Goal: Task Accomplishment & Management: Manage account settings

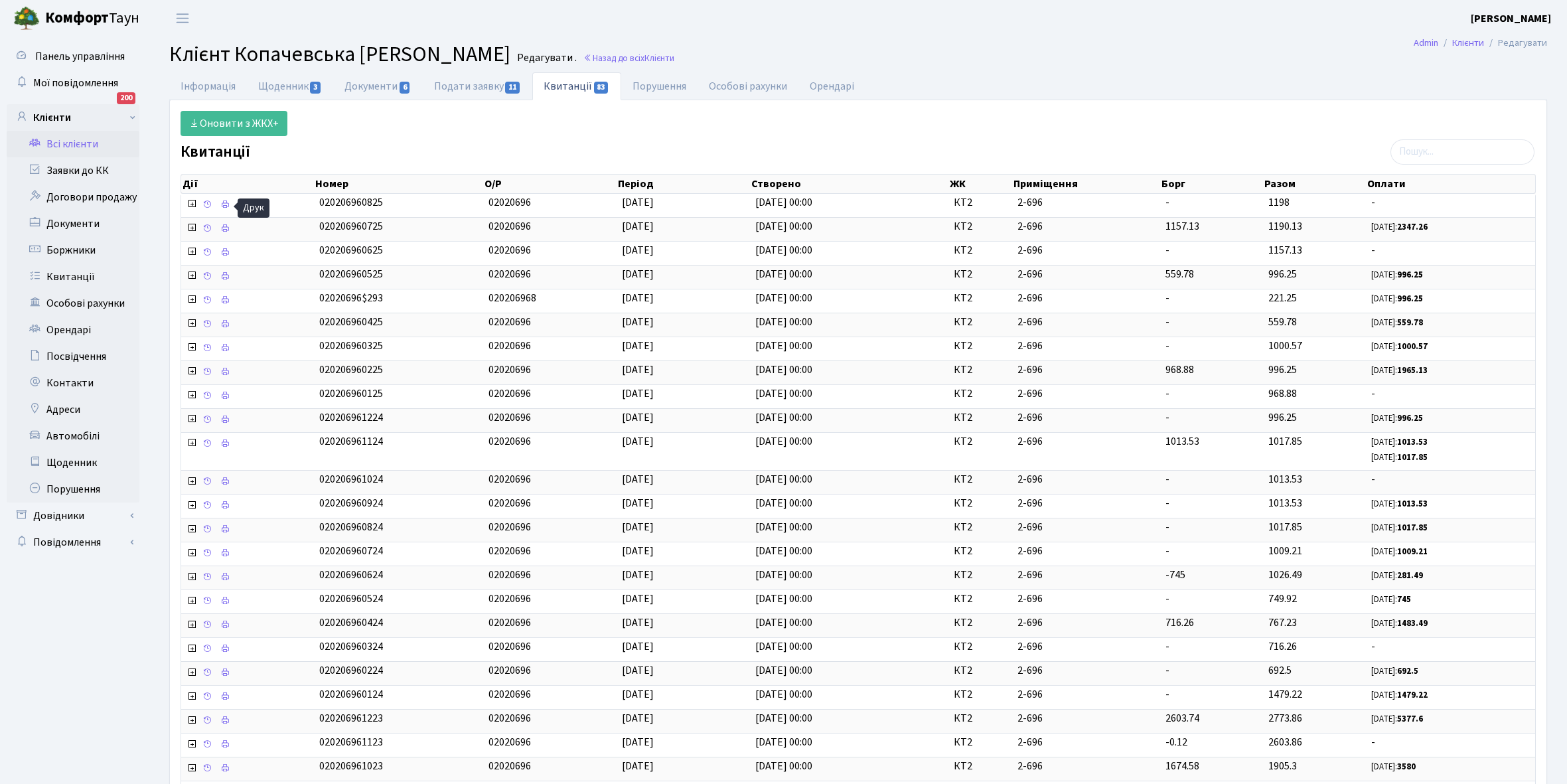
select select "25"
click at [73, 142] on link "Всі клієнти" at bounding box center [72, 144] width 133 height 27
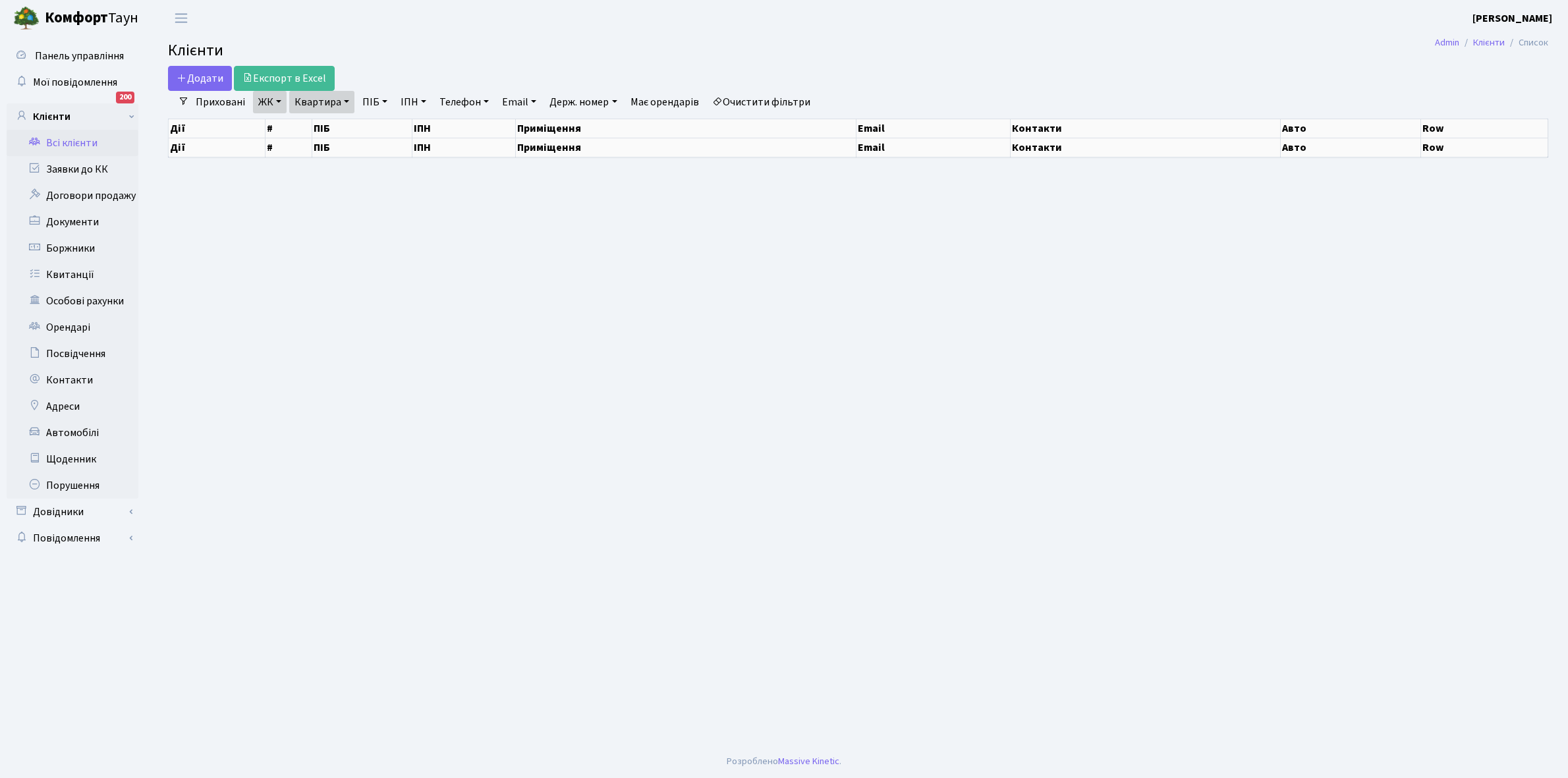
select select "25"
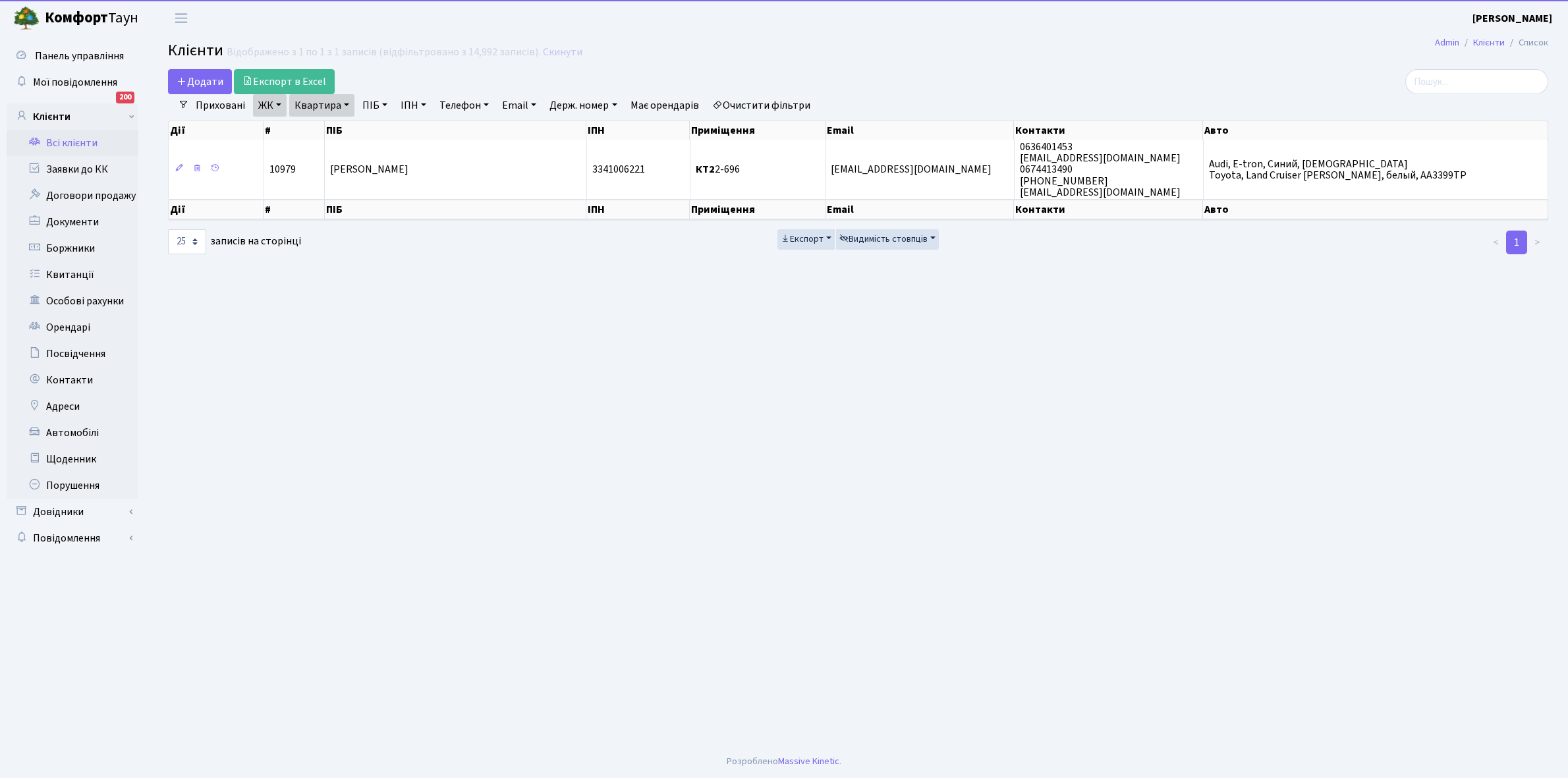
click at [751, 107] on link "Очистити фільтри" at bounding box center [761, 105] width 109 height 22
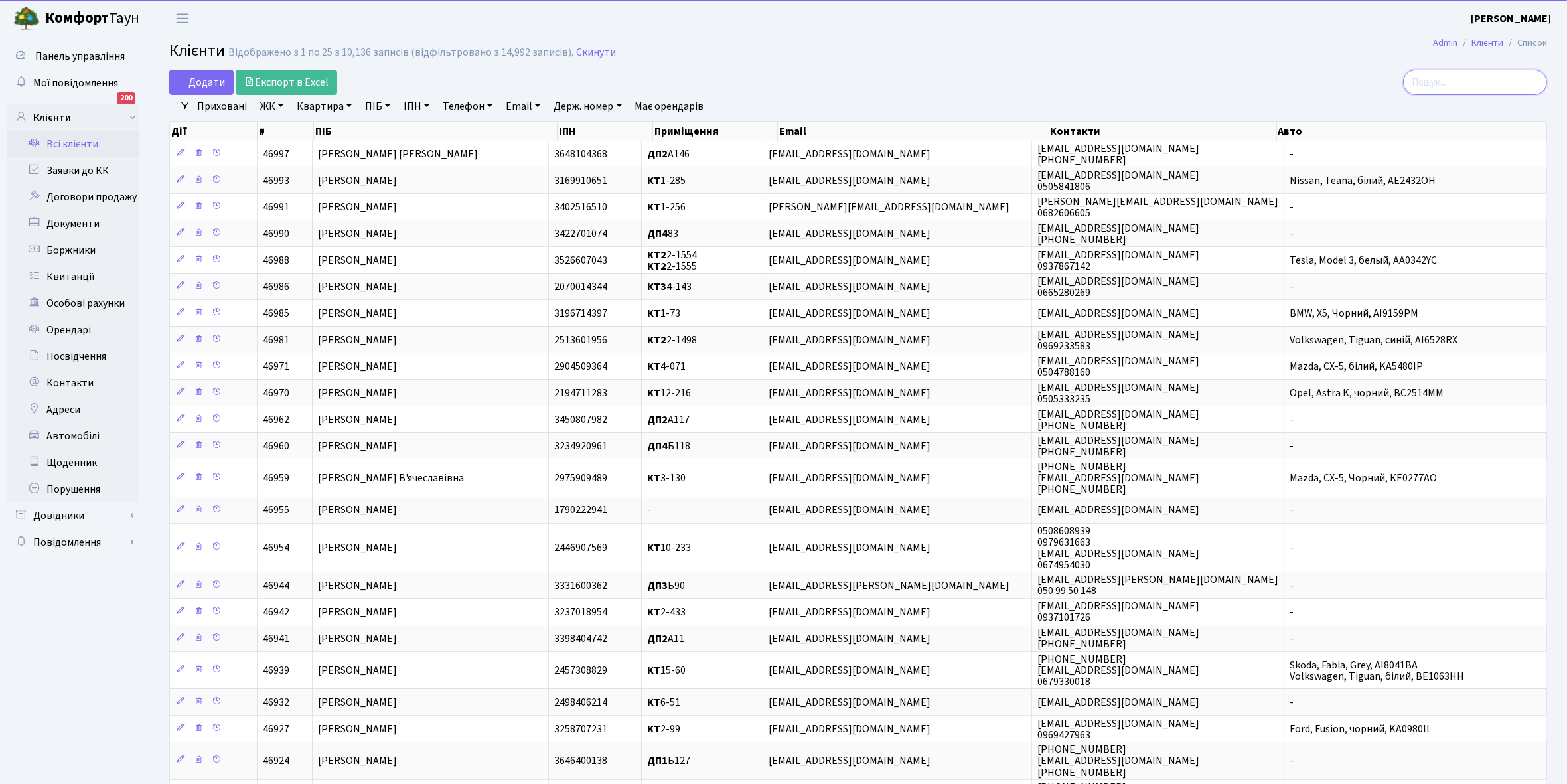
click at [1479, 77] on input "search" at bounding box center [1475, 82] width 144 height 25
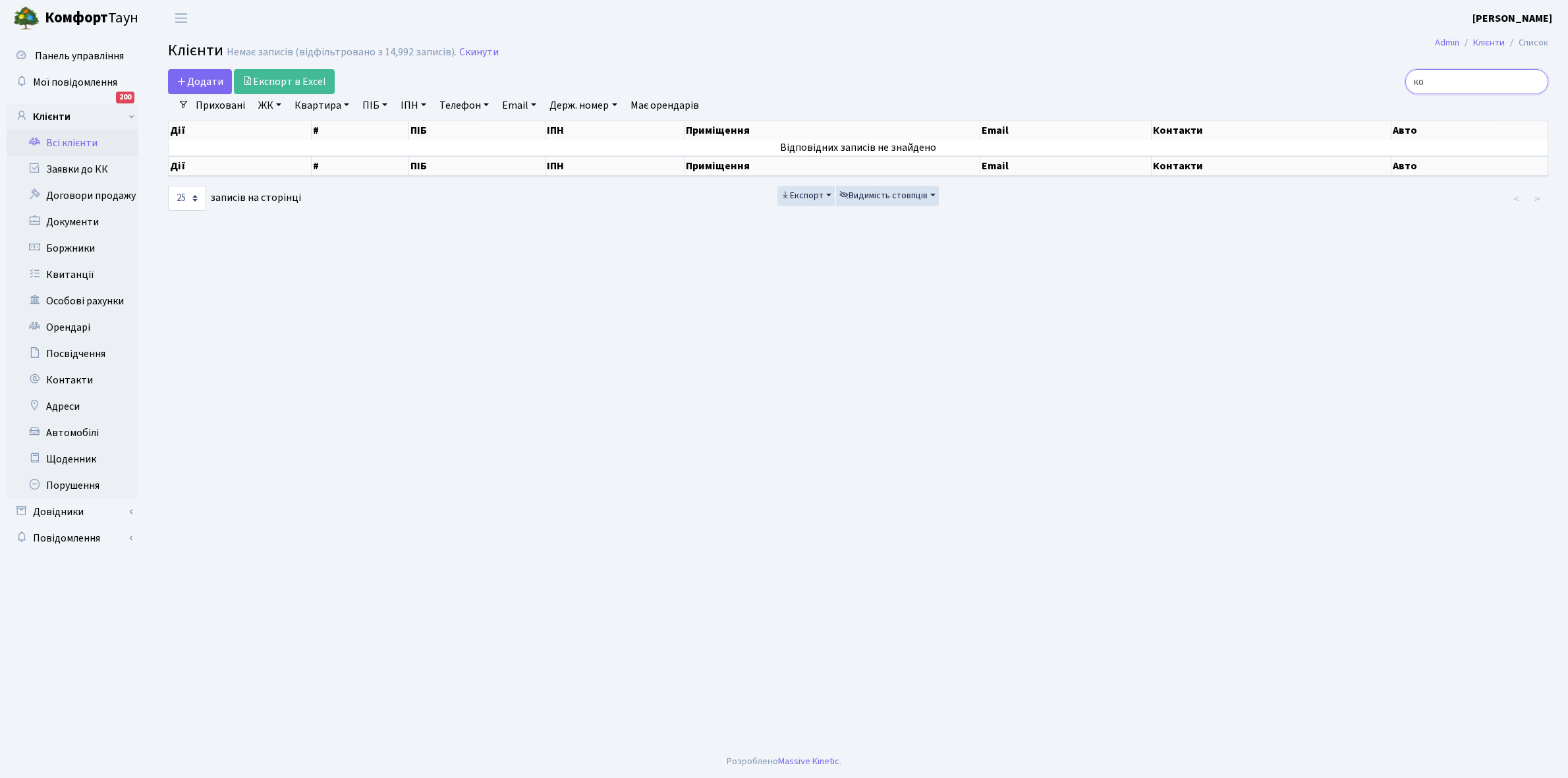
type input "к"
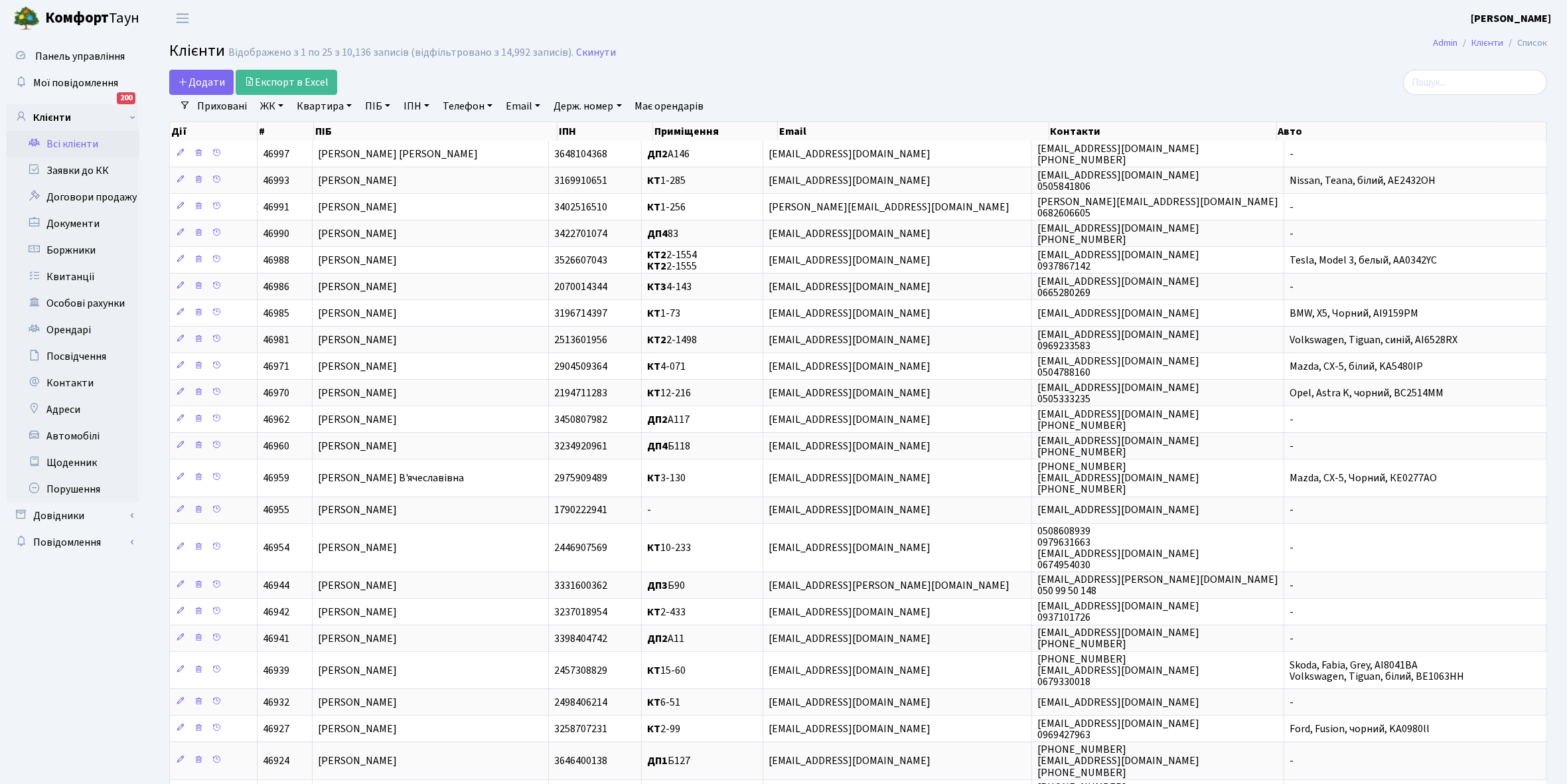
click at [282, 103] on link "ЖК" at bounding box center [271, 106] width 34 height 22
click at [370, 196] on li "КТ3, вул. [PERSON_NAME][STREET_ADDRESS]" at bounding box center [337, 205] width 161 height 38
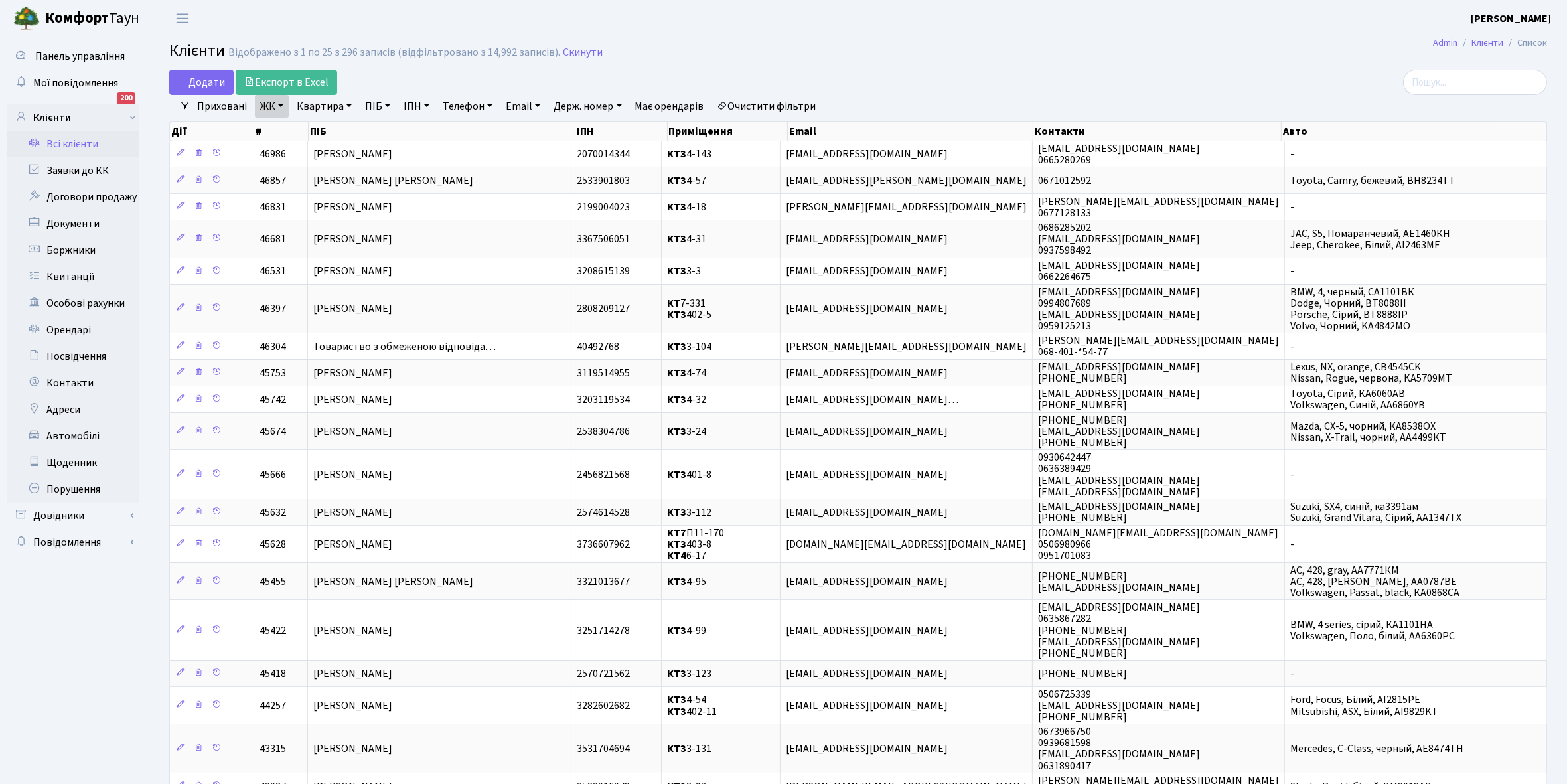
click at [353, 104] on link "Квартира" at bounding box center [324, 106] width 66 height 22
click at [342, 121] on input "text" at bounding box center [330, 132] width 78 height 25
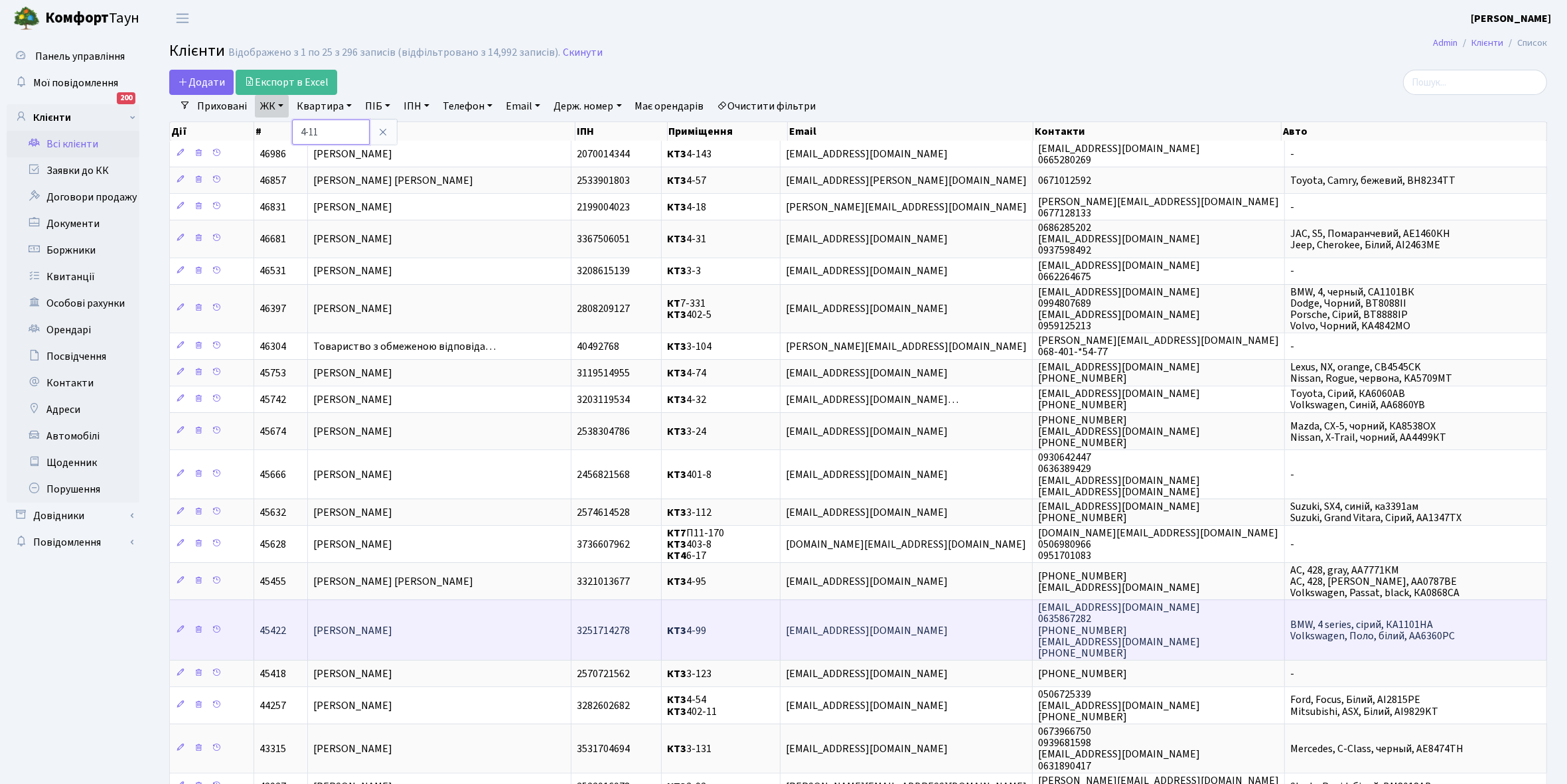
type input "4-11"
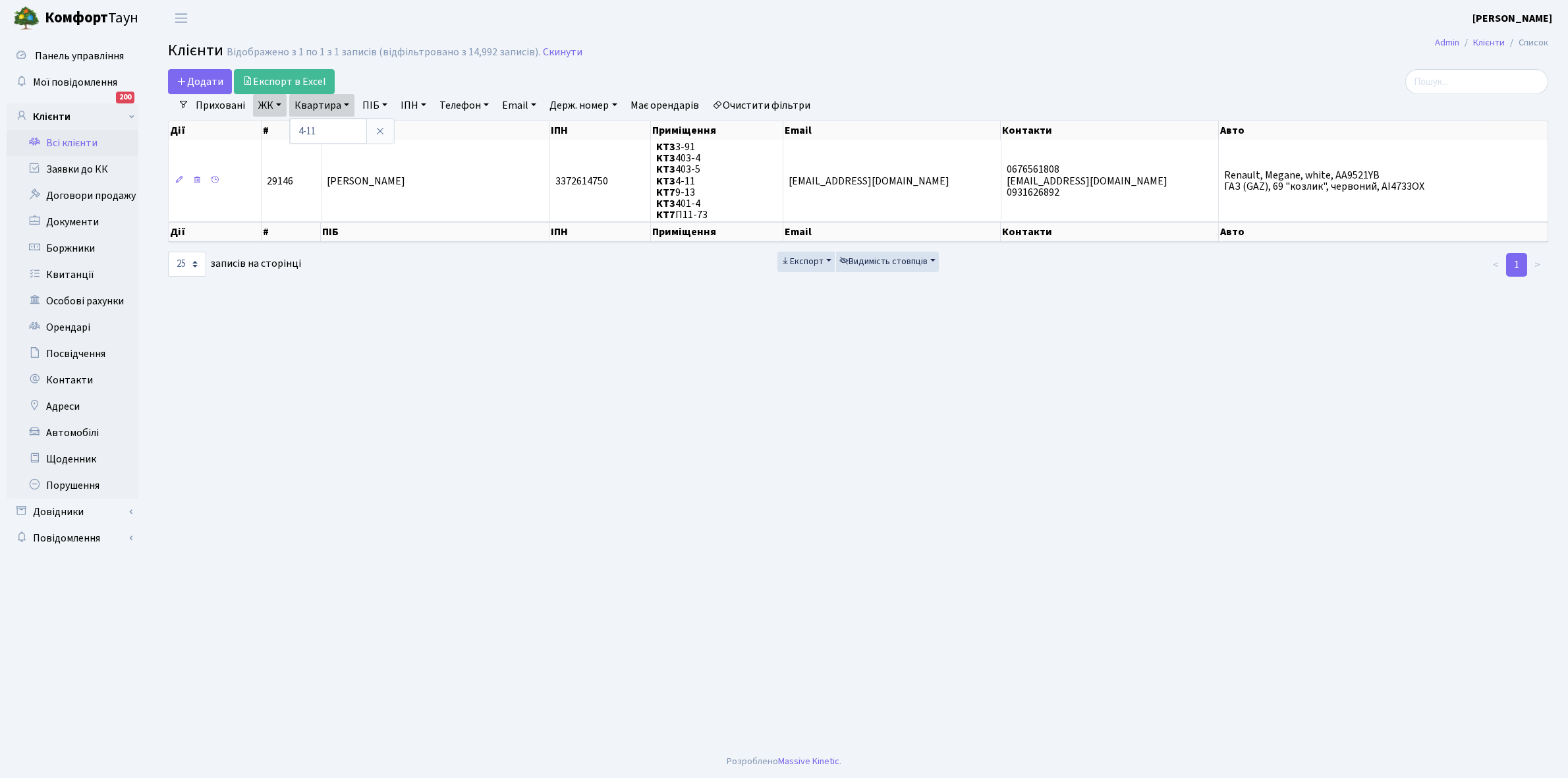
click at [279, 105] on link "ЖК" at bounding box center [269, 105] width 33 height 22
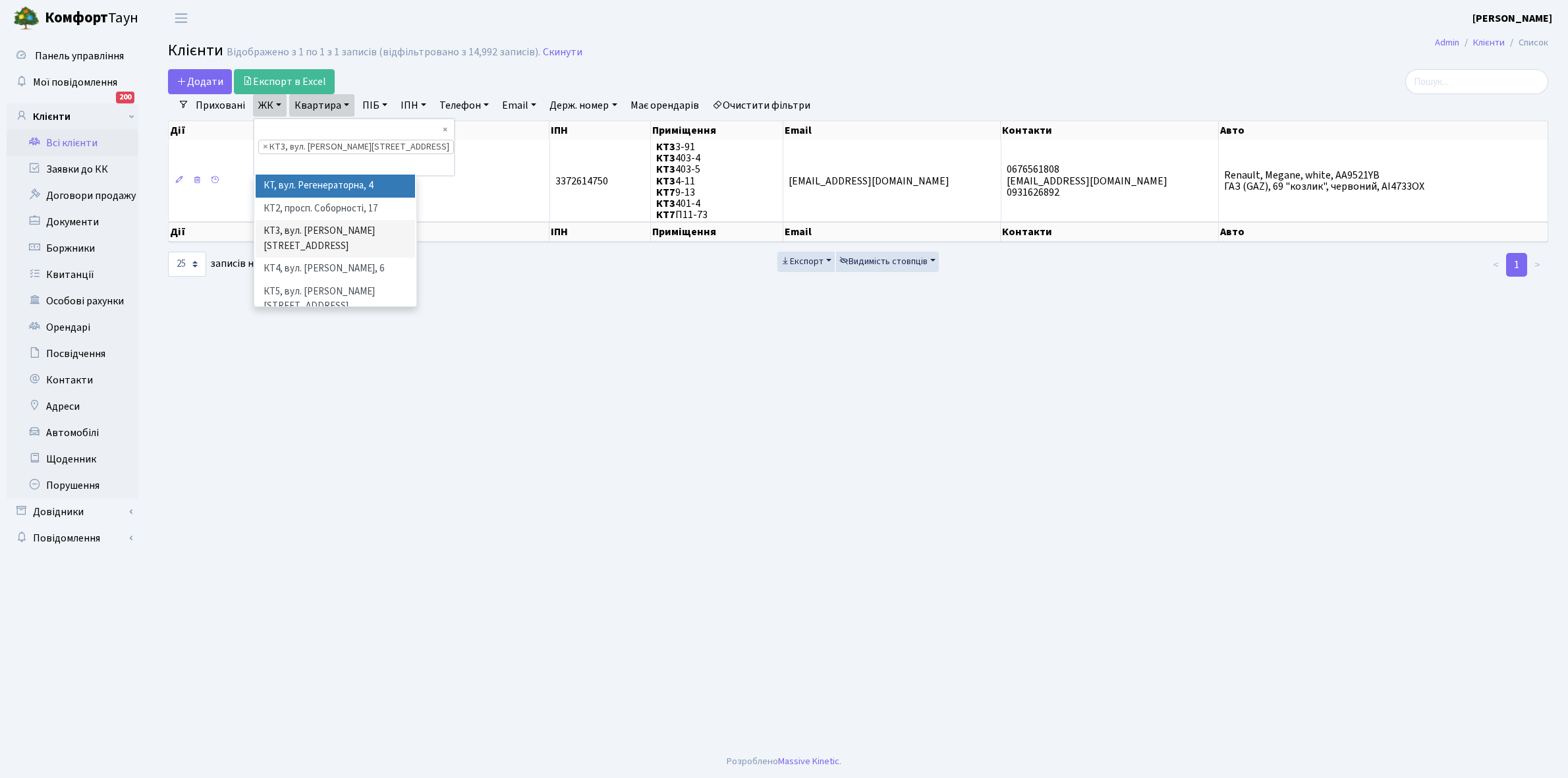
click at [746, 106] on link "Очистити фільтри" at bounding box center [761, 105] width 109 height 22
select select
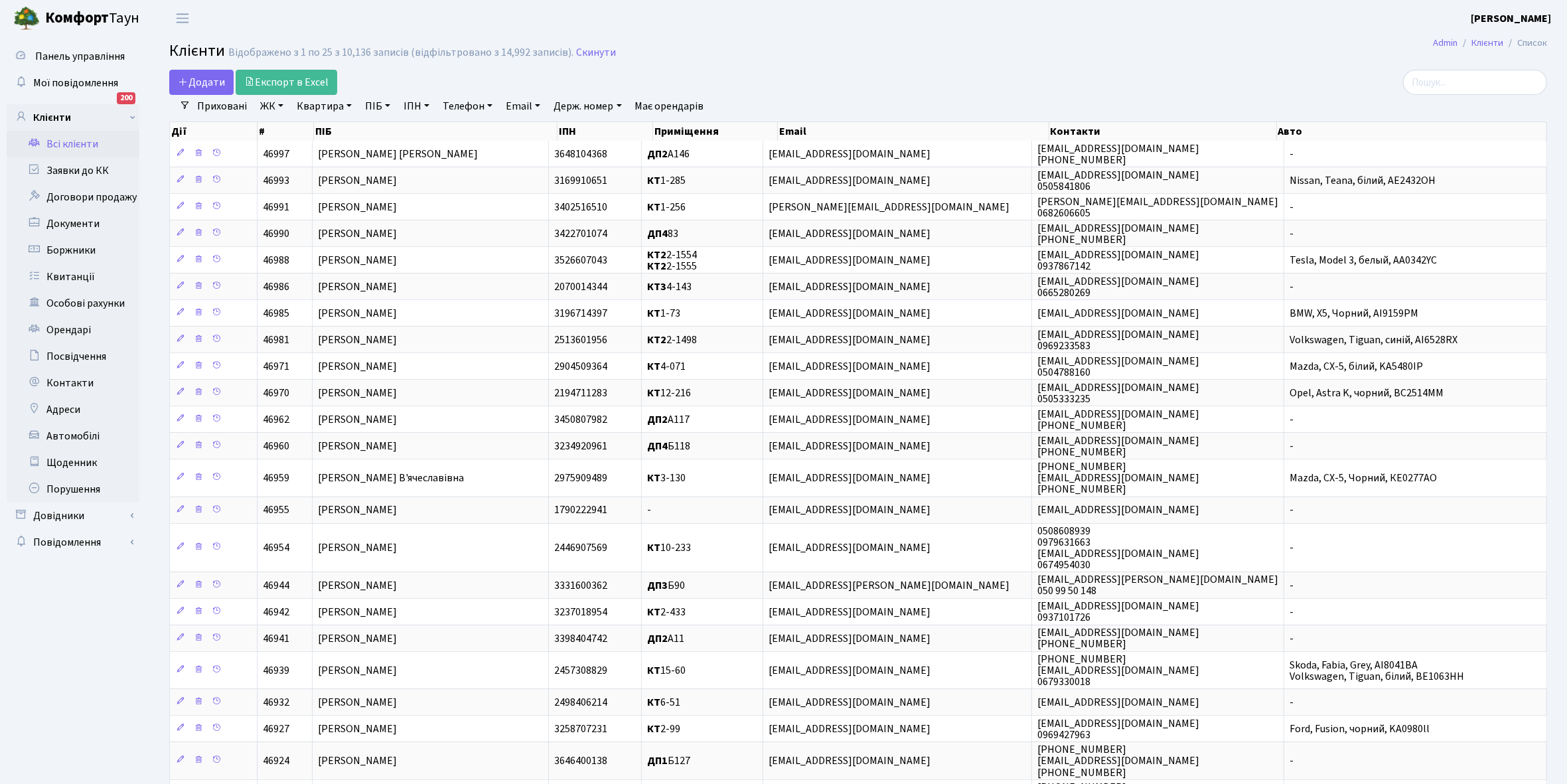
click at [279, 104] on link "ЖК" at bounding box center [271, 106] width 34 height 22
click at [289, 149] on li "КТ, вул. Регенераторна, 4" at bounding box center [337, 152] width 161 height 23
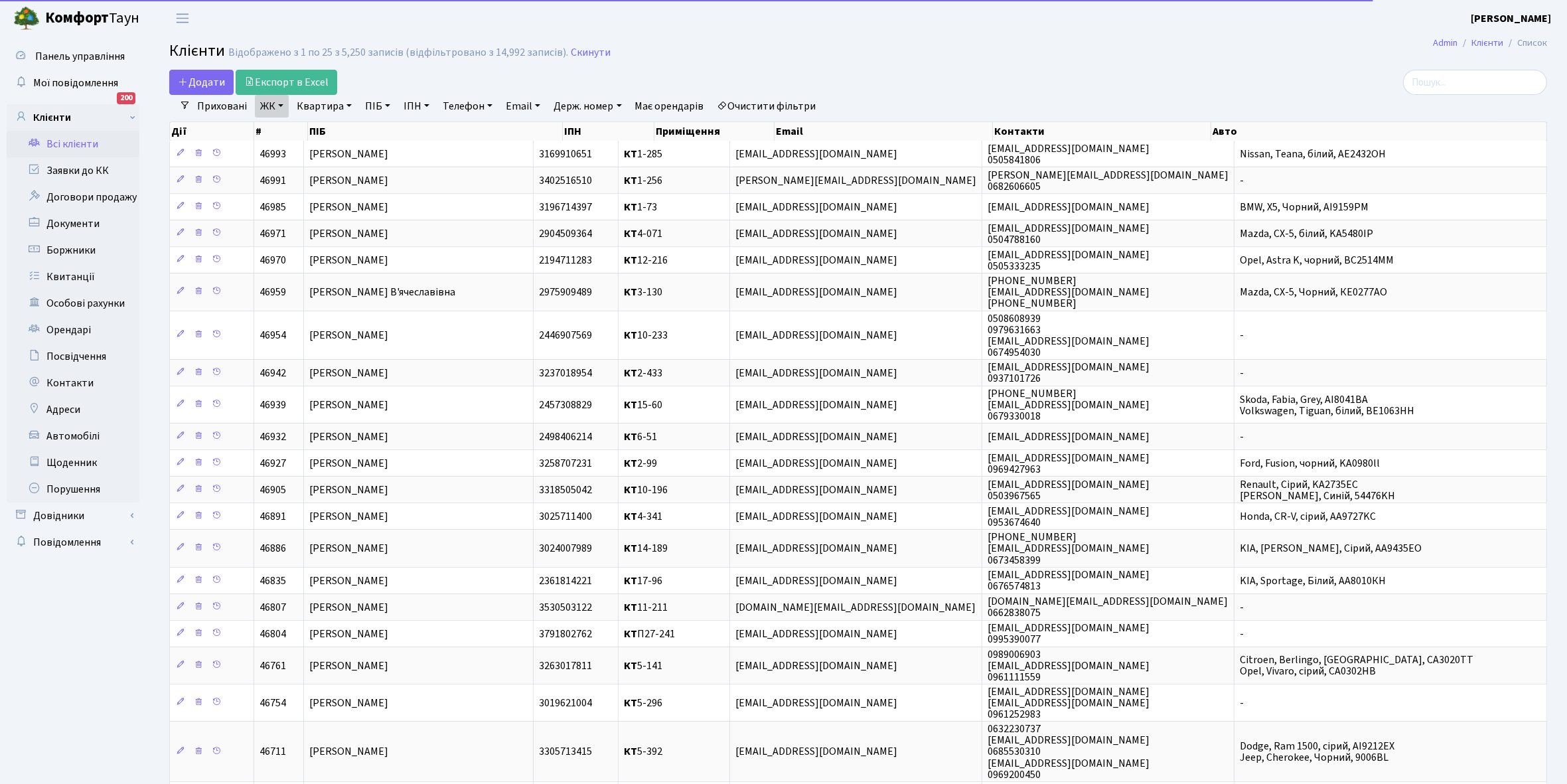
click at [349, 104] on link "Квартира" at bounding box center [324, 106] width 66 height 22
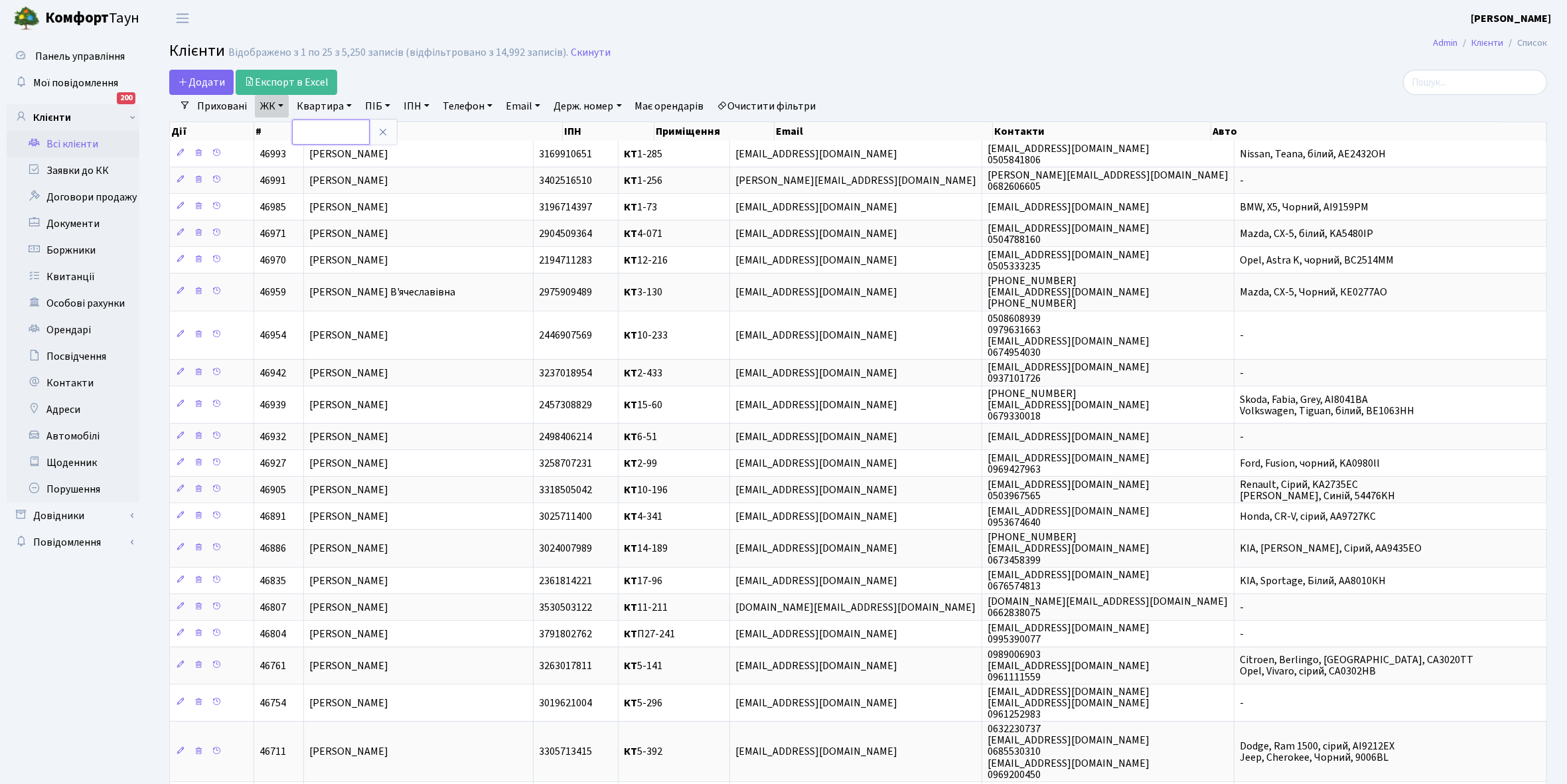
click at [321, 134] on input "text" at bounding box center [330, 132] width 78 height 25
type input "12-162"
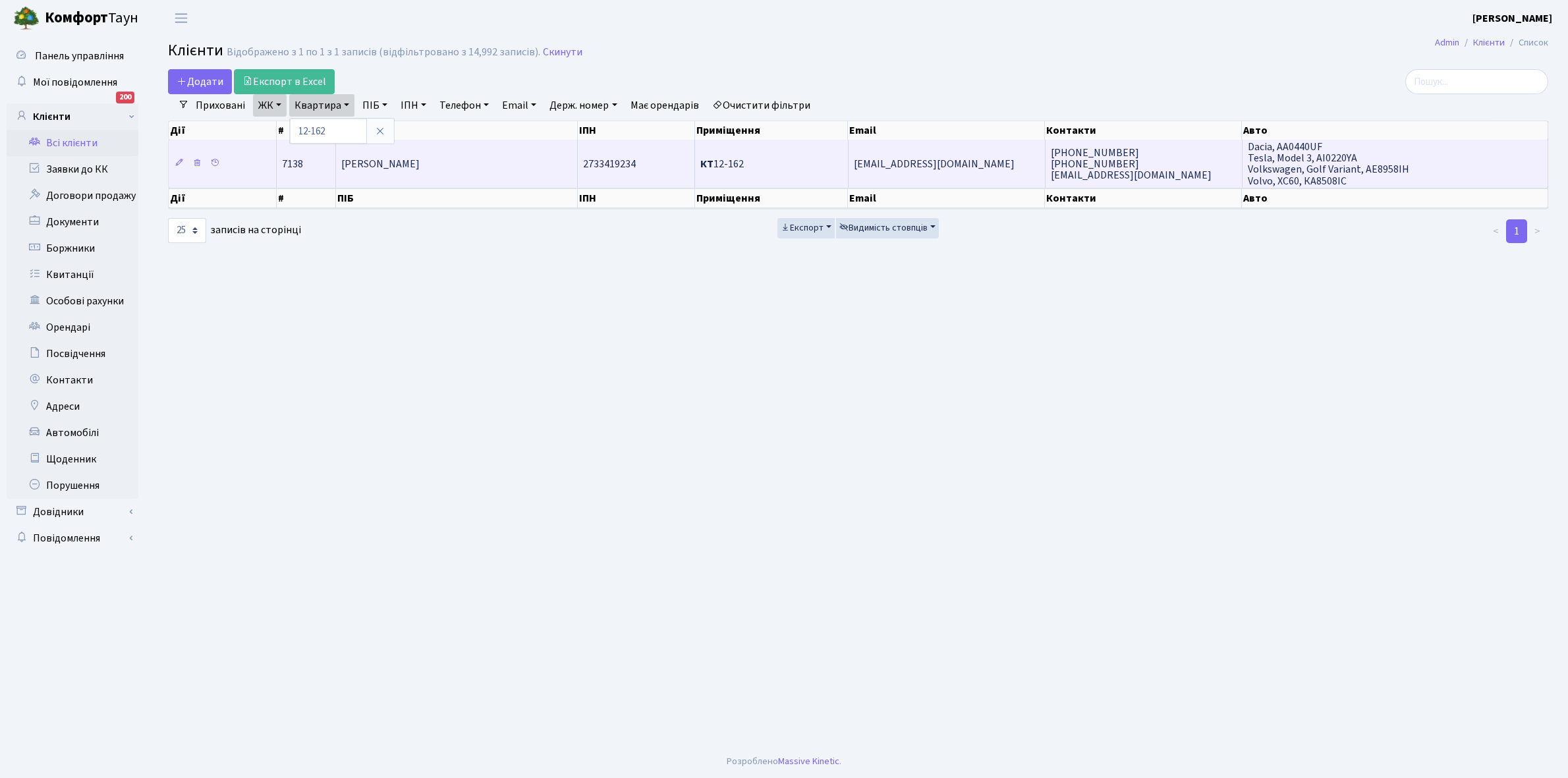
click at [430, 181] on td "Вікторов Сергій Петрович" at bounding box center [457, 164] width 242 height 47
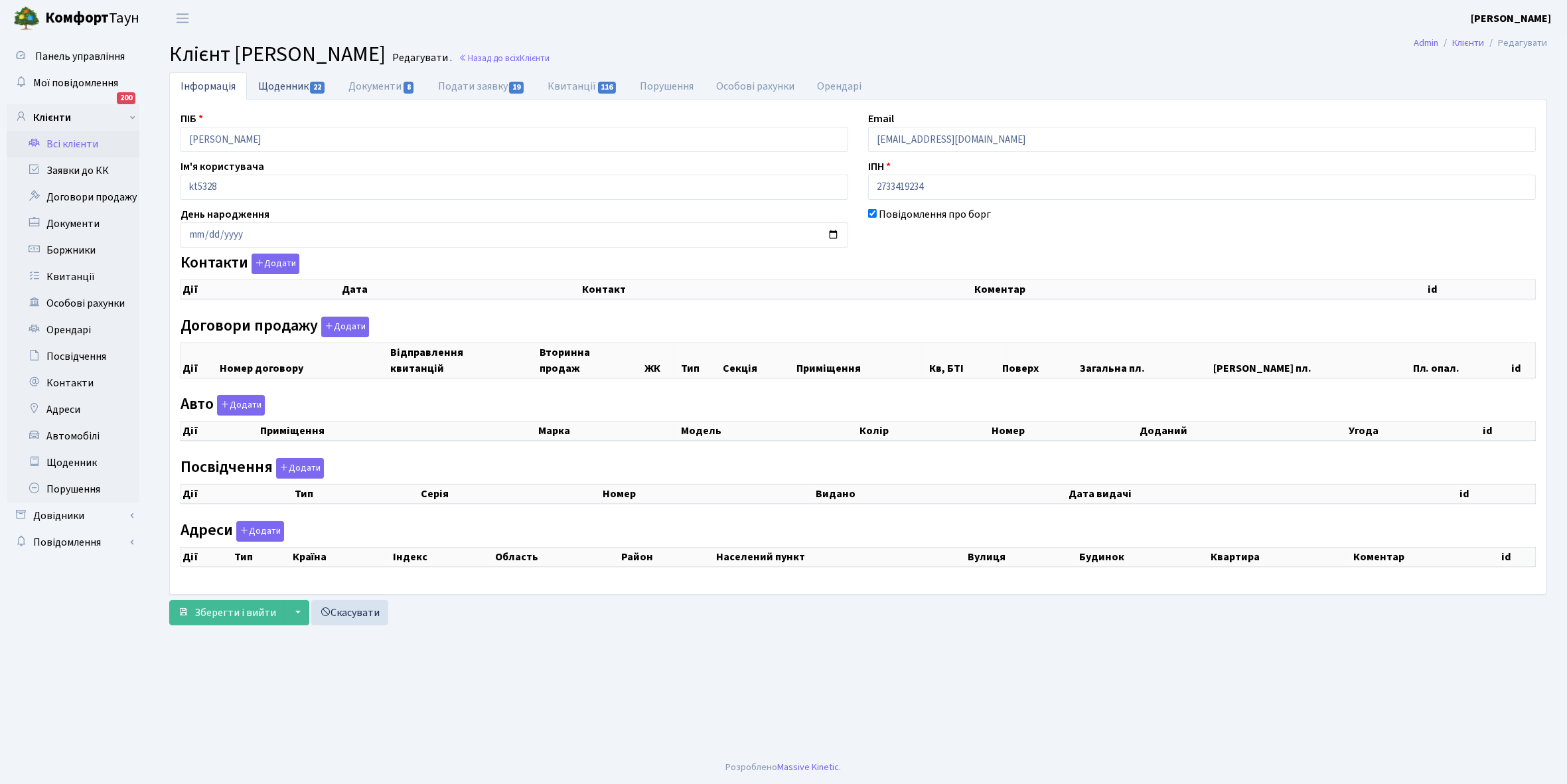
checkbox input "true"
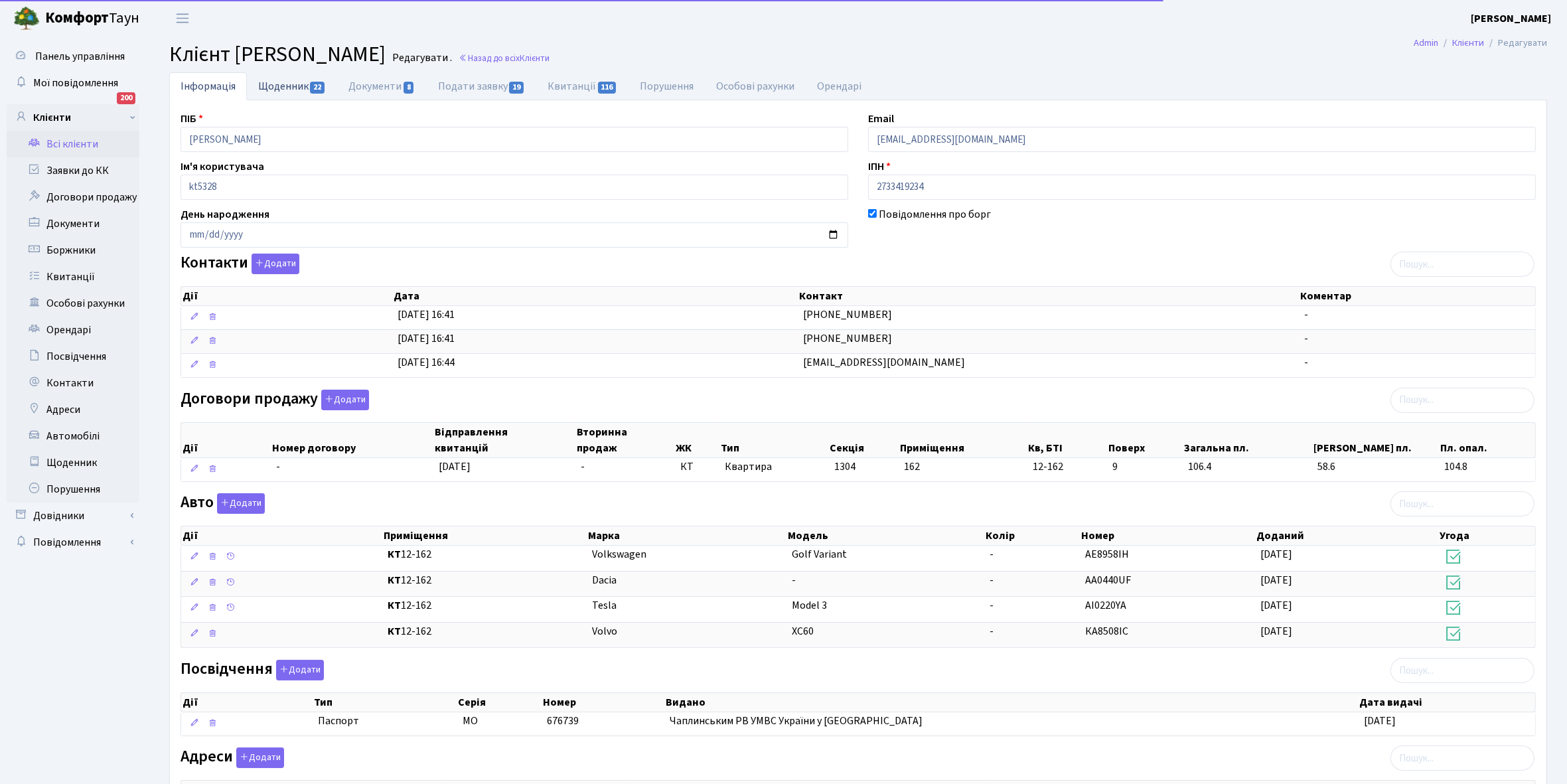
click at [278, 84] on link "Щоденник 22" at bounding box center [292, 86] width 90 height 27
select select "25"
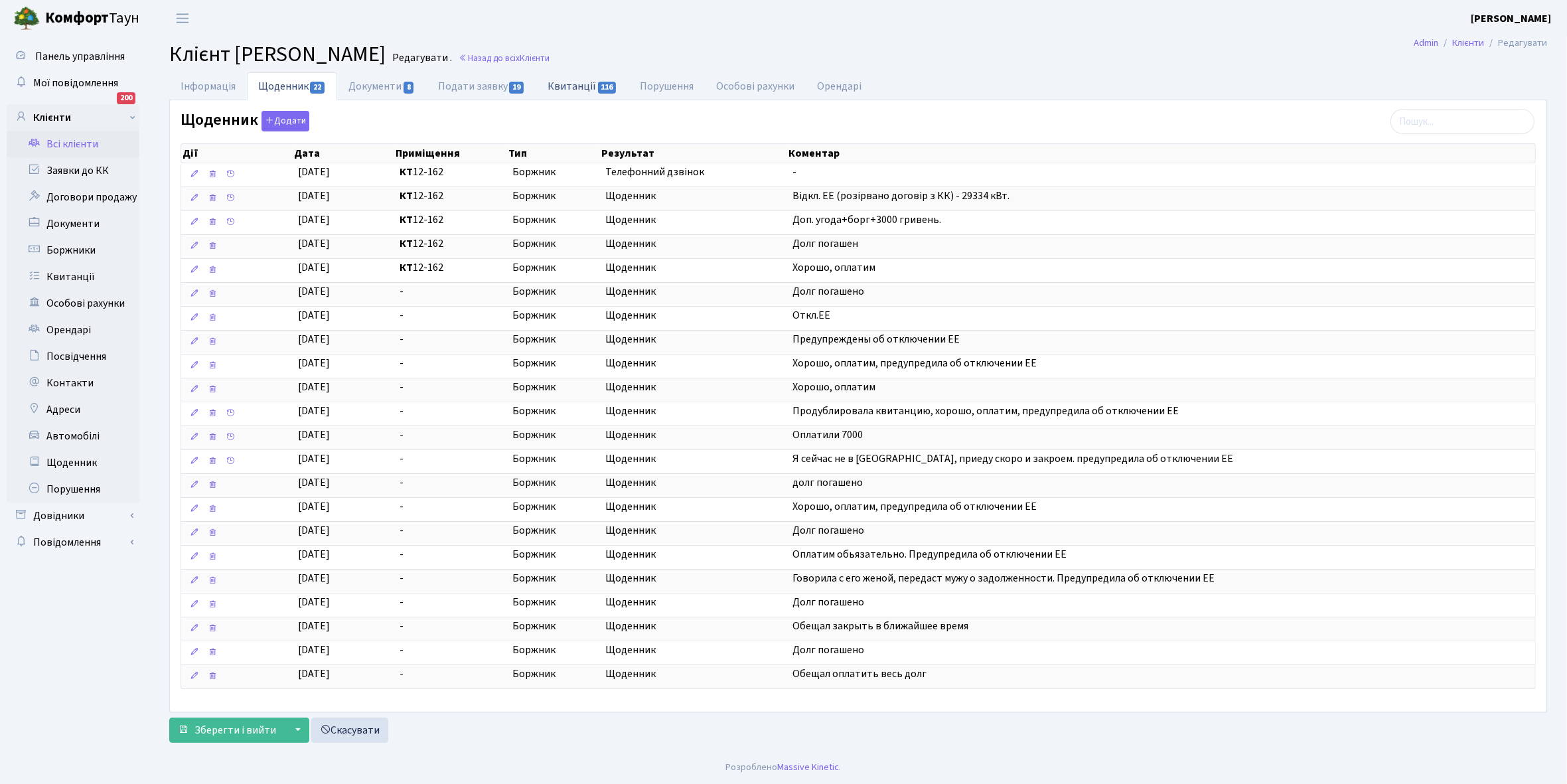
click at [578, 81] on link "Квитанції 116" at bounding box center [583, 86] width 93 height 27
select select "25"
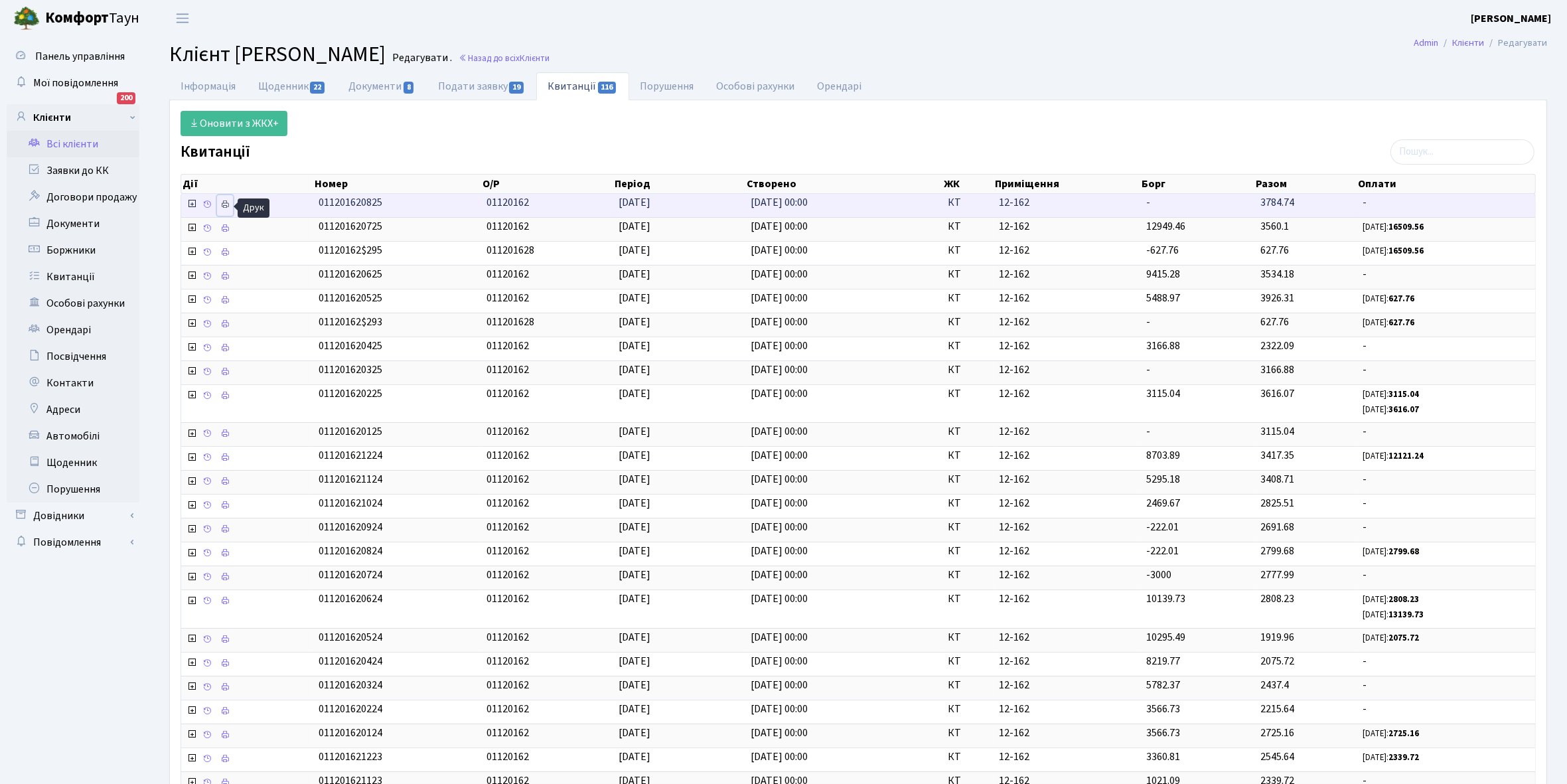
click at [224, 204] on icon at bounding box center [224, 204] width 9 height 9
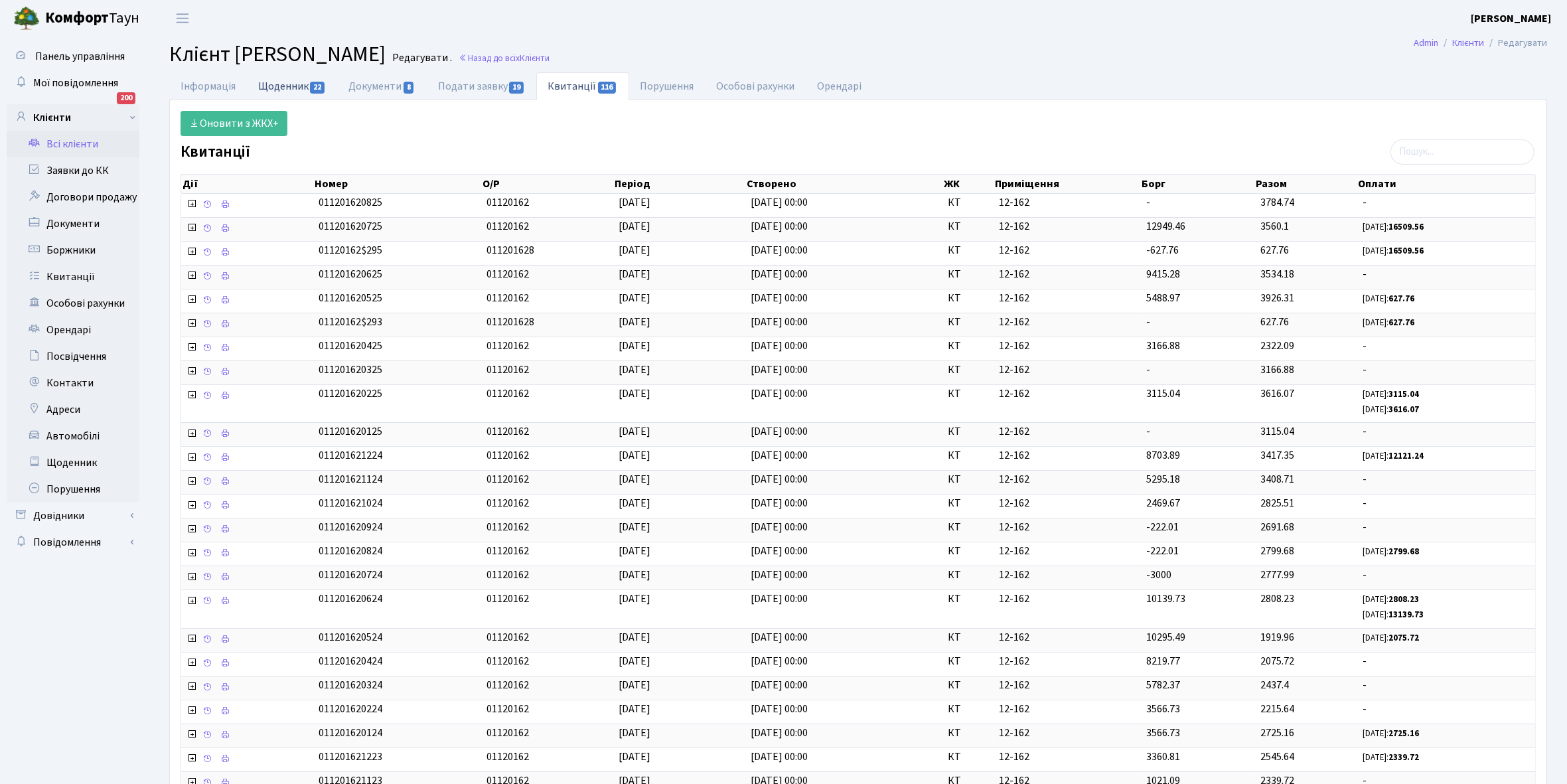
click at [279, 90] on link "Щоденник 22" at bounding box center [292, 86] width 90 height 27
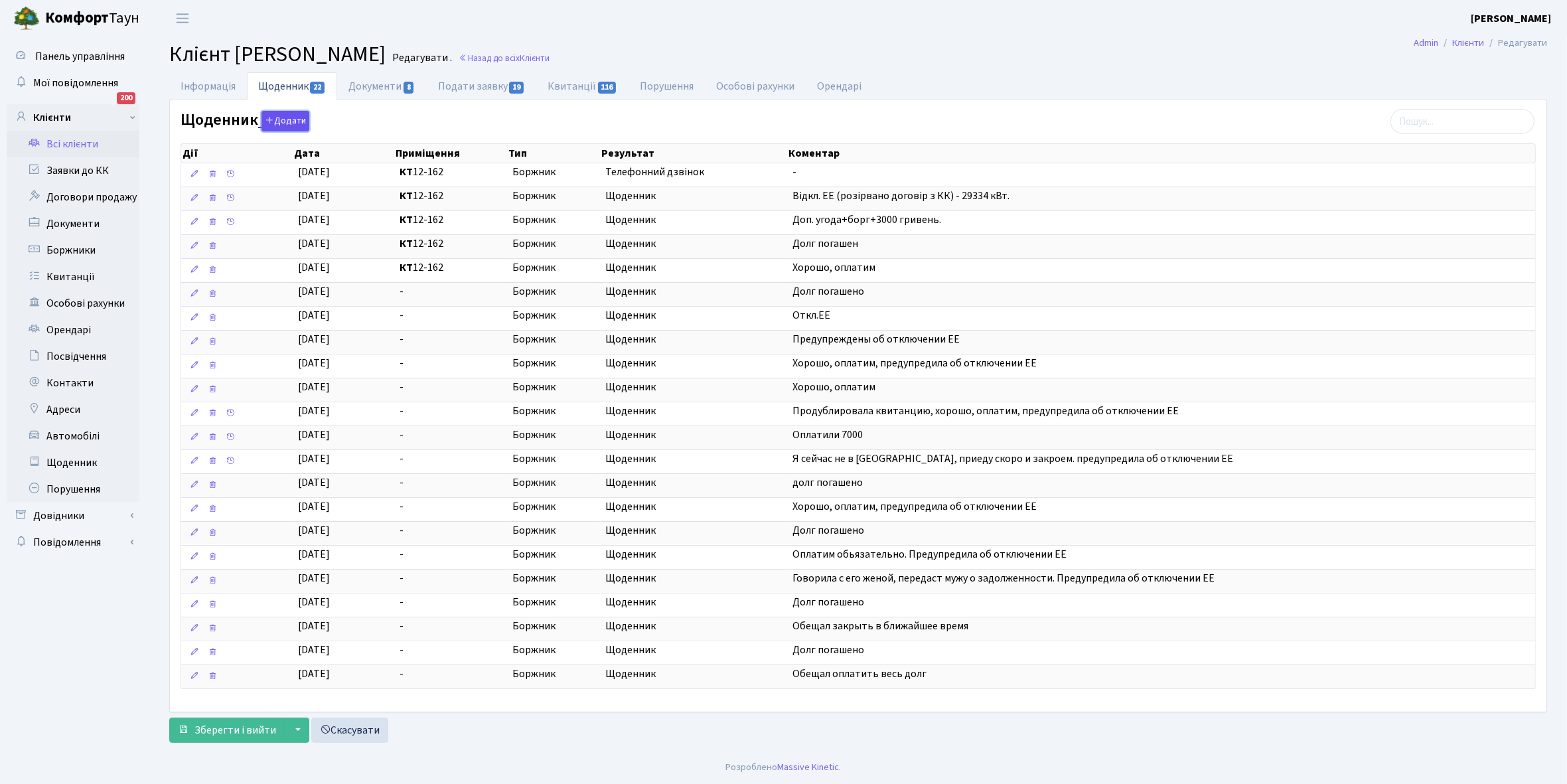
click at [285, 123] on button "Додати" at bounding box center [285, 121] width 48 height 20
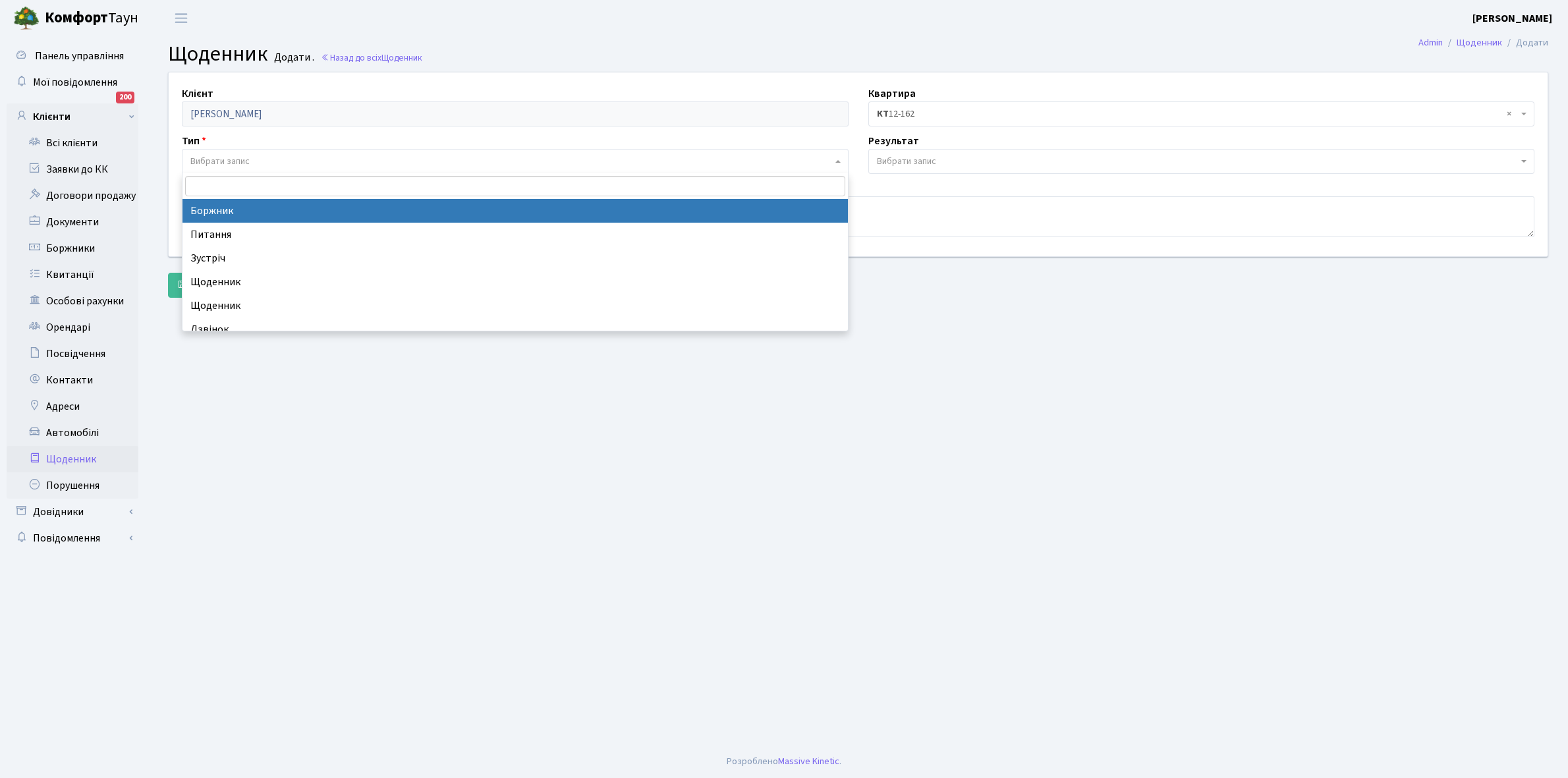
click at [221, 160] on span "Вибрати запис" at bounding box center [220, 161] width 59 height 13
select select "189"
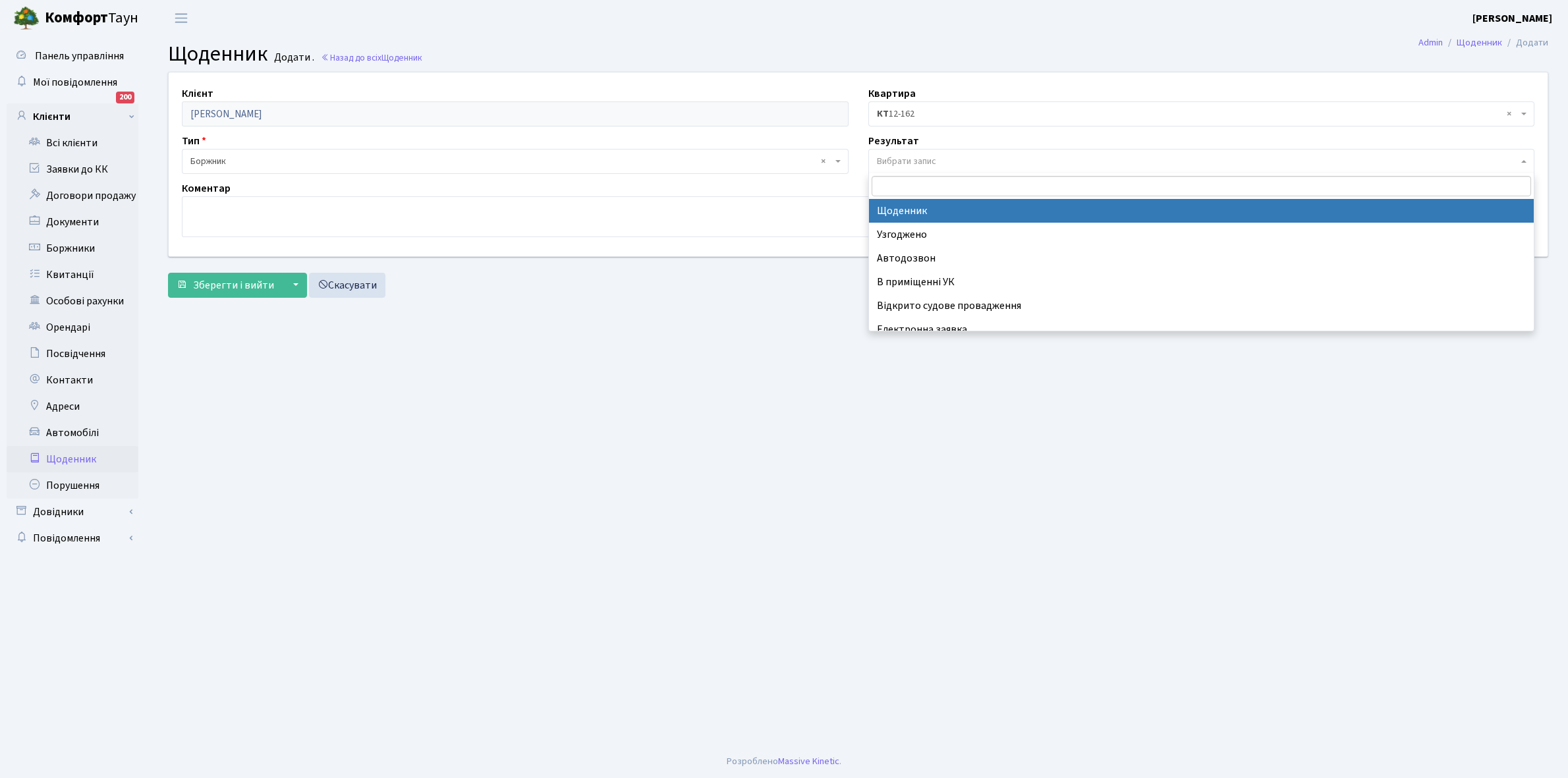
click at [911, 159] on span "Вибрати запис" at bounding box center [907, 161] width 59 height 13
select select "14"
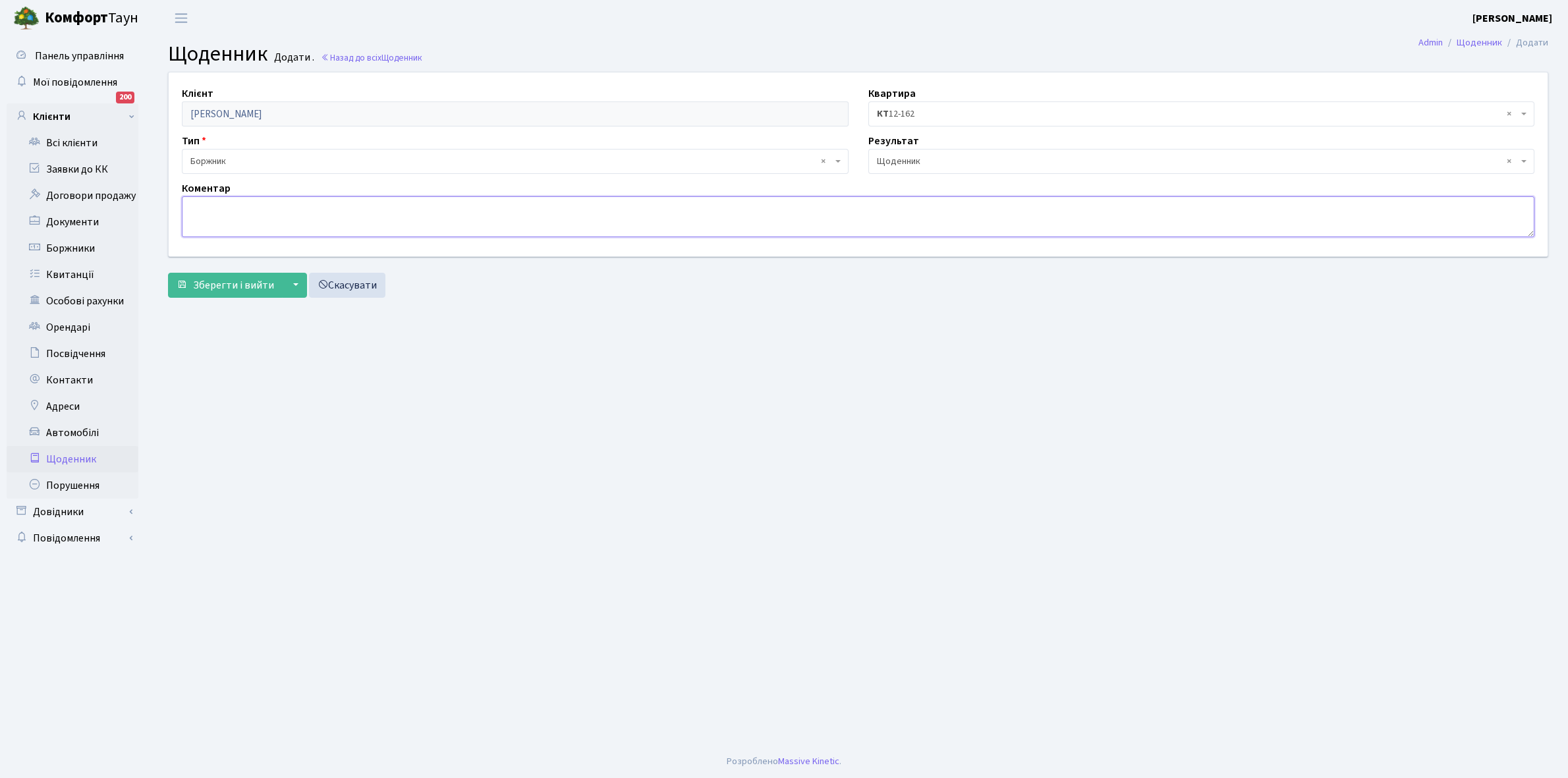
click at [215, 219] on textarea at bounding box center [858, 216] width 1353 height 41
type textarea "Пломба , обіцяв надати акт"
click at [201, 287] on span "Зберегти і вийти" at bounding box center [233, 285] width 81 height 15
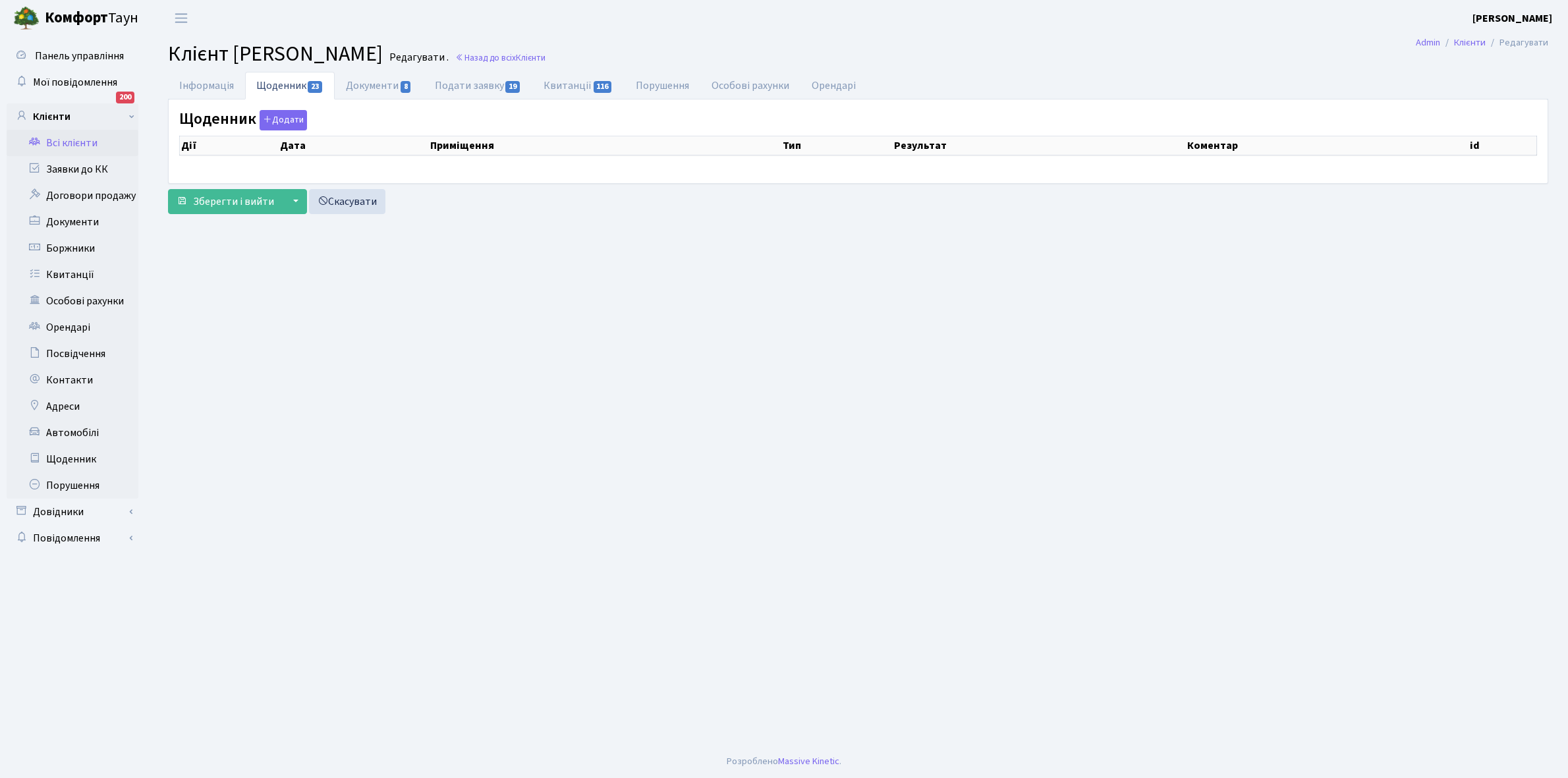
select select "25"
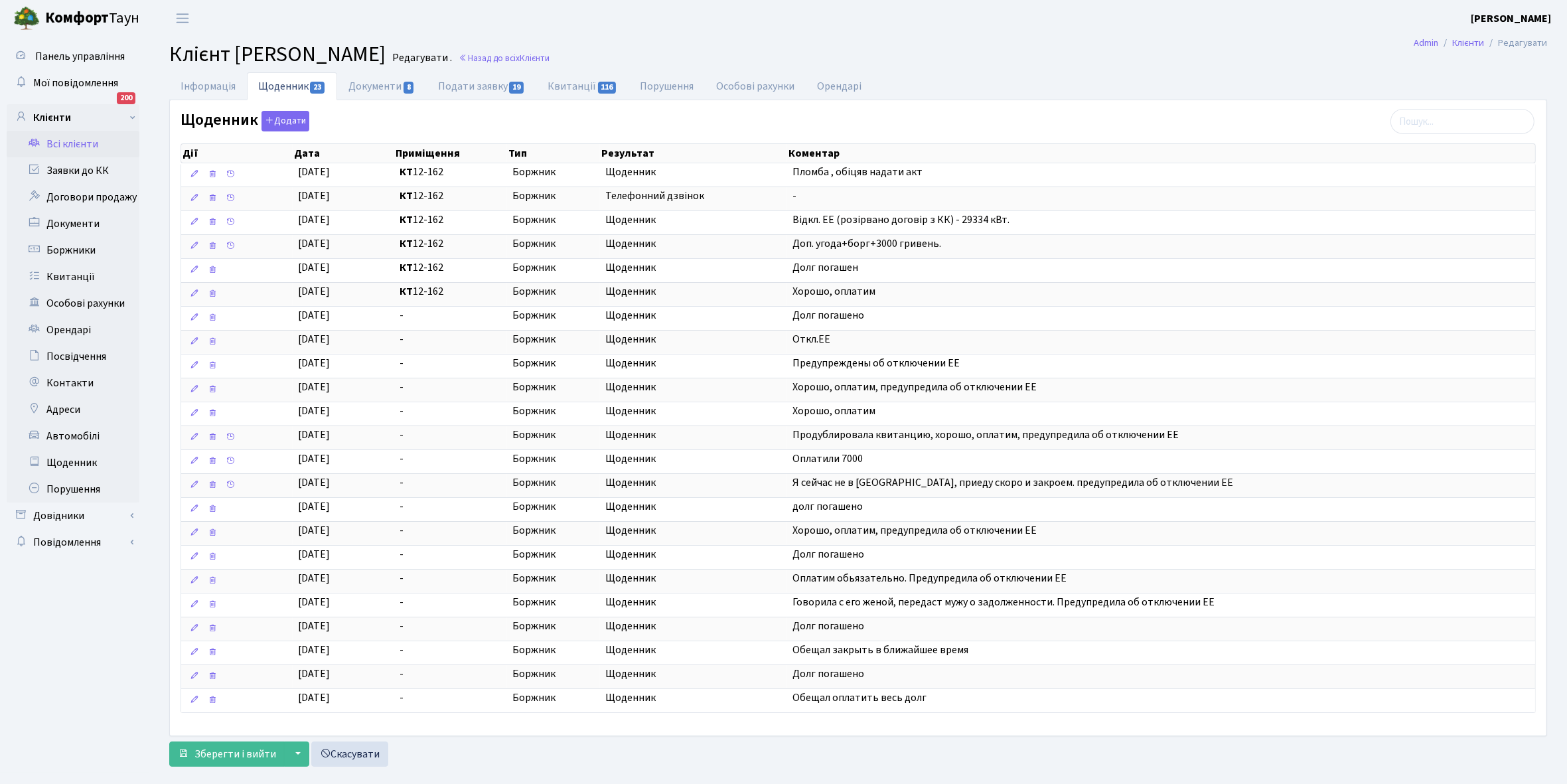
click at [81, 146] on link "Всі клієнти" at bounding box center [72, 144] width 133 height 27
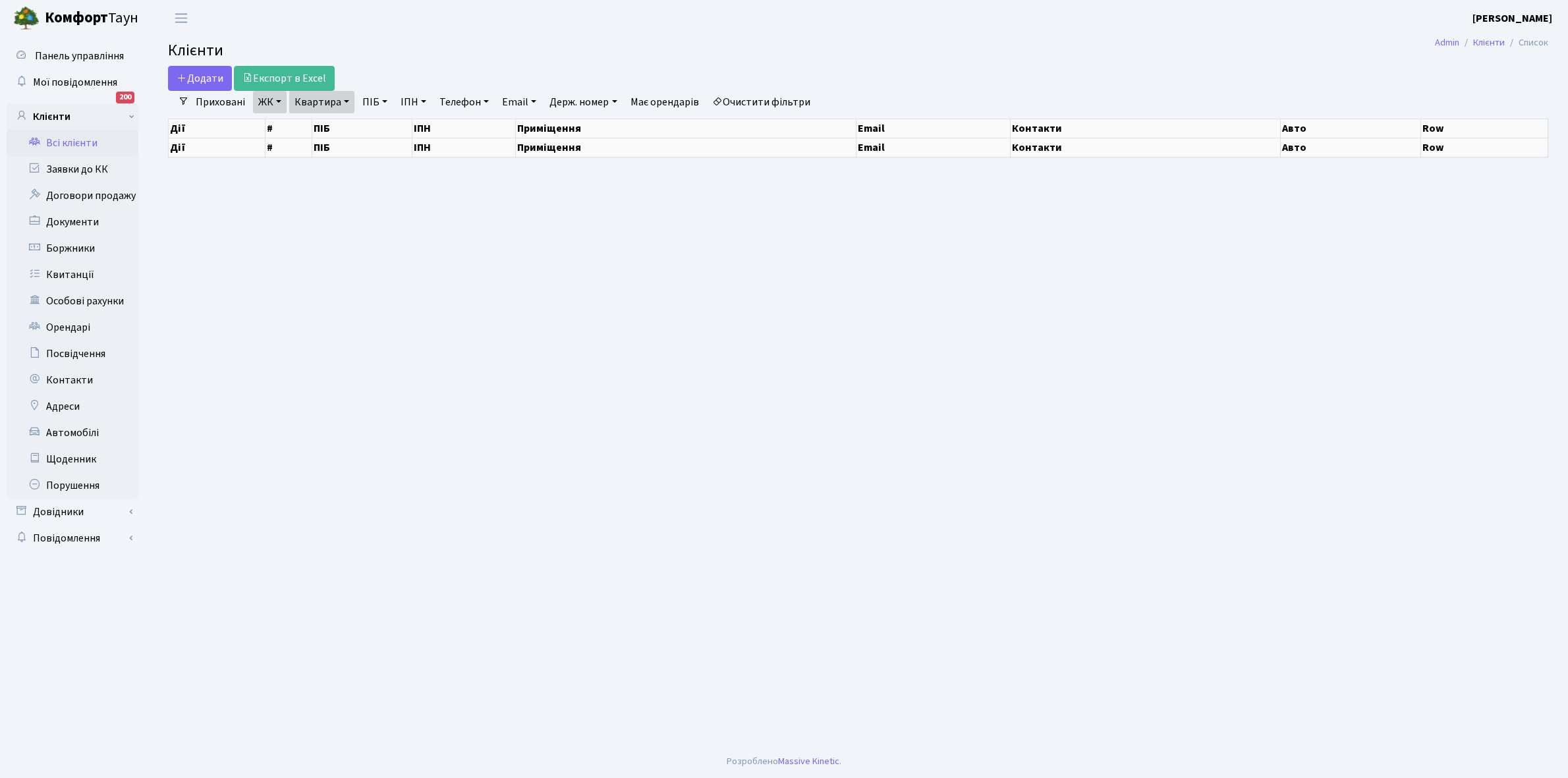
select select "25"
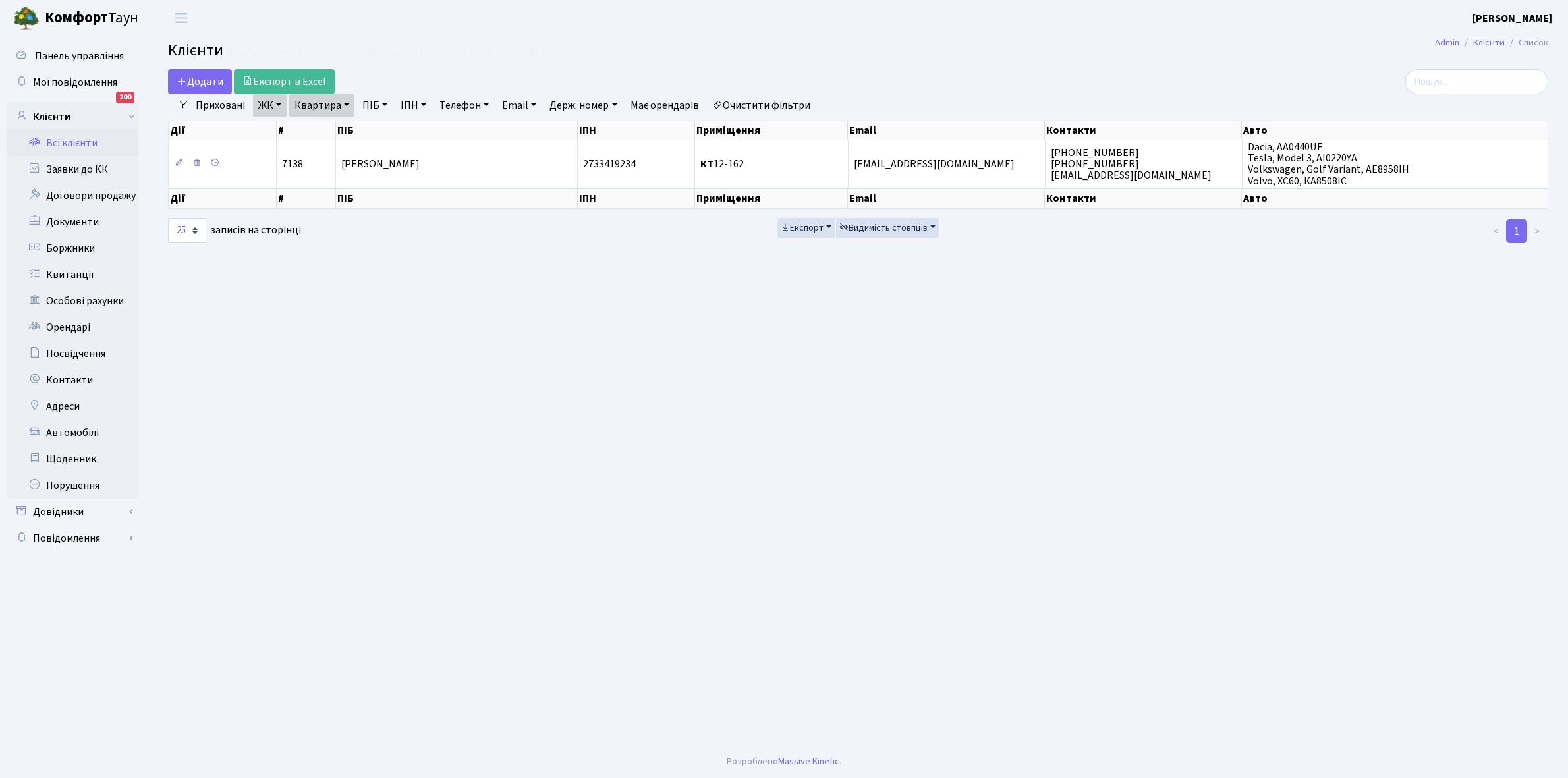
click at [735, 103] on link "Очистити фільтри" at bounding box center [761, 105] width 109 height 22
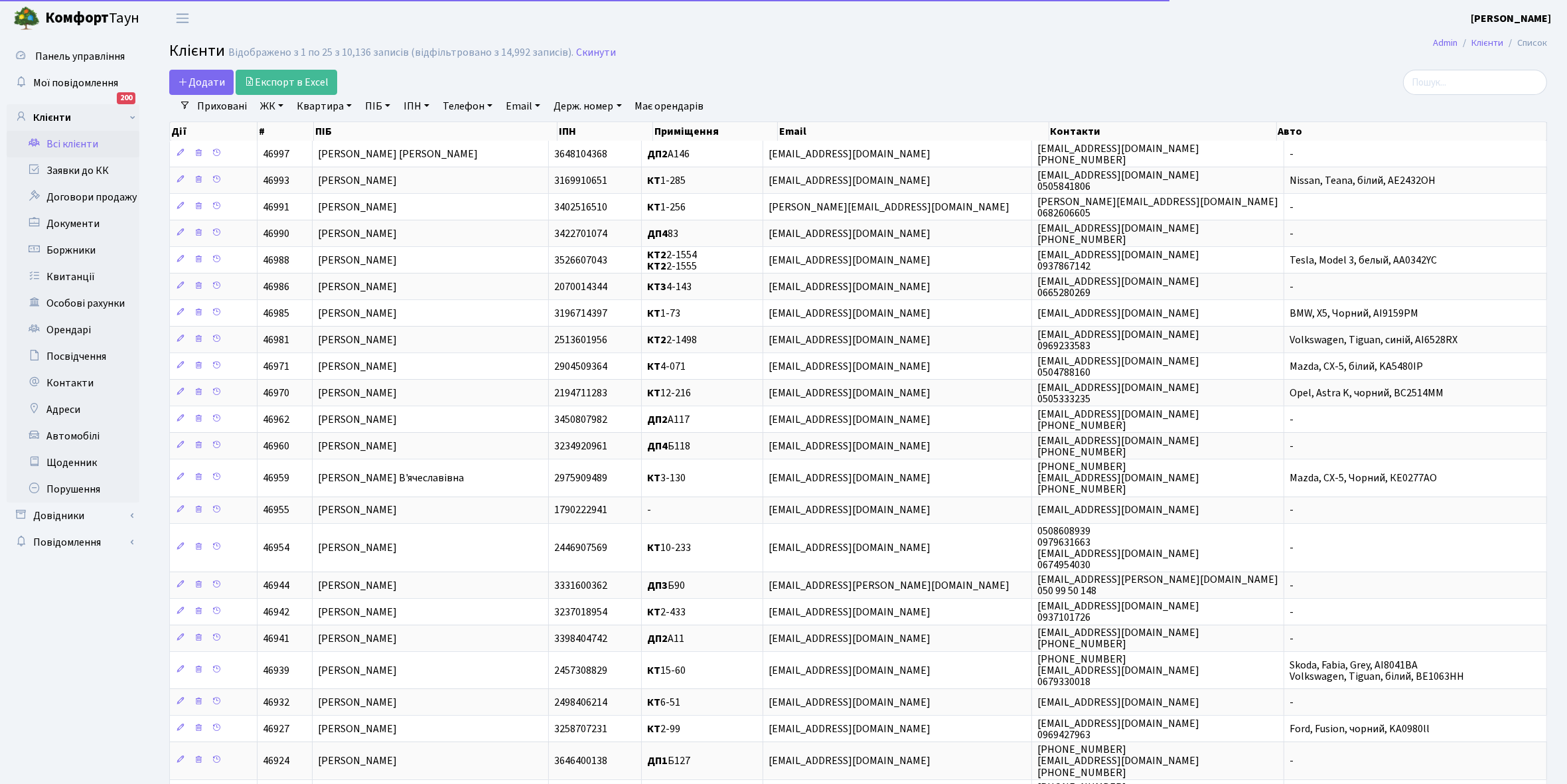
click at [281, 105] on link "ЖК" at bounding box center [271, 106] width 34 height 22
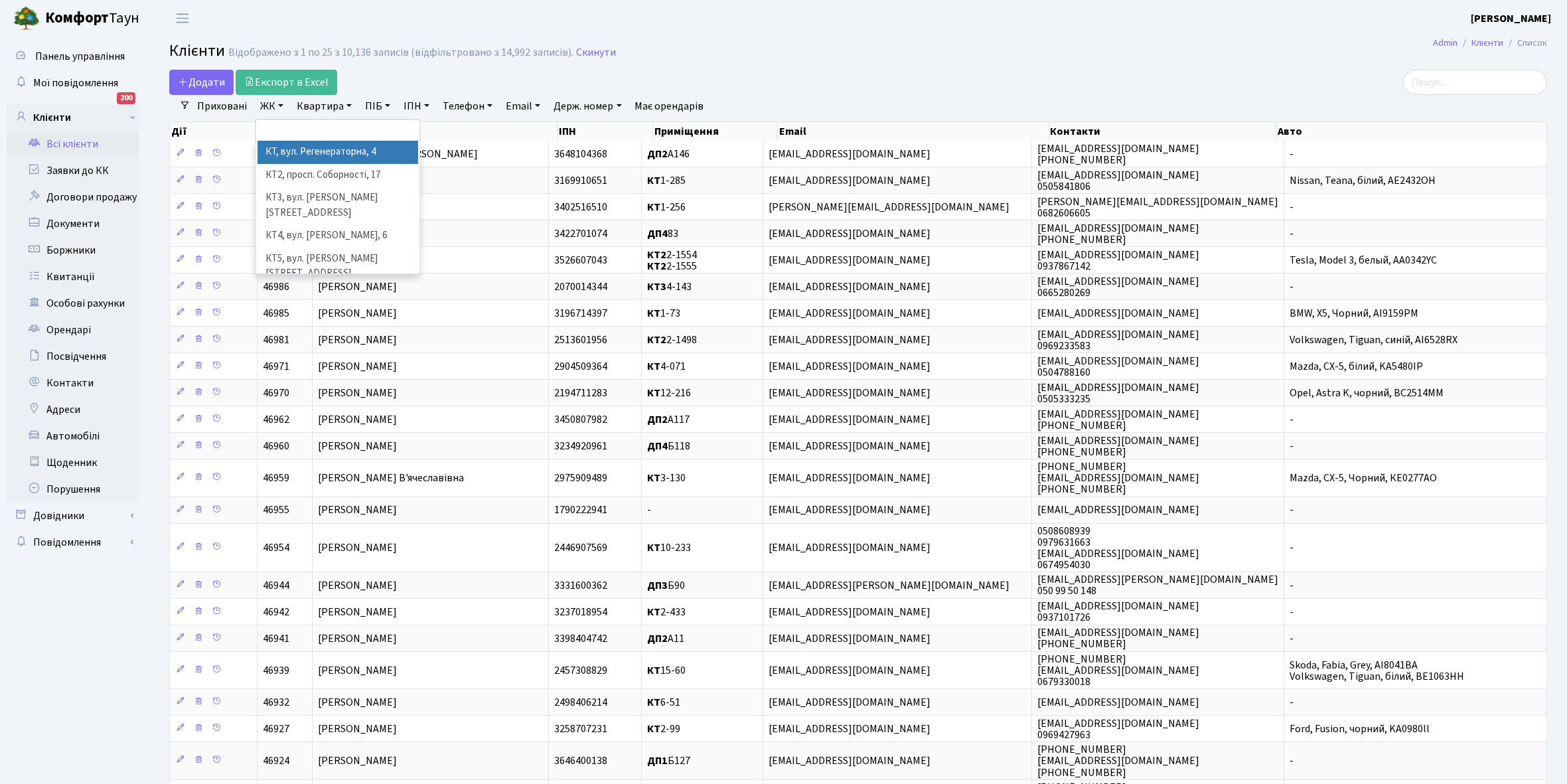
click at [332, 151] on li "КТ, вул. Регенераторна, 4" at bounding box center [337, 152] width 161 height 23
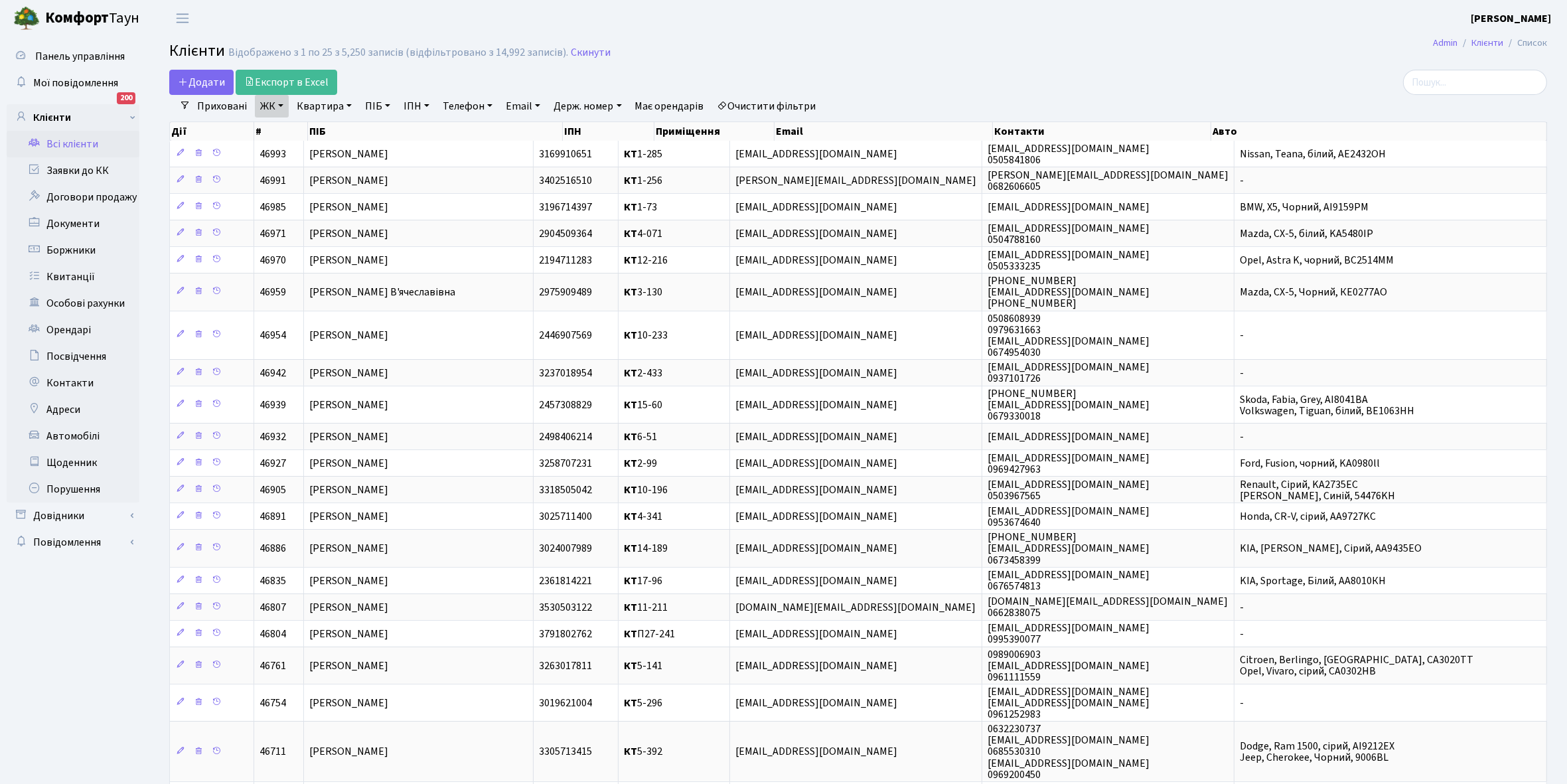
click at [347, 105] on link "Квартира" at bounding box center [324, 106] width 66 height 22
click at [316, 134] on input "text" at bounding box center [330, 132] width 78 height 25
type input "5-357"
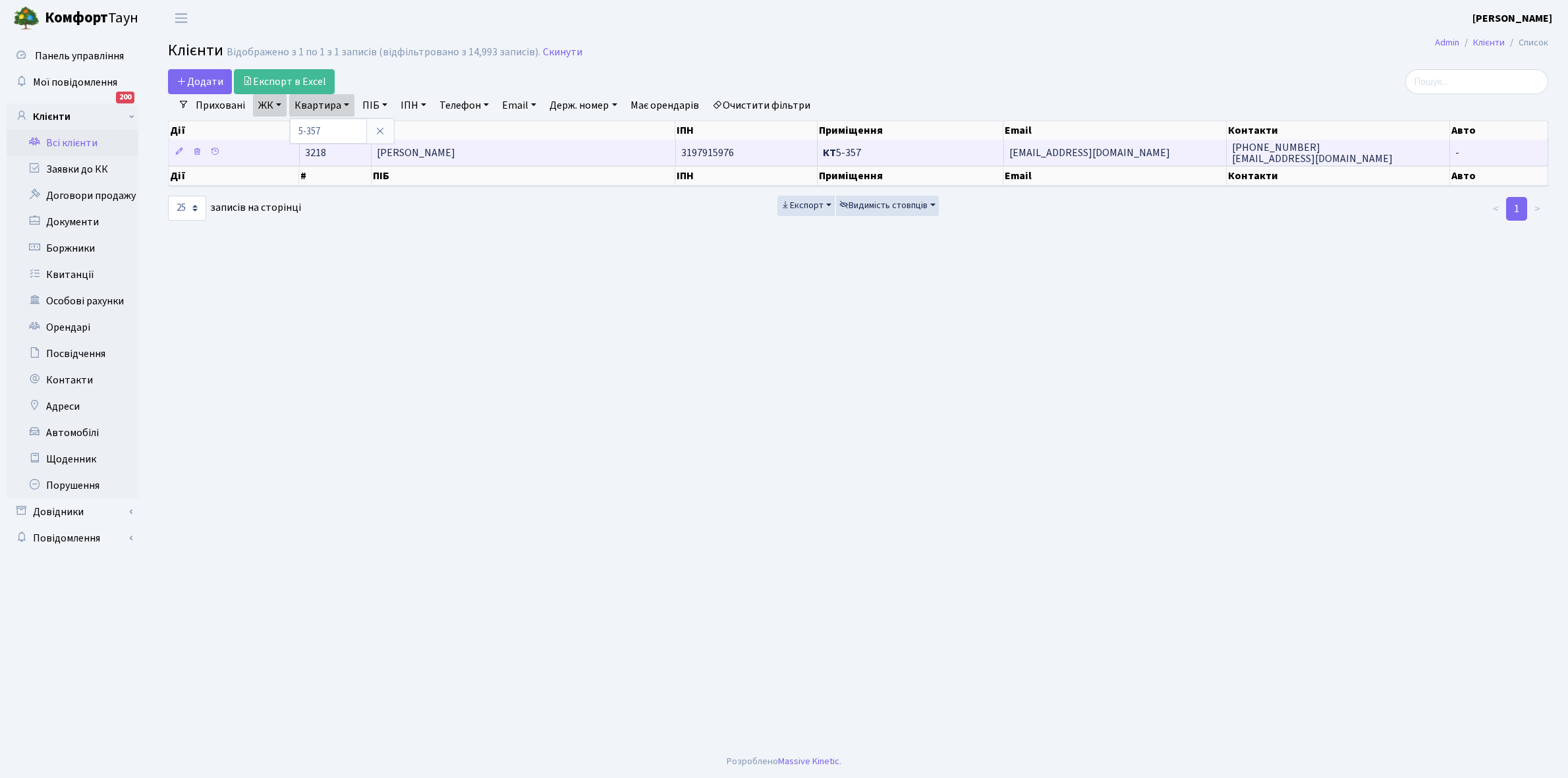
click at [506, 152] on td "[PERSON_NAME]" at bounding box center [524, 152] width 304 height 26
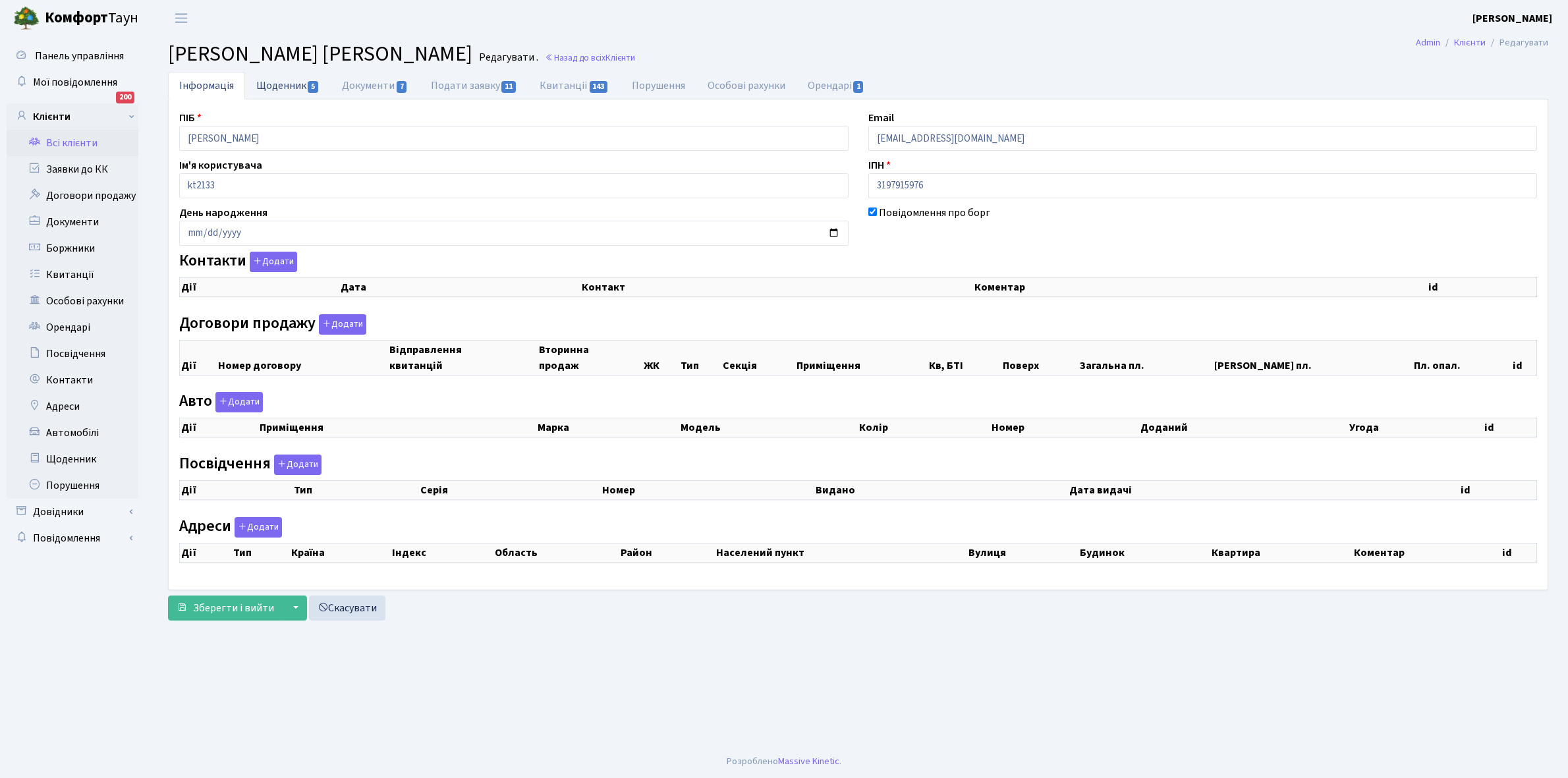
click at [276, 83] on link "Щоденник 5" at bounding box center [288, 85] width 86 height 27
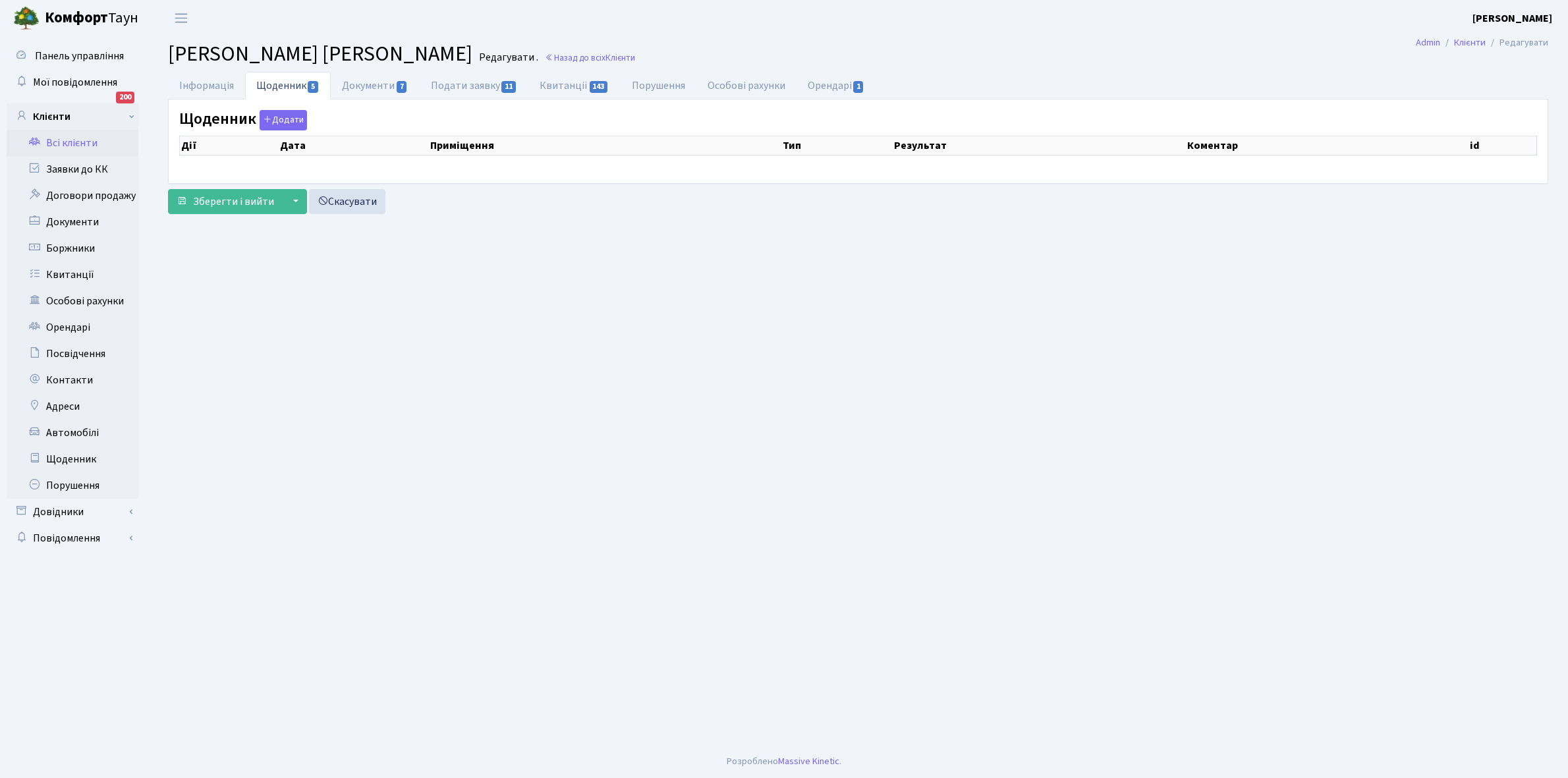
select select "25"
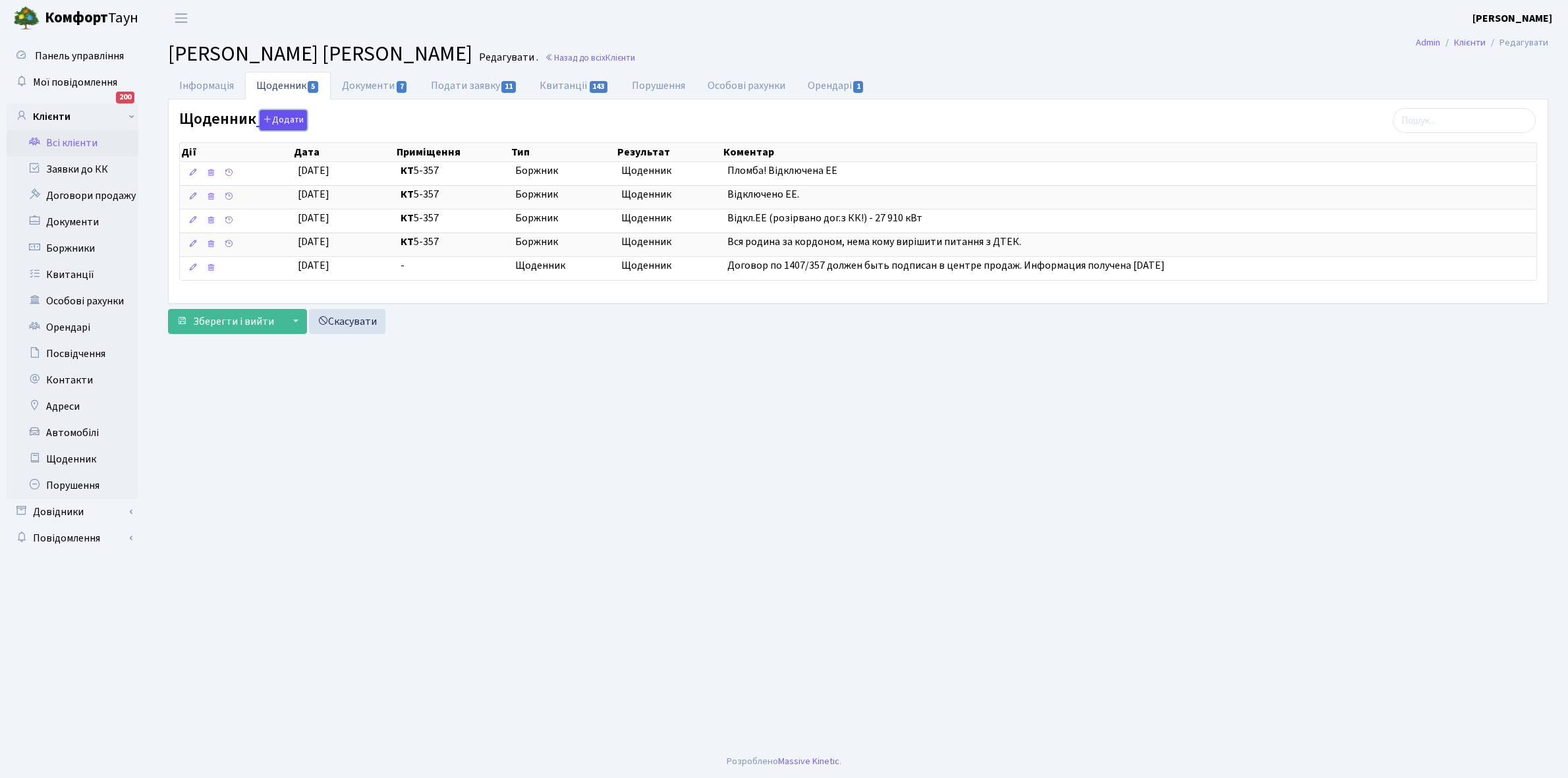
click at [276, 116] on button "Додати" at bounding box center [283, 120] width 47 height 20
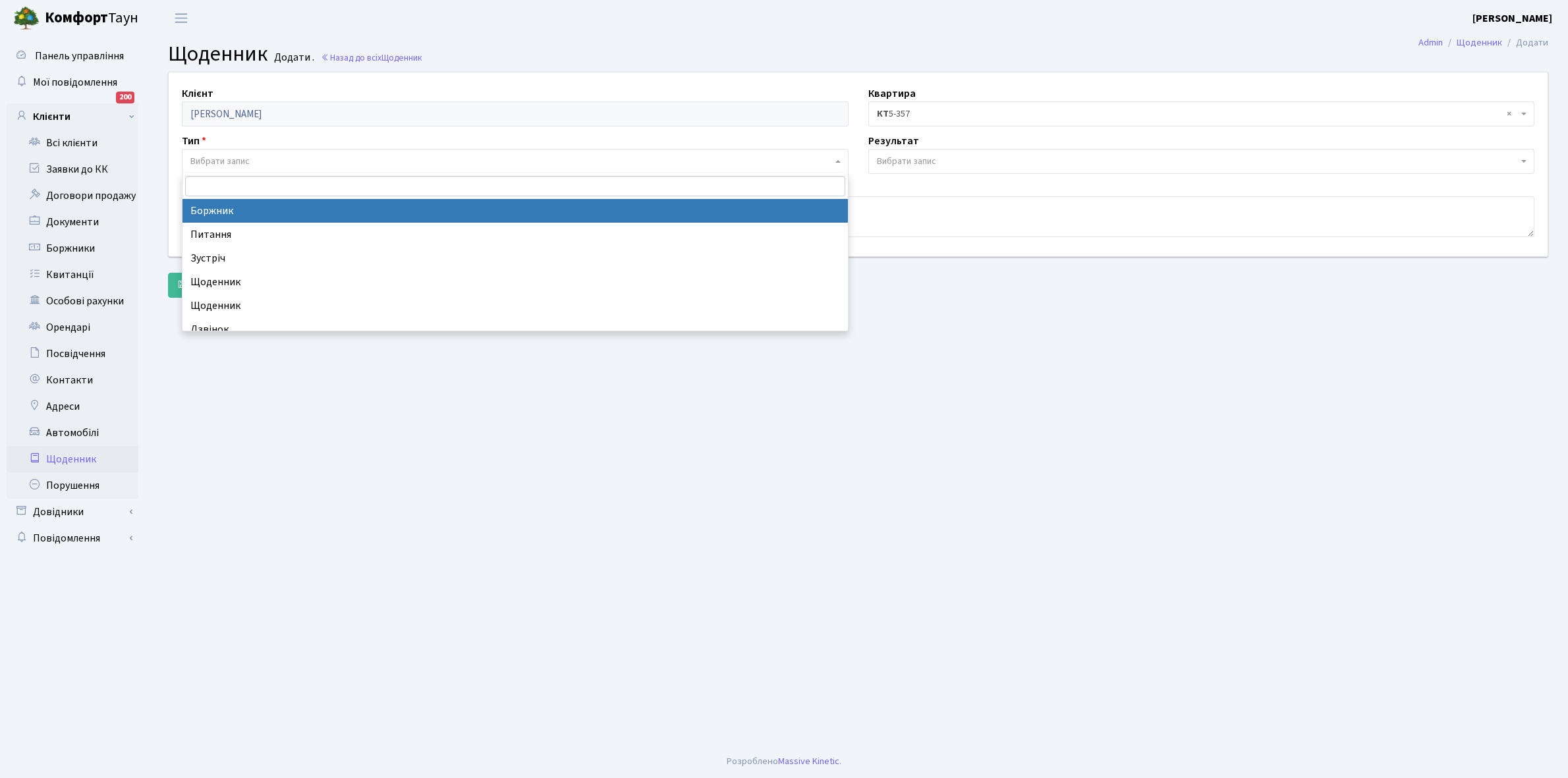
click at [215, 157] on span "Вибрати запис" at bounding box center [220, 161] width 59 height 13
select select "189"
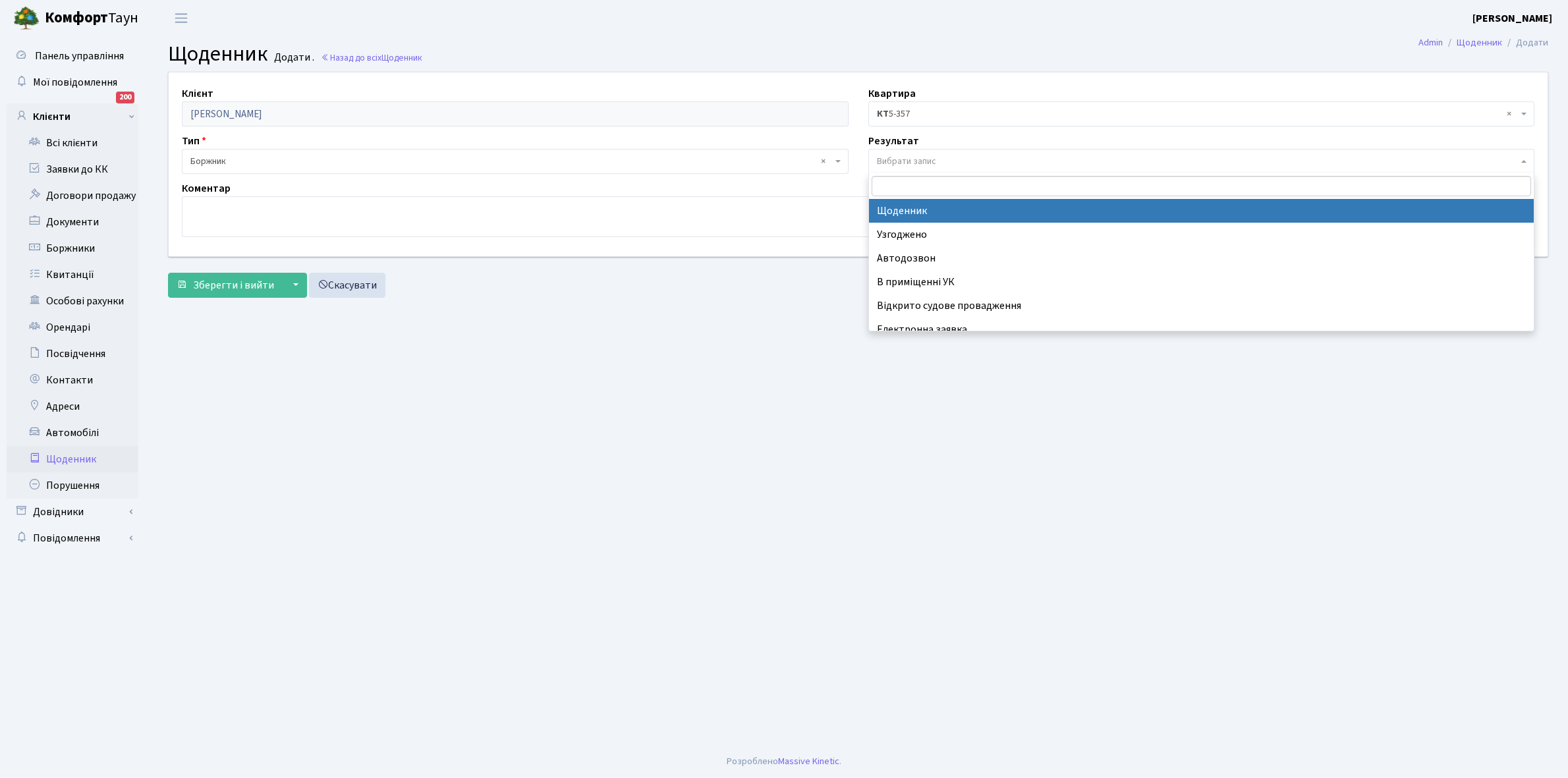
click at [921, 162] on span "Вибрати запис" at bounding box center [907, 161] width 59 height 13
select select "14"
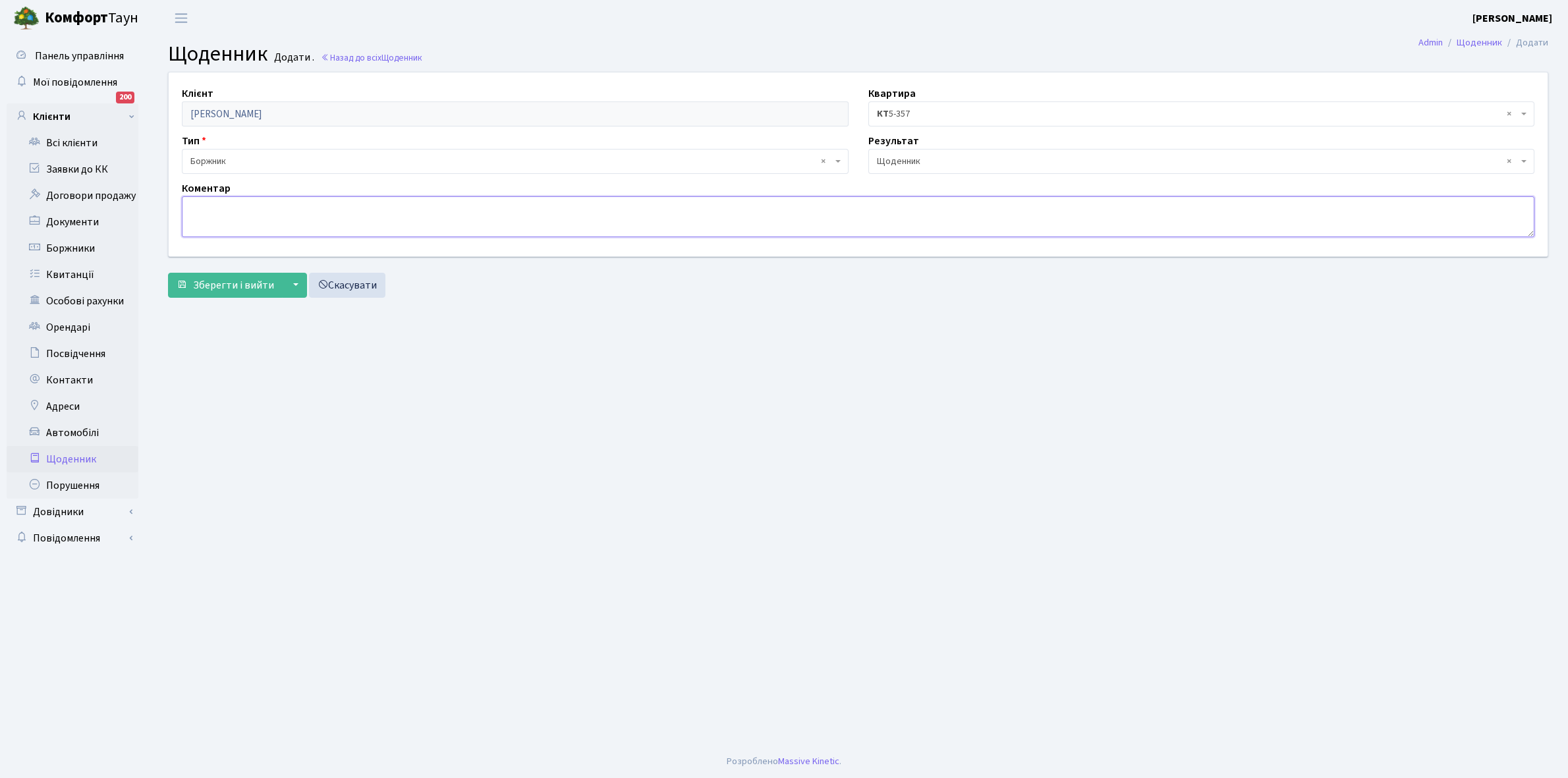
click at [207, 212] on textarea at bounding box center [858, 216] width 1353 height 41
type textarea "К"
type textarea "Включили ЕЕ- 1000 грн"
click at [227, 283] on span "Зберегти і вийти" at bounding box center [233, 285] width 81 height 15
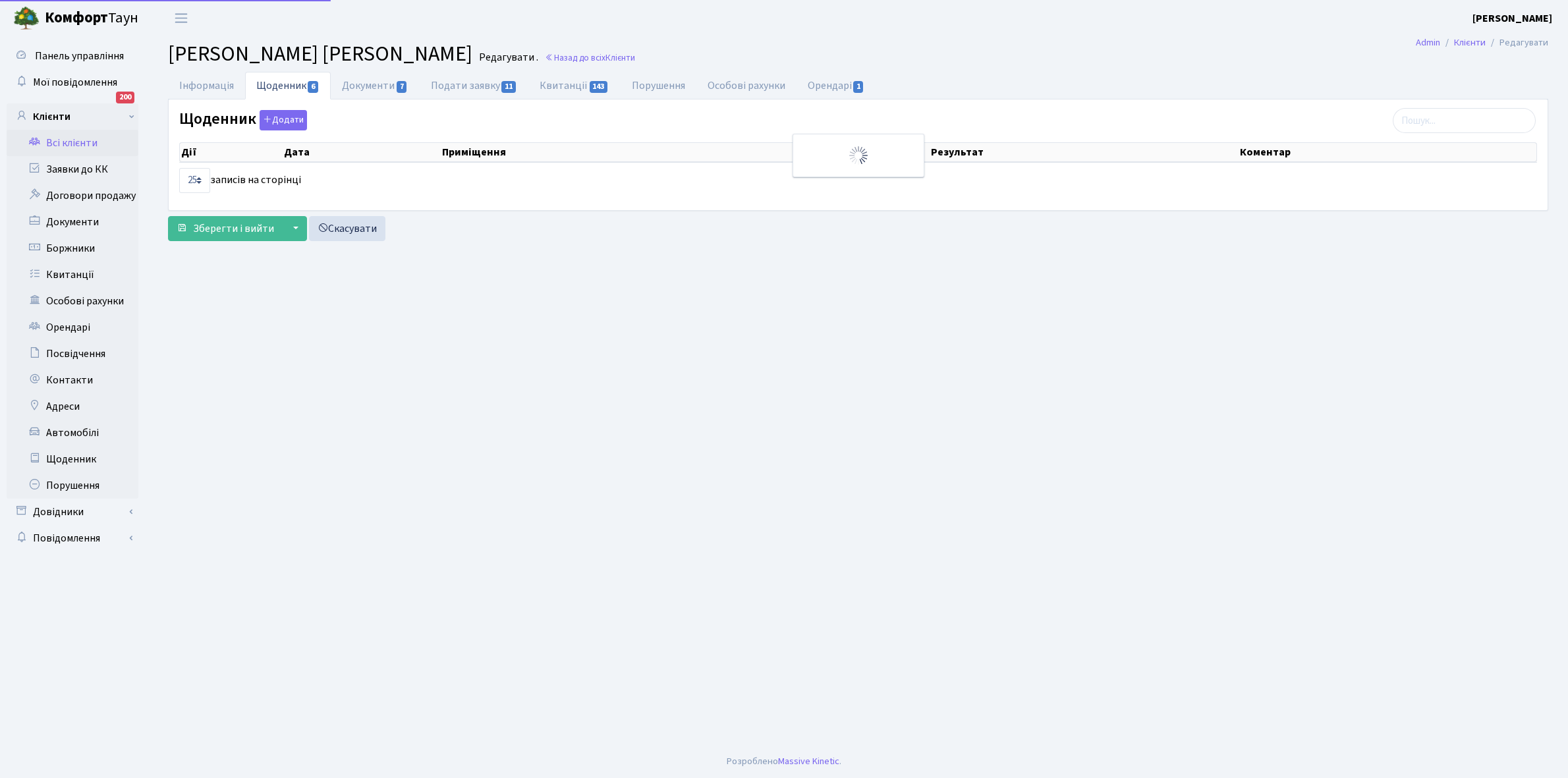
select select "25"
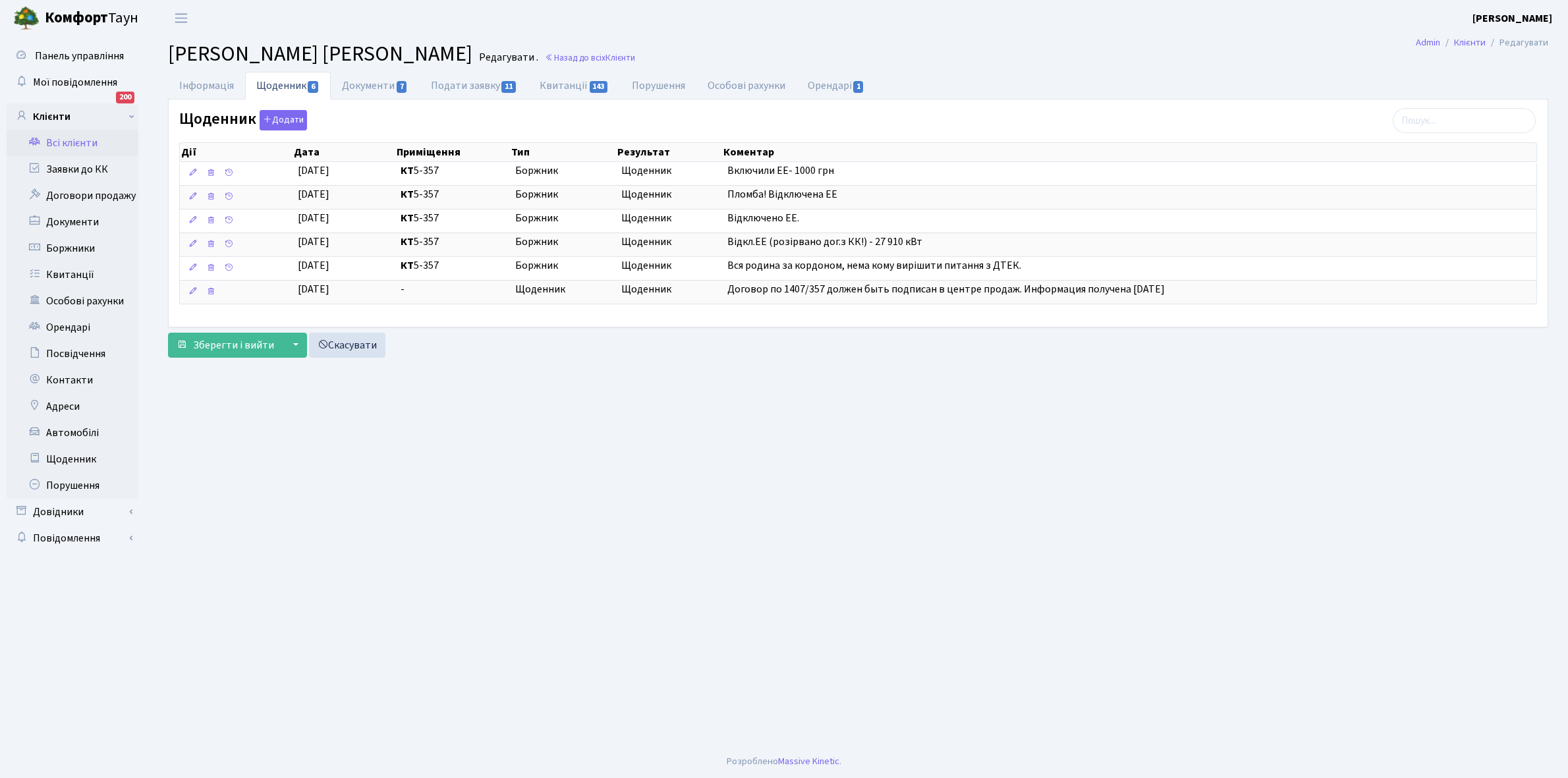
click at [65, 140] on link "Всі клієнти" at bounding box center [72, 143] width 132 height 26
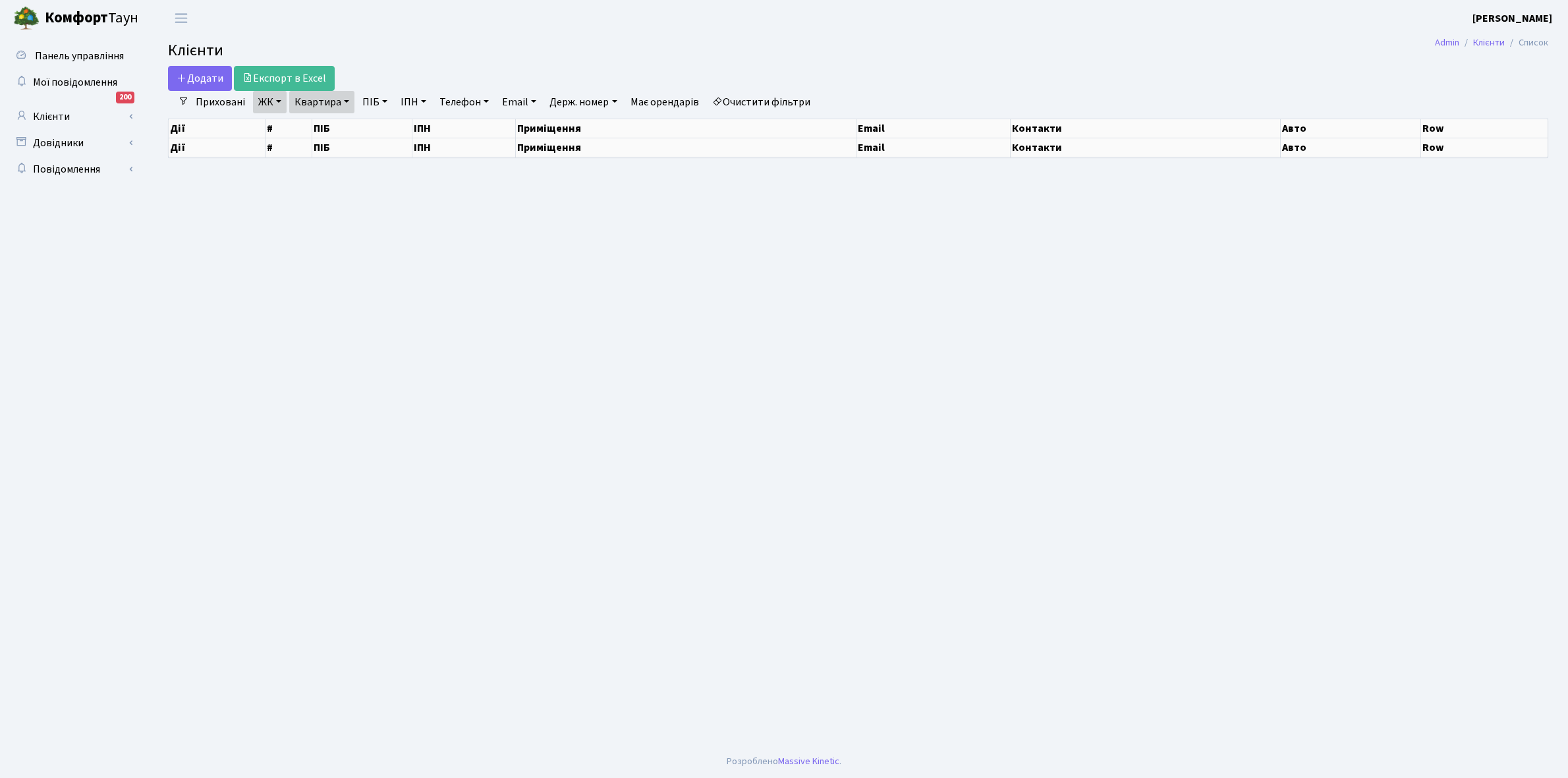
select select "25"
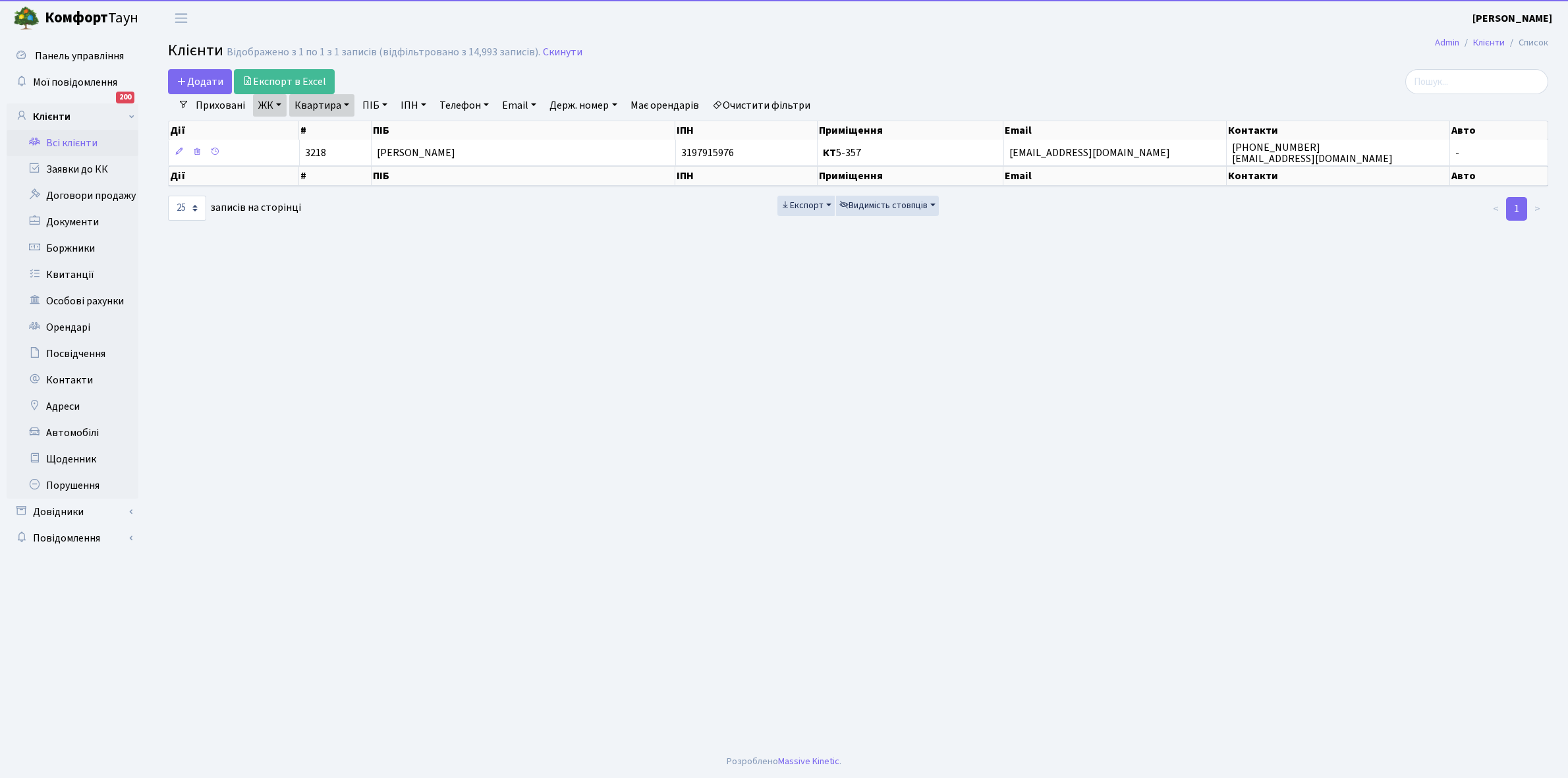
click at [344, 104] on link "Квартира" at bounding box center [322, 105] width 65 height 22
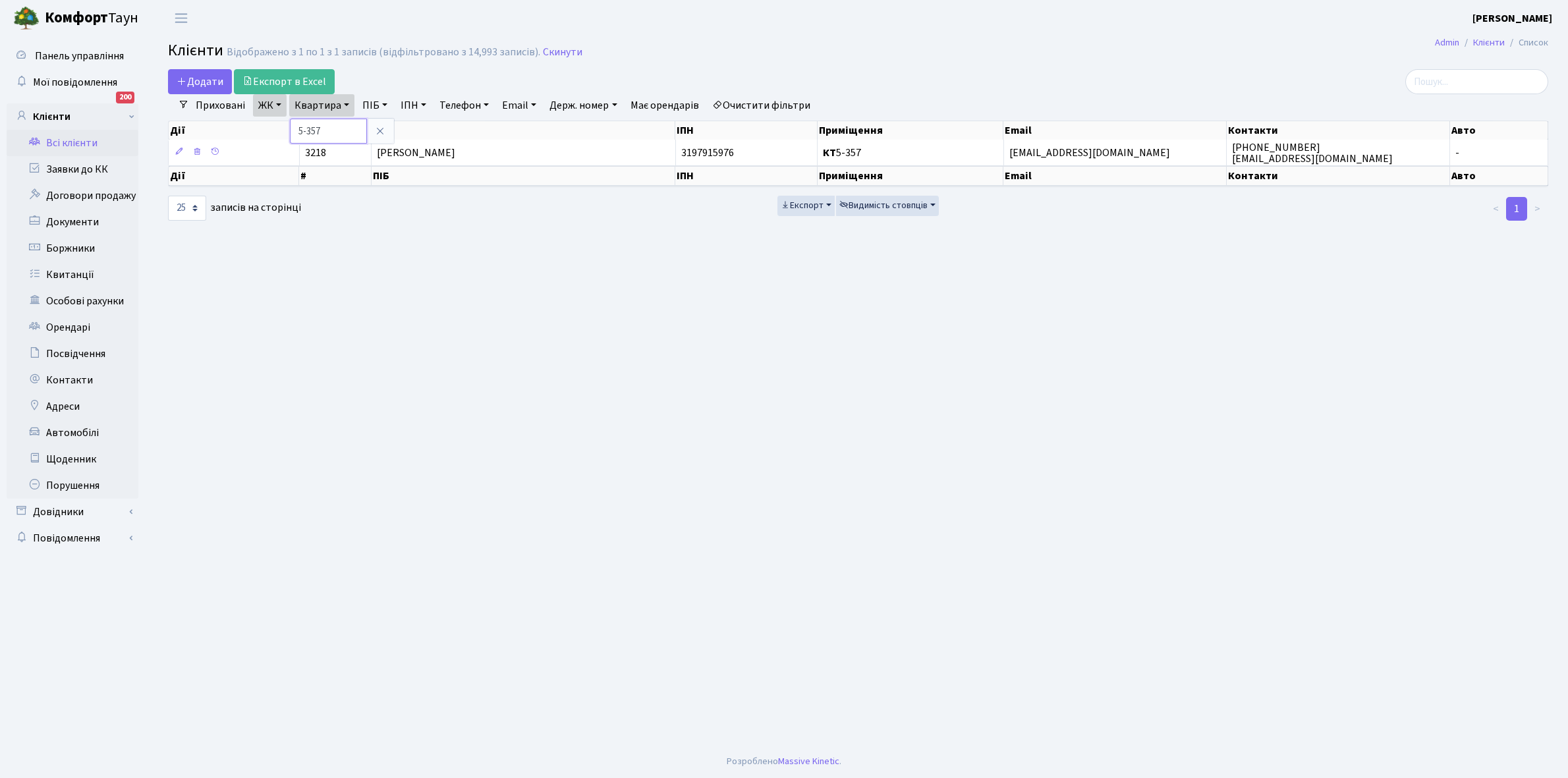
click at [344, 126] on input "5-357" at bounding box center [328, 131] width 77 height 25
type input "5"
type input "13-225"
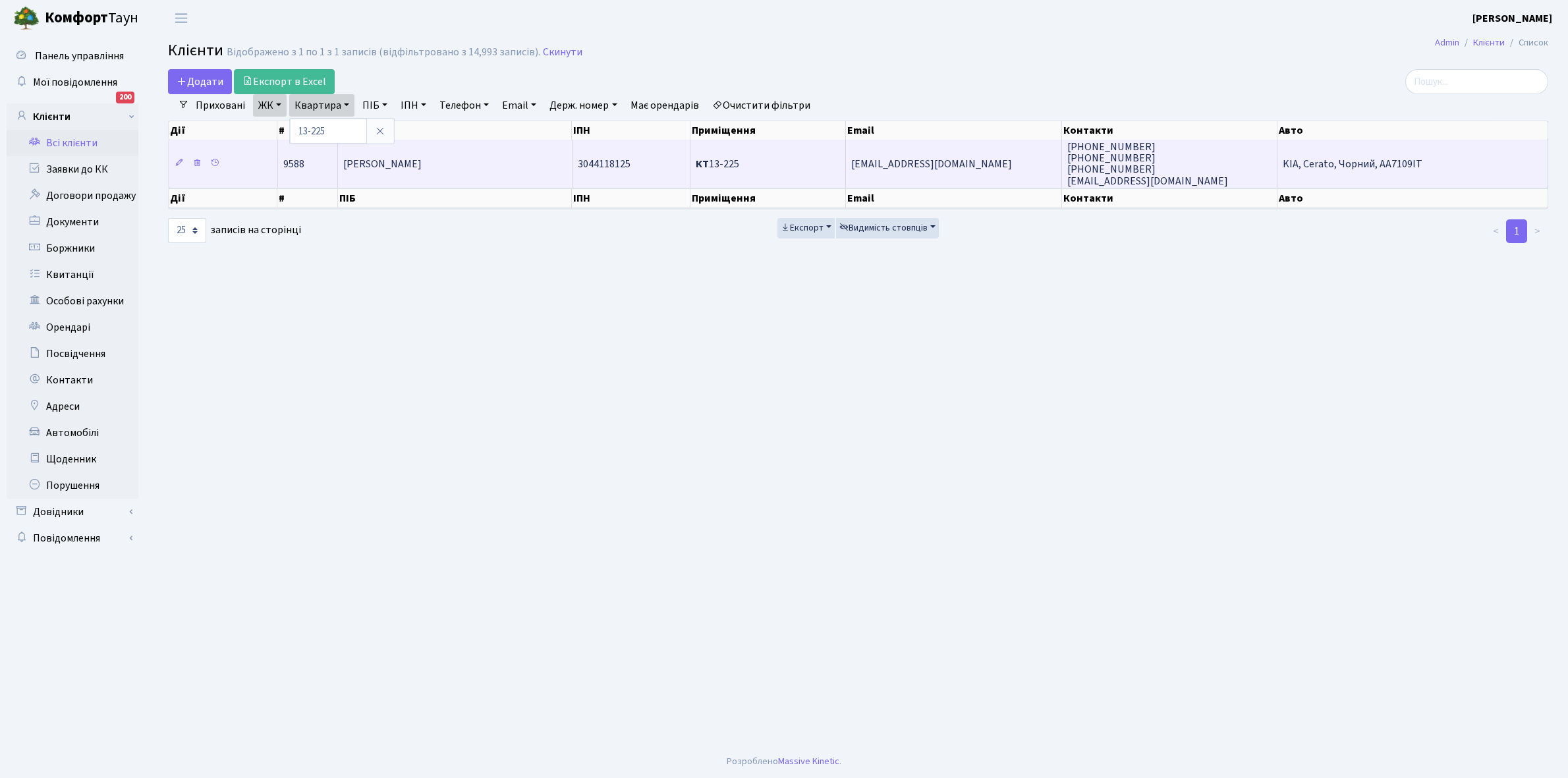
click at [501, 155] on td "Фрайнд Ольга Зіновіївна" at bounding box center [455, 164] width 235 height 47
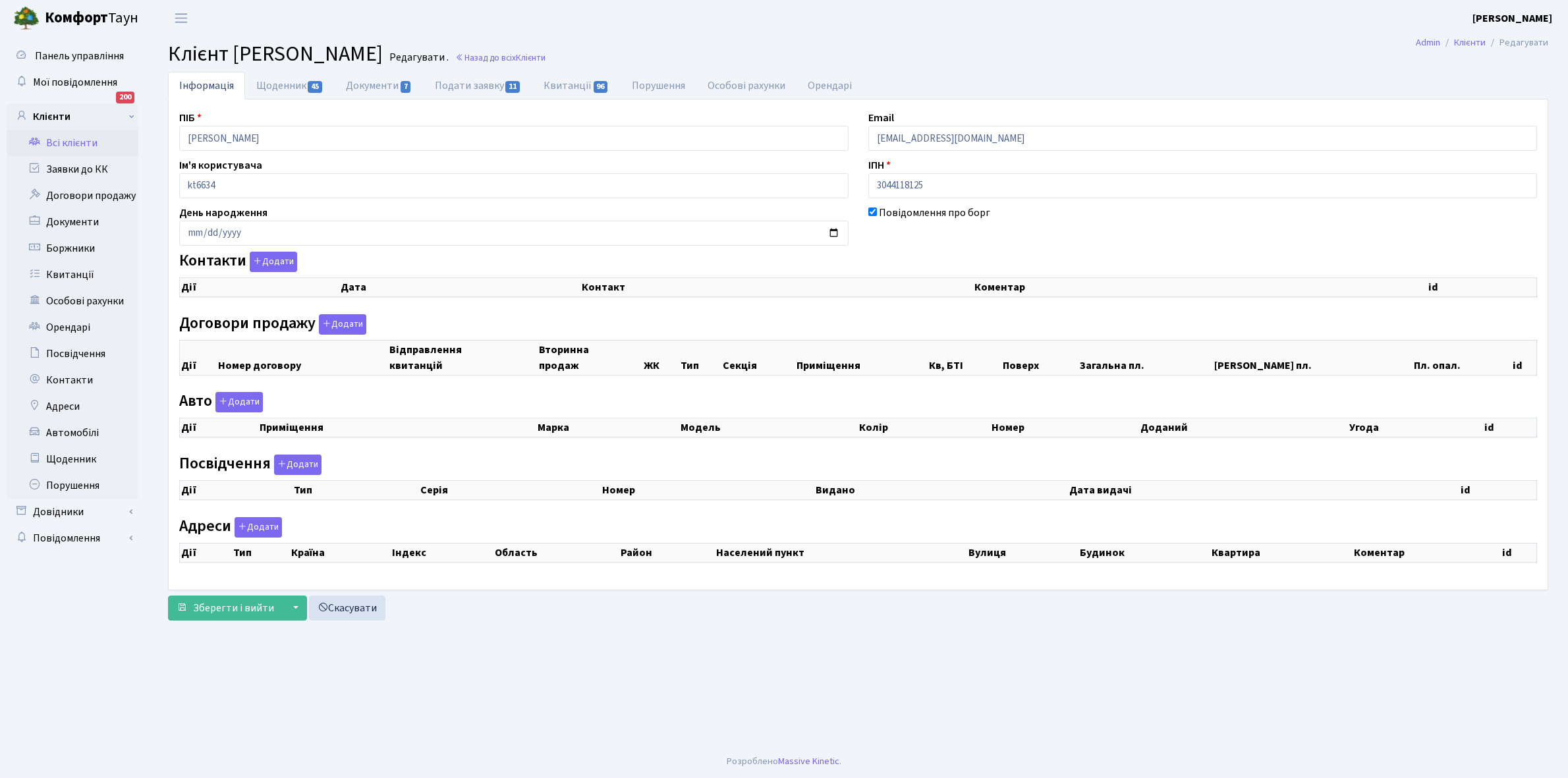
checkbox input "true"
select select "25"
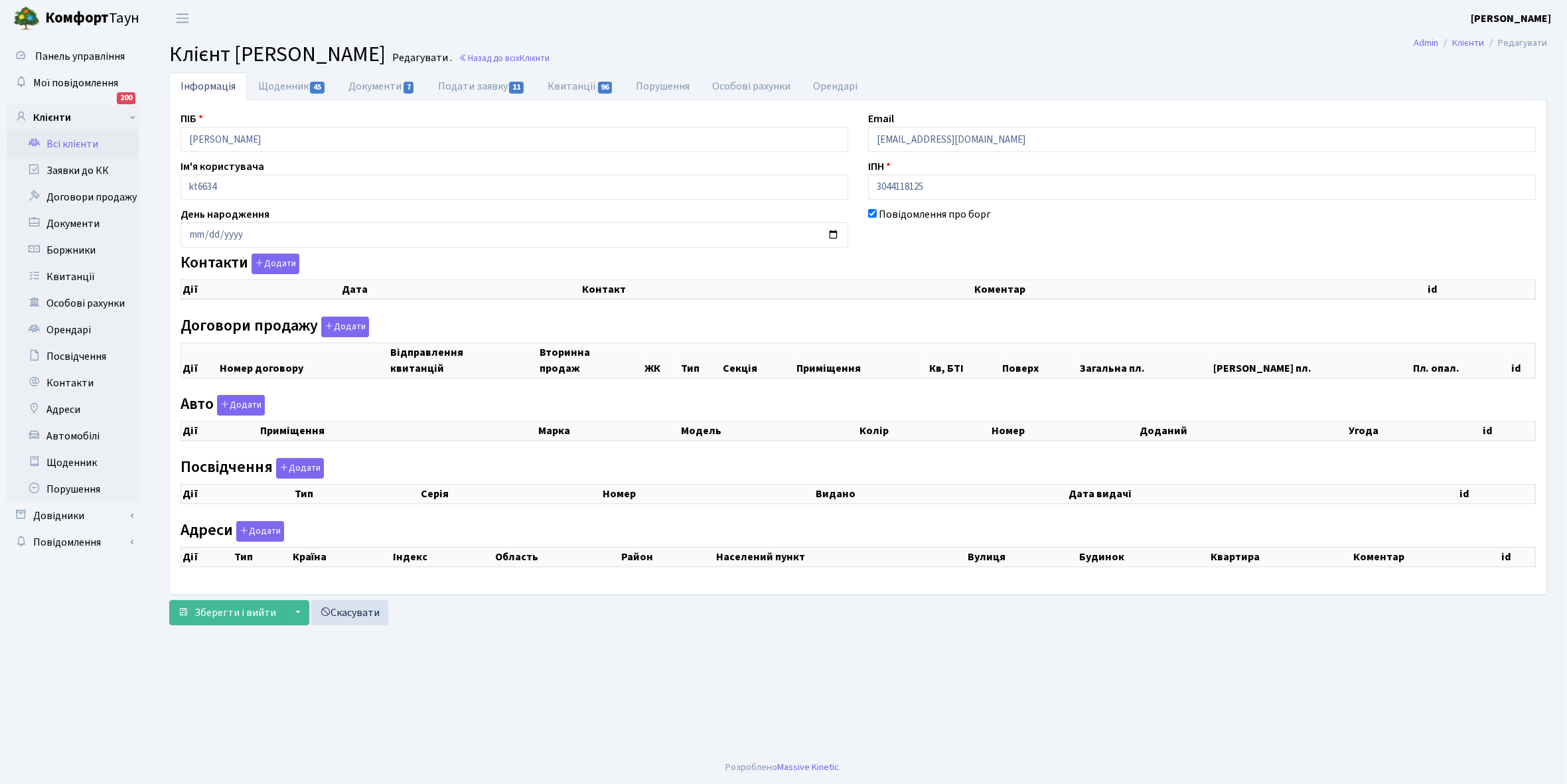
select select "25"
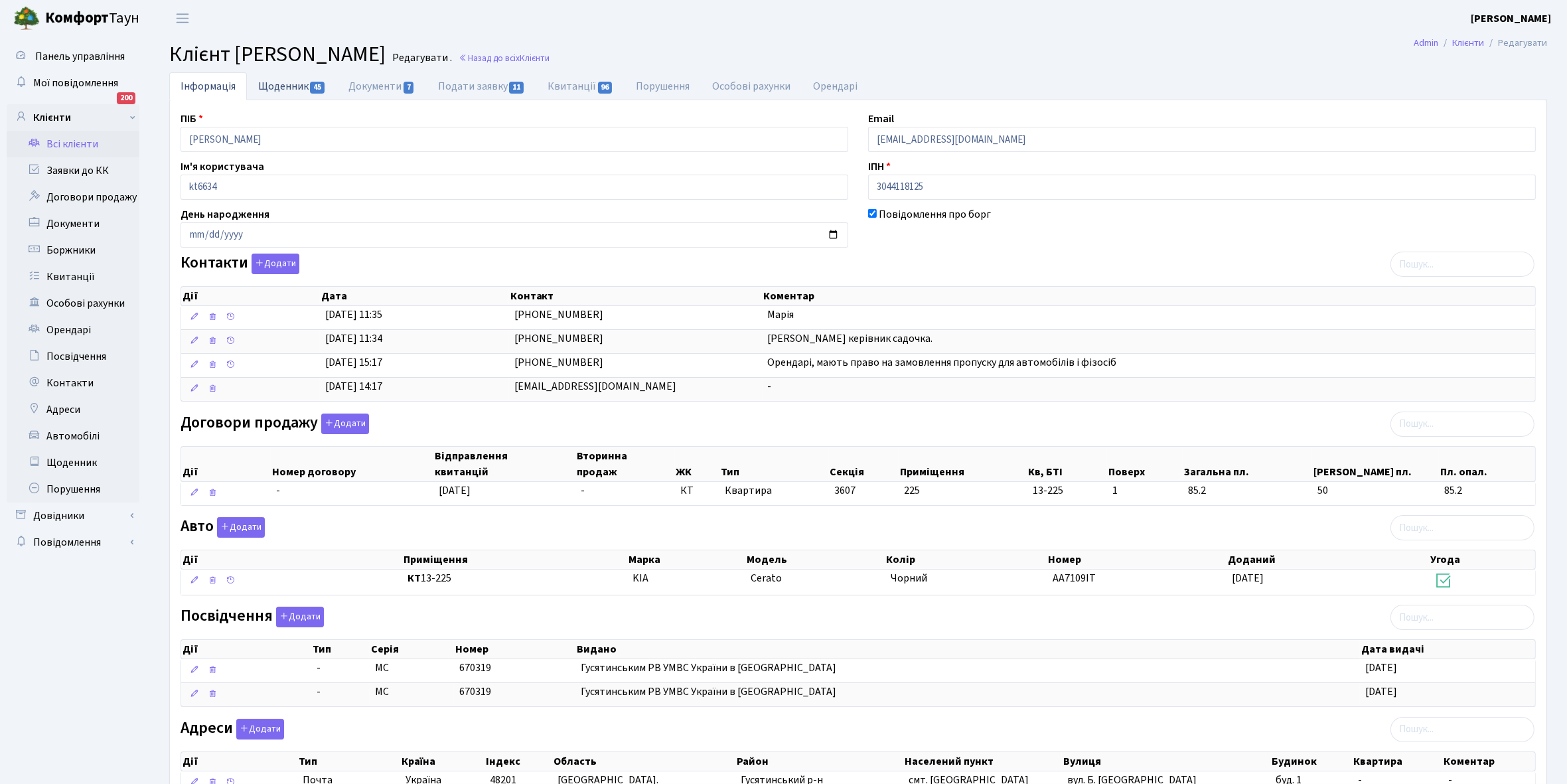
click at [278, 81] on link "Щоденник 45" at bounding box center [292, 86] width 90 height 27
select select "25"
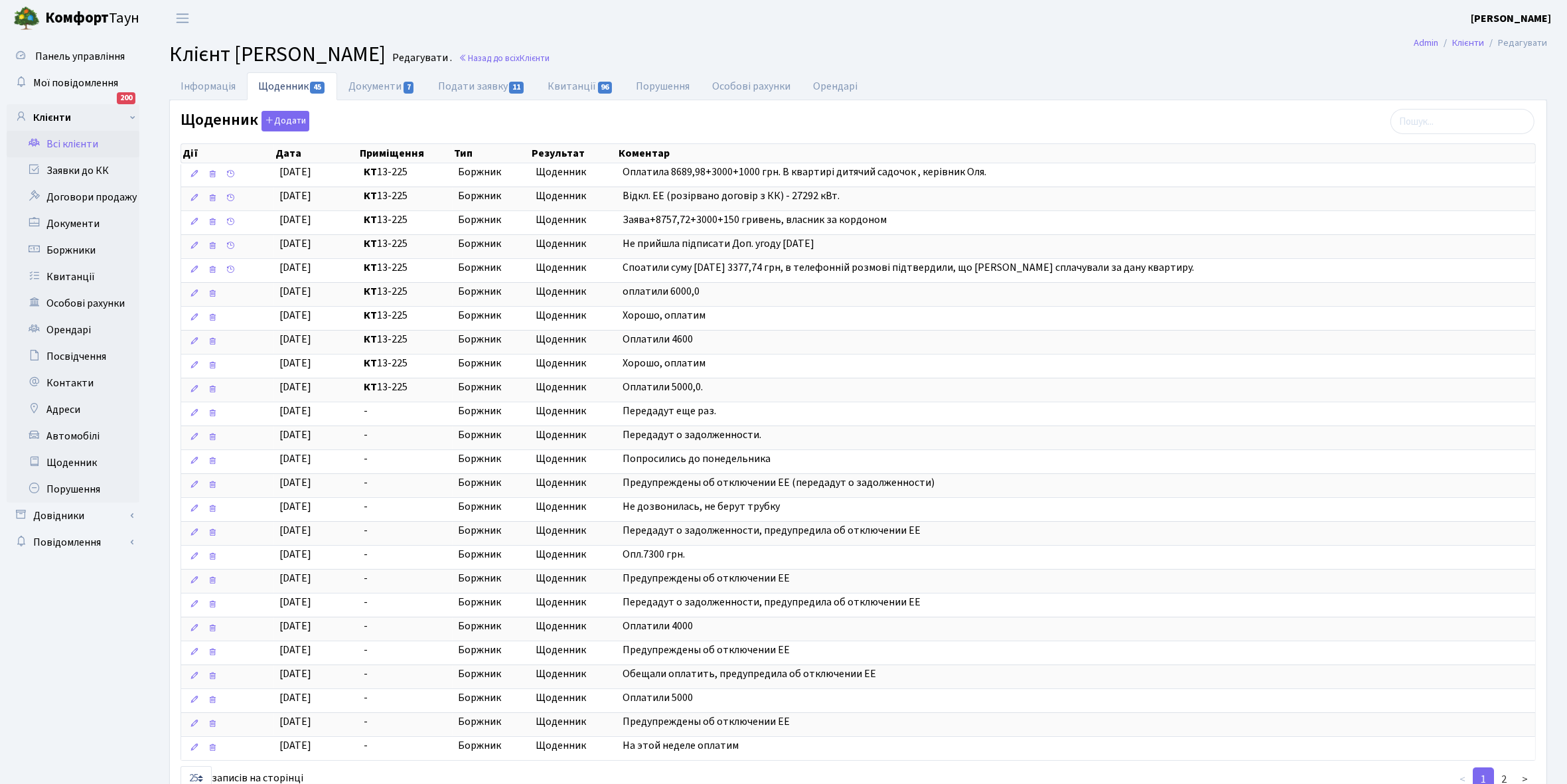
click at [70, 142] on link "Всі клієнти" at bounding box center [72, 144] width 133 height 27
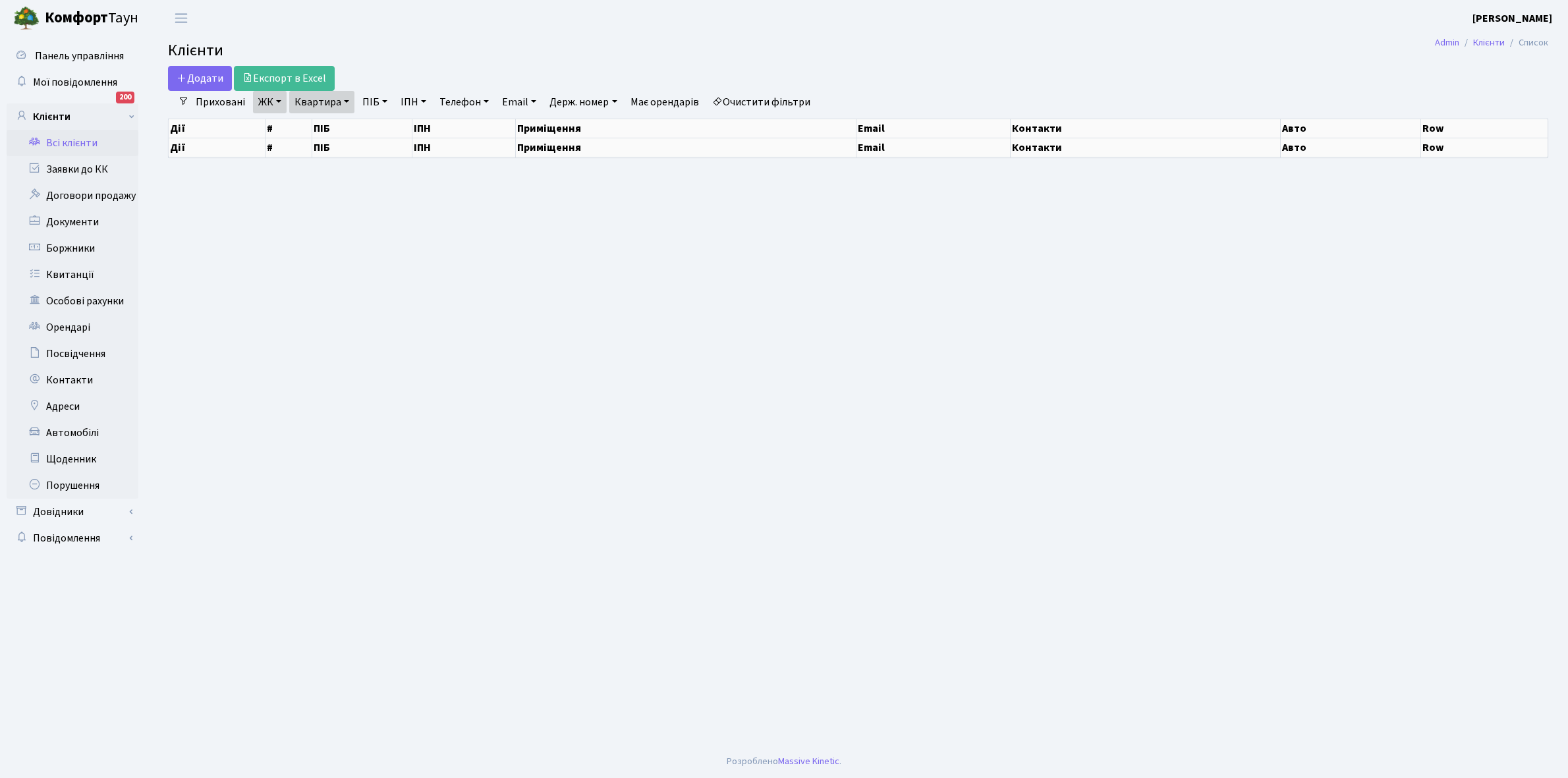
select select "25"
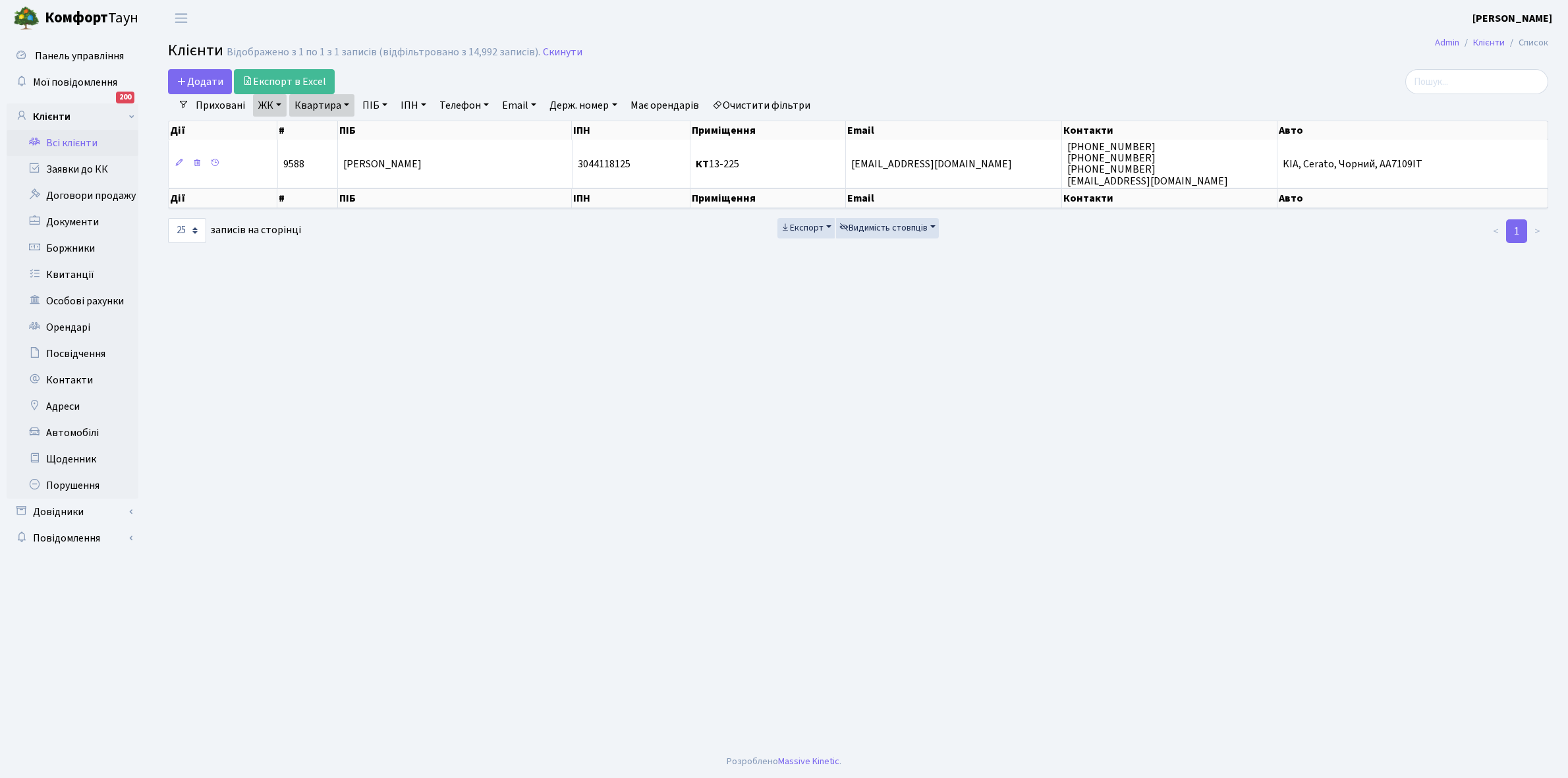
click at [345, 102] on link "Квартира" at bounding box center [322, 105] width 65 height 22
click at [341, 130] on input "13-225" at bounding box center [328, 131] width 77 height 25
type input "13-86"
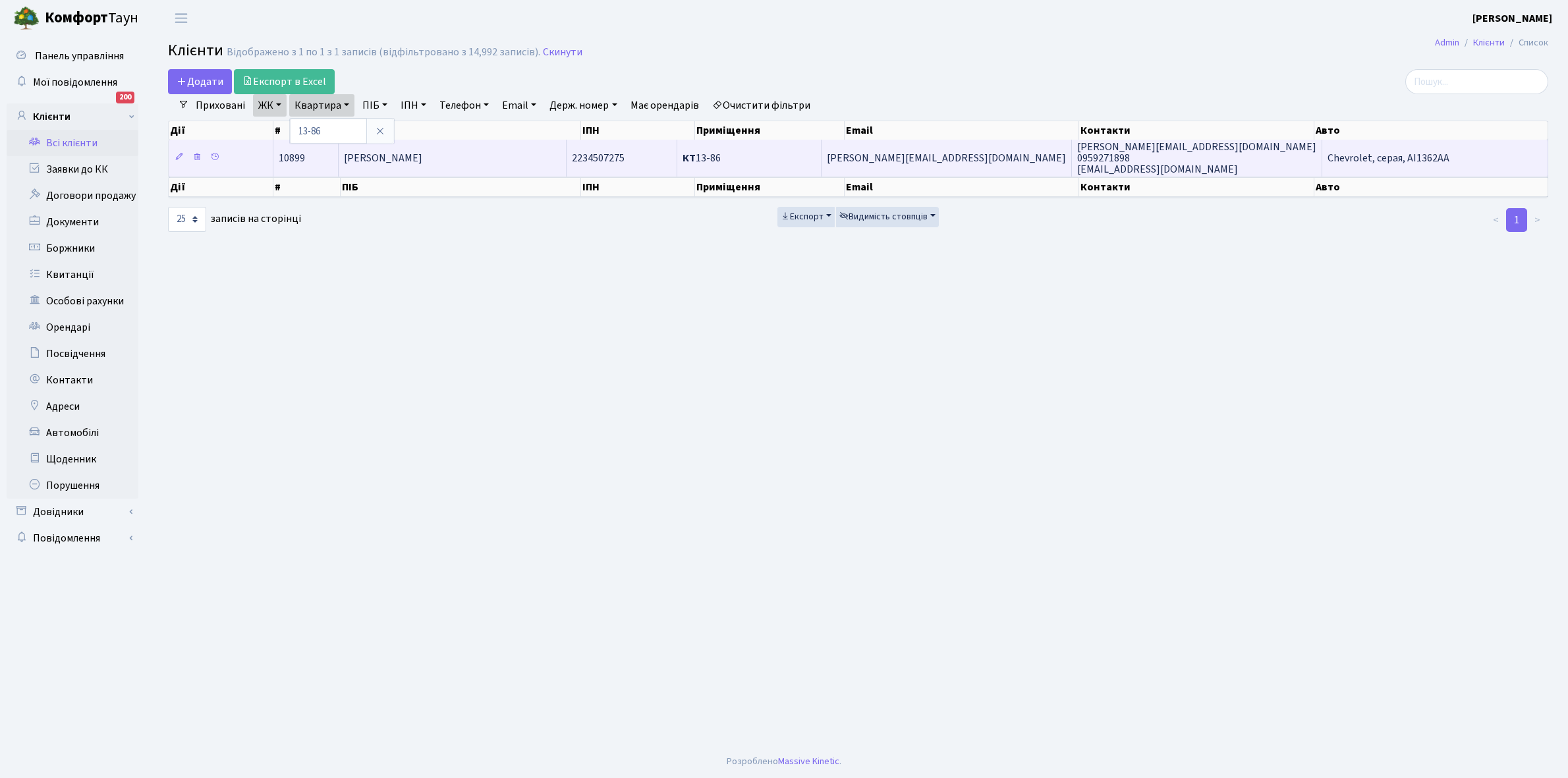
click at [476, 154] on td "[PERSON_NAME]" at bounding box center [452, 158] width 228 height 36
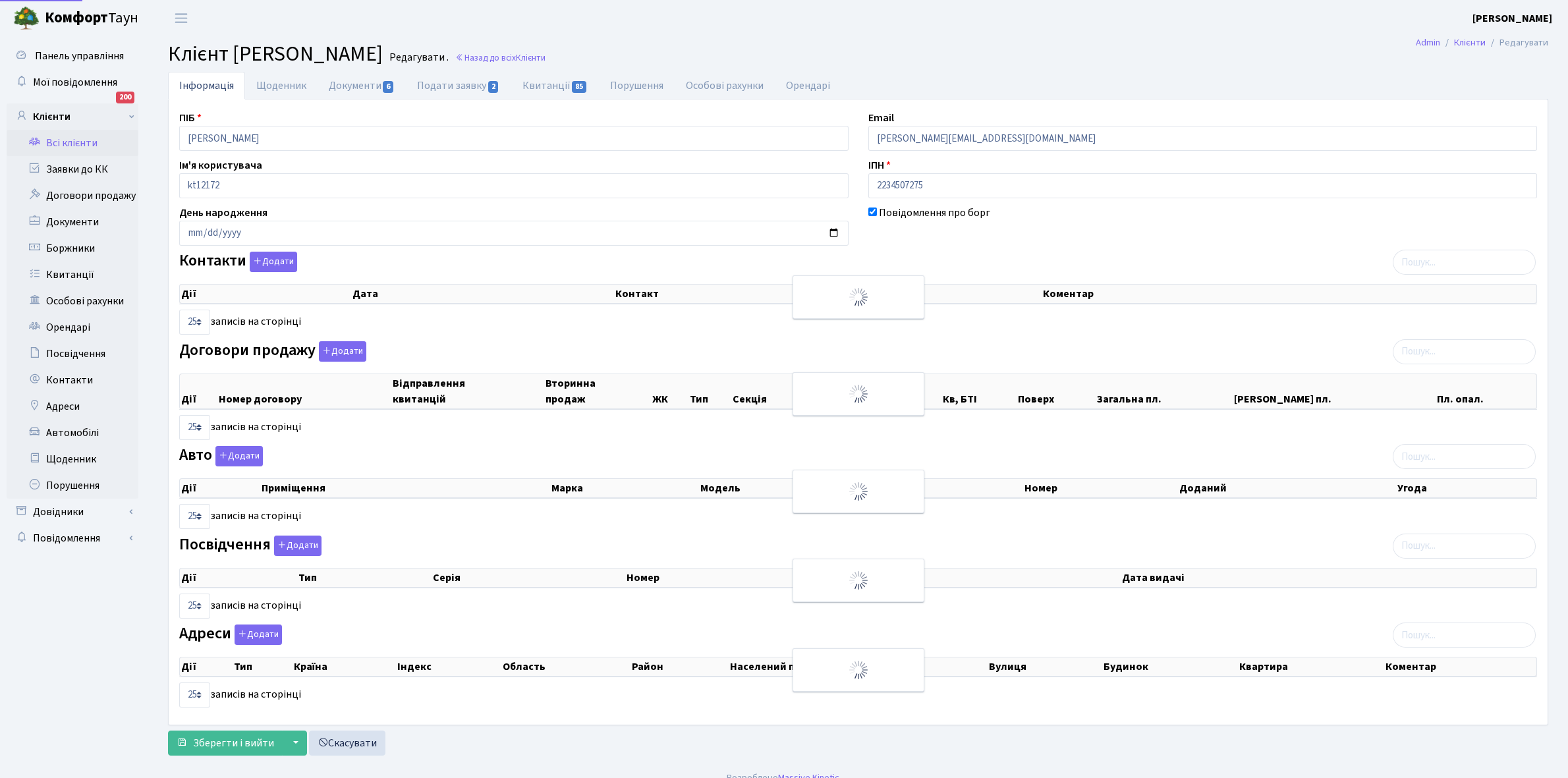
select select "25"
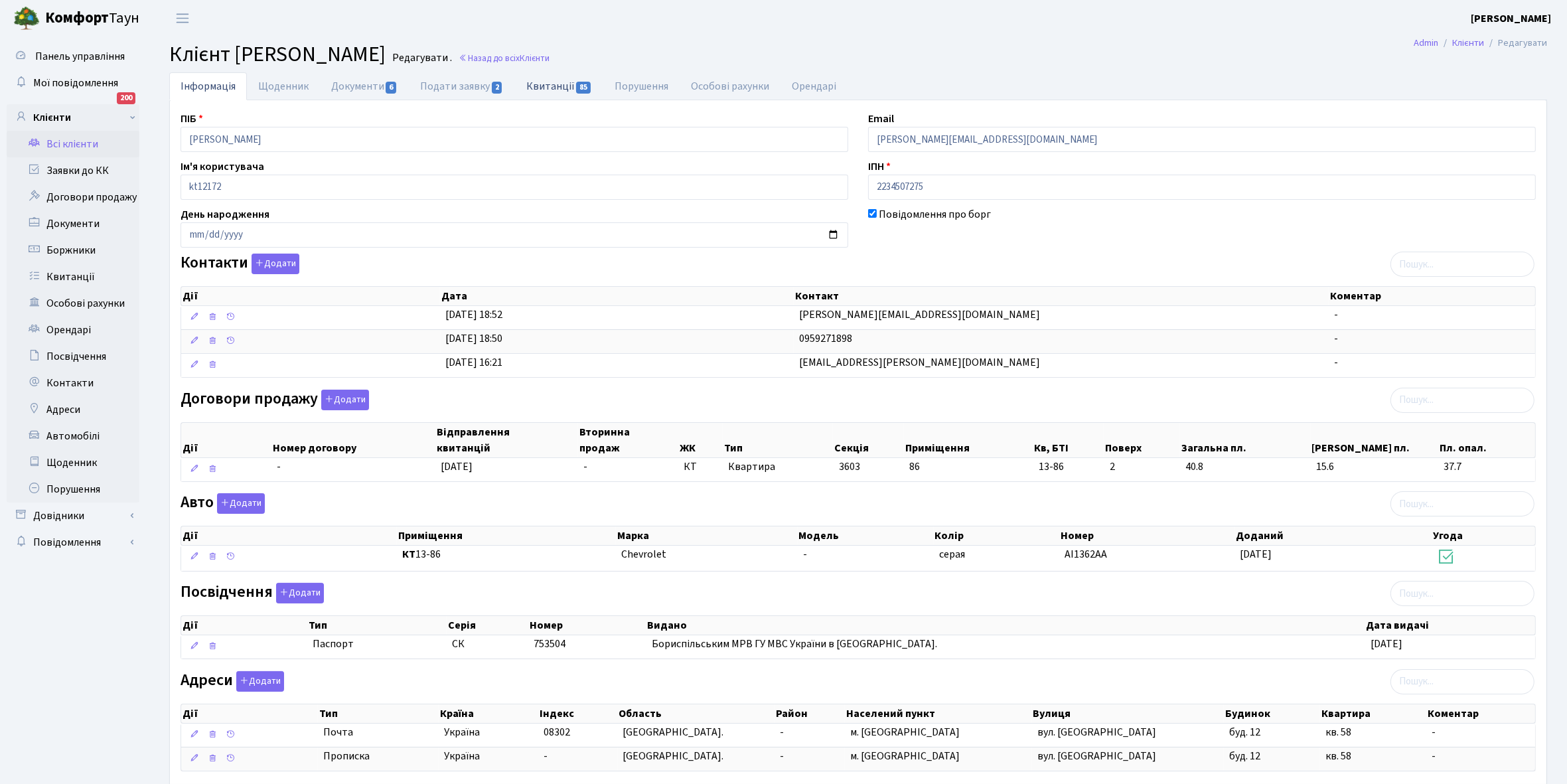
click at [539, 87] on link "Квитанції 85" at bounding box center [559, 86] width 88 height 27
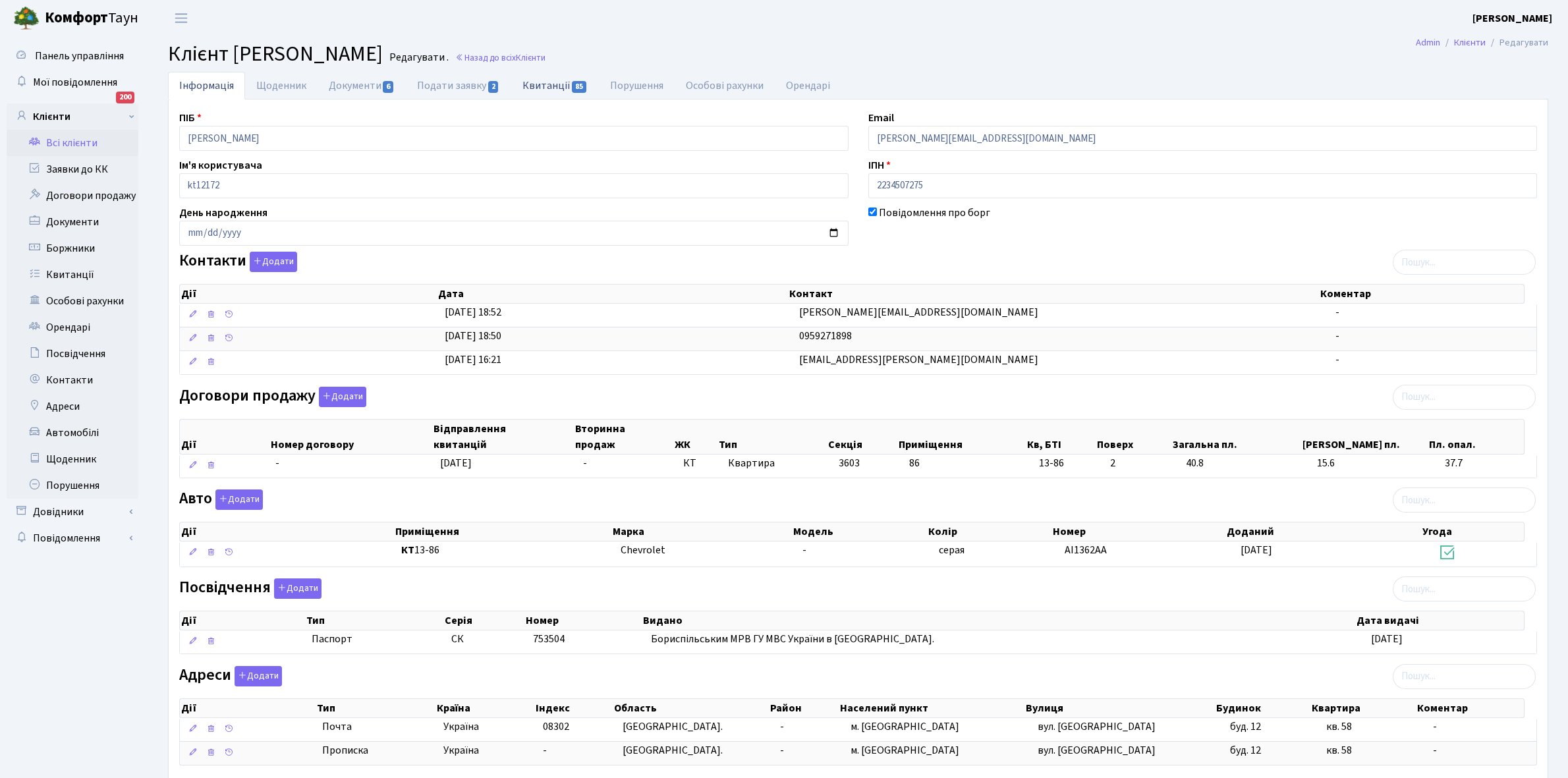
select select "25"
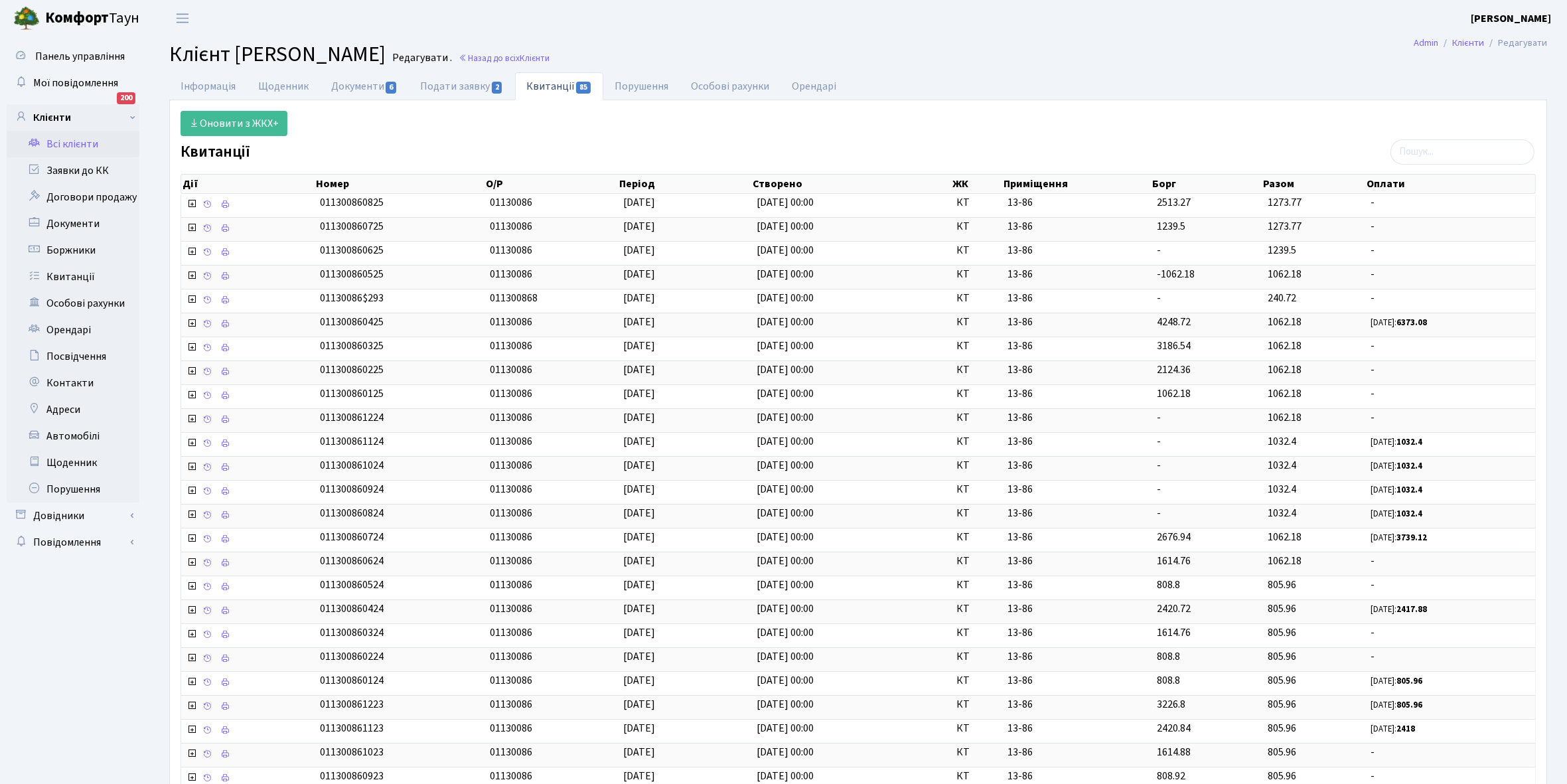
click at [71, 142] on link "Всі клієнти" at bounding box center [72, 144] width 133 height 27
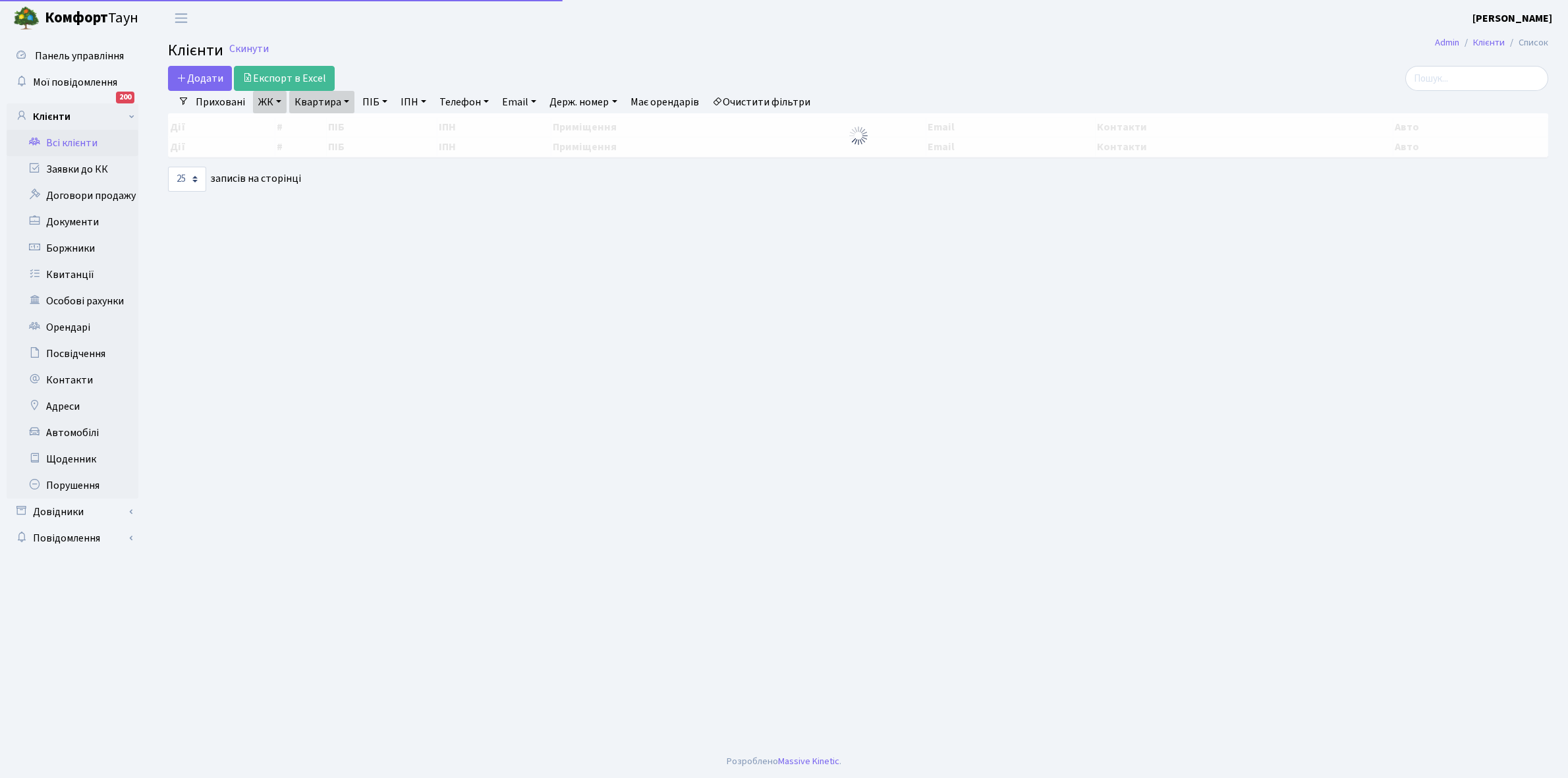
select select "25"
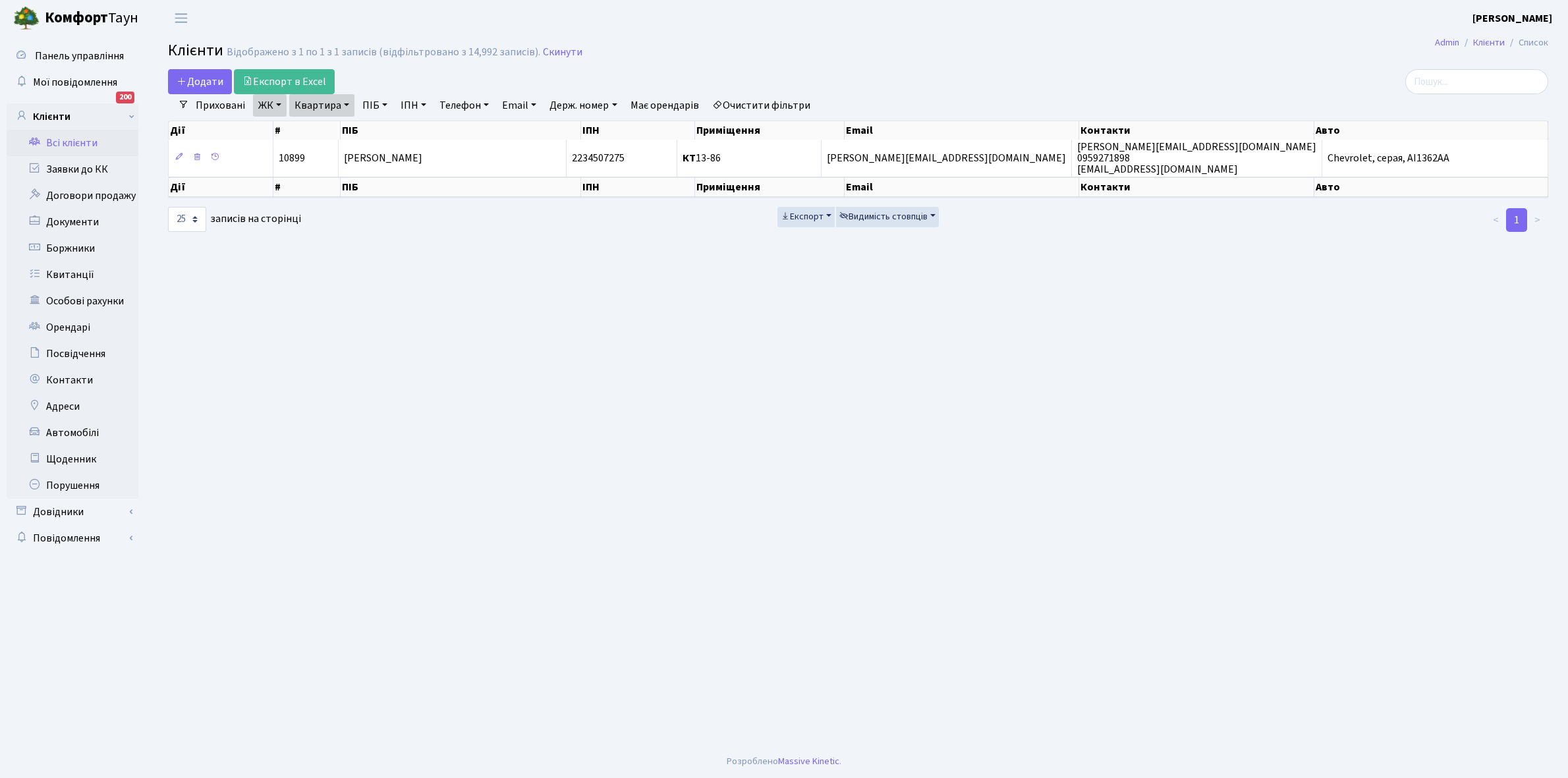
click at [267, 110] on link "ЖК" at bounding box center [269, 105] width 33 height 22
click at [489, 77] on div "Додати Експорт в Excel" at bounding box center [625, 81] width 914 height 25
click at [347, 104] on link "Квартира" at bounding box center [322, 105] width 65 height 22
click at [340, 127] on input "13-86" at bounding box center [328, 131] width 77 height 25
click at [759, 106] on link "Очистити фільтри" at bounding box center [761, 105] width 109 height 22
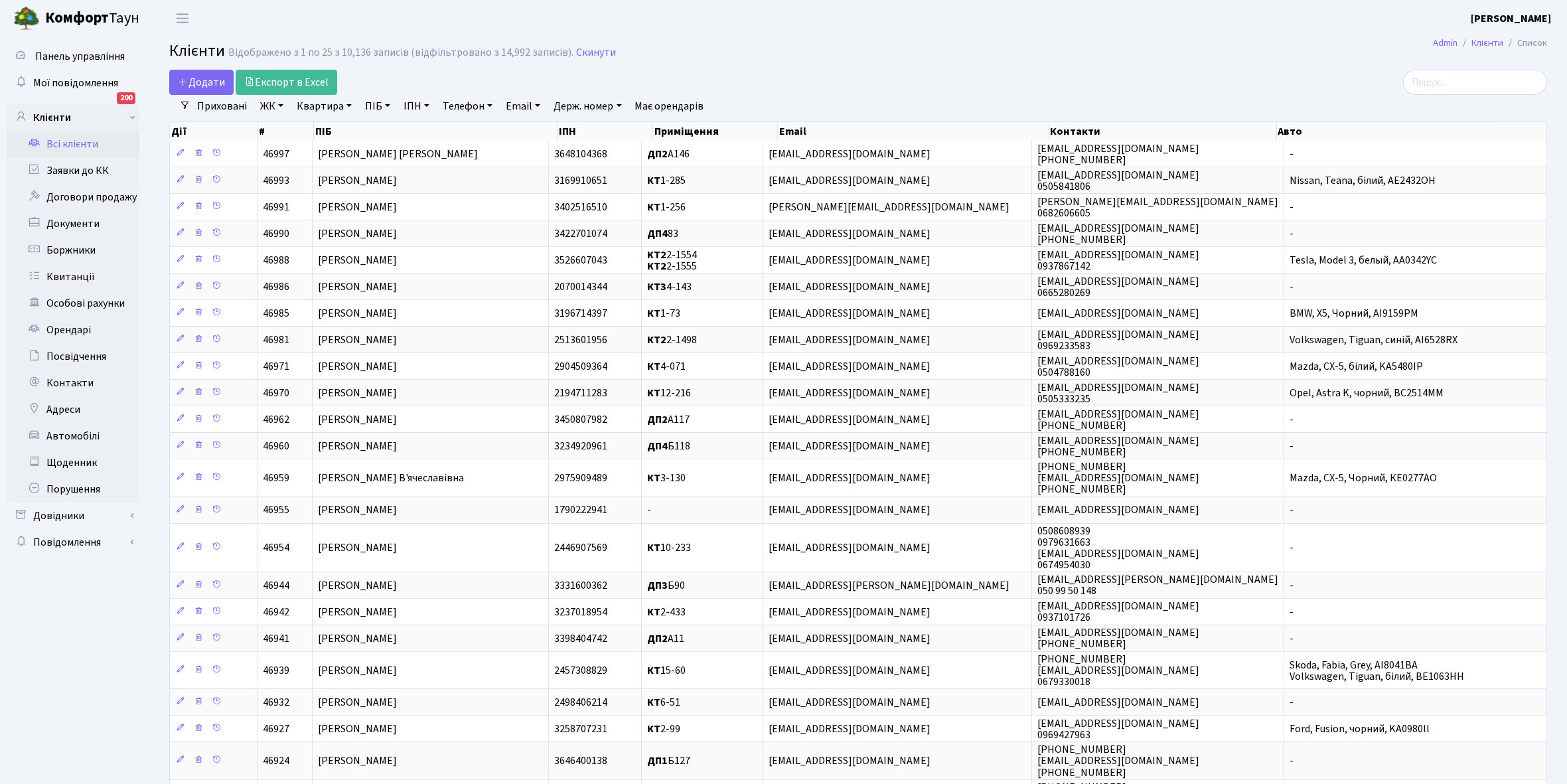
click at [278, 107] on link "ЖК" at bounding box center [271, 106] width 34 height 22
click at [316, 150] on li "КТ, вул. Регенераторна, 4" at bounding box center [337, 152] width 161 height 23
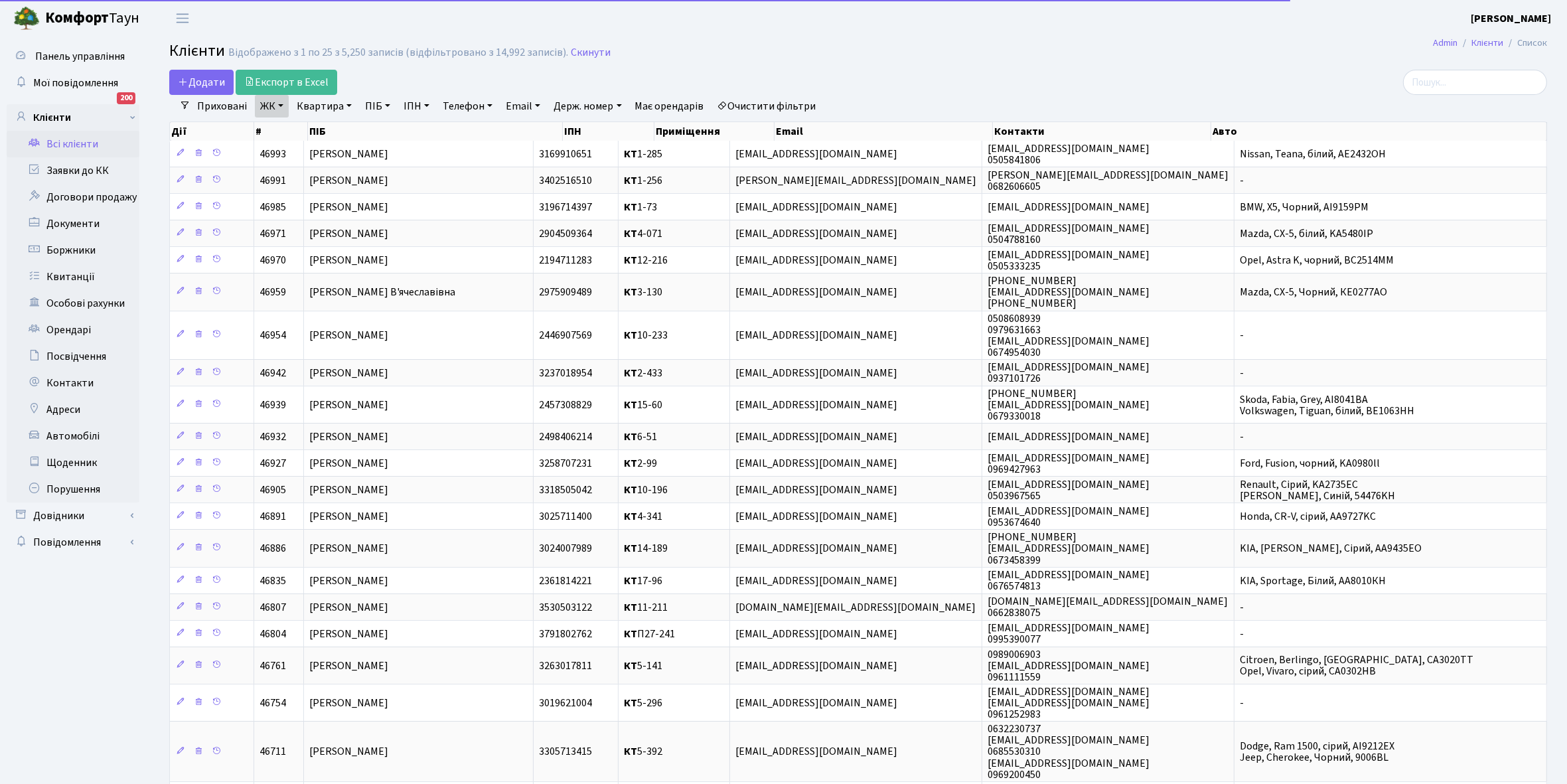
click at [347, 105] on link "Квартира" at bounding box center [324, 106] width 66 height 22
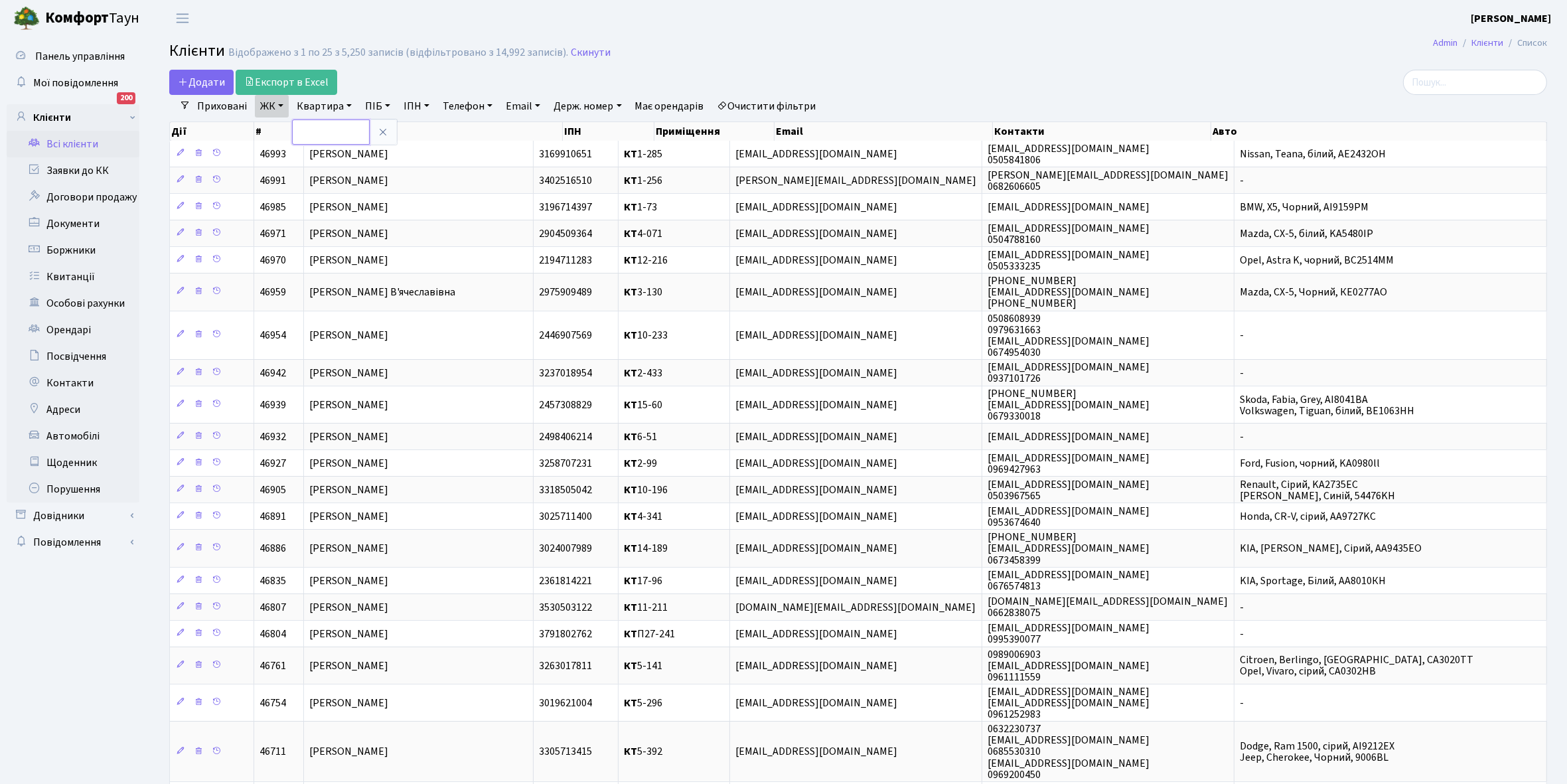
click at [342, 130] on input "text" at bounding box center [330, 132] width 78 height 25
type input "13-86"
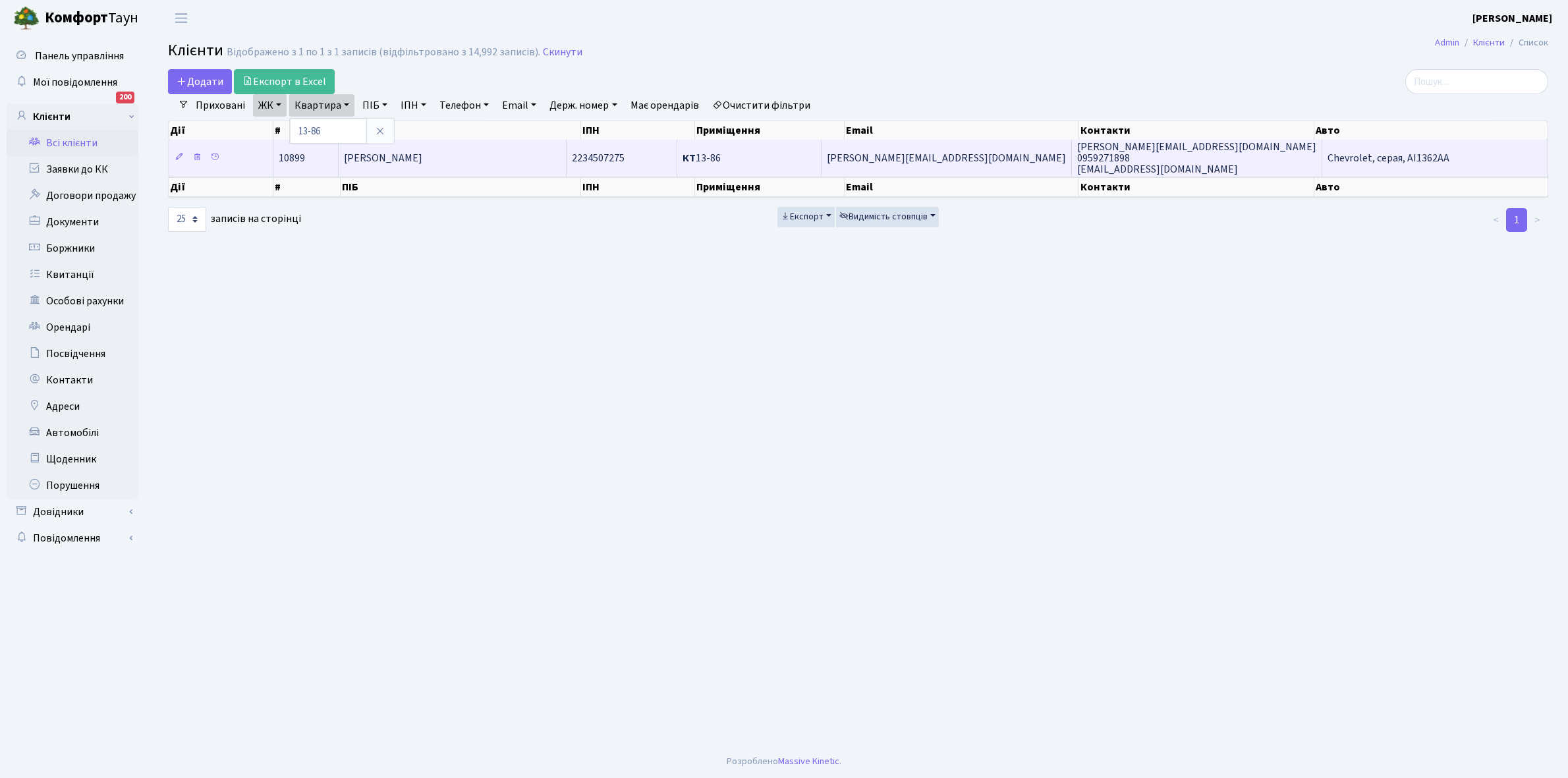
click at [479, 166] on td "Пріхнич Олексій Петрович" at bounding box center [452, 158] width 228 height 36
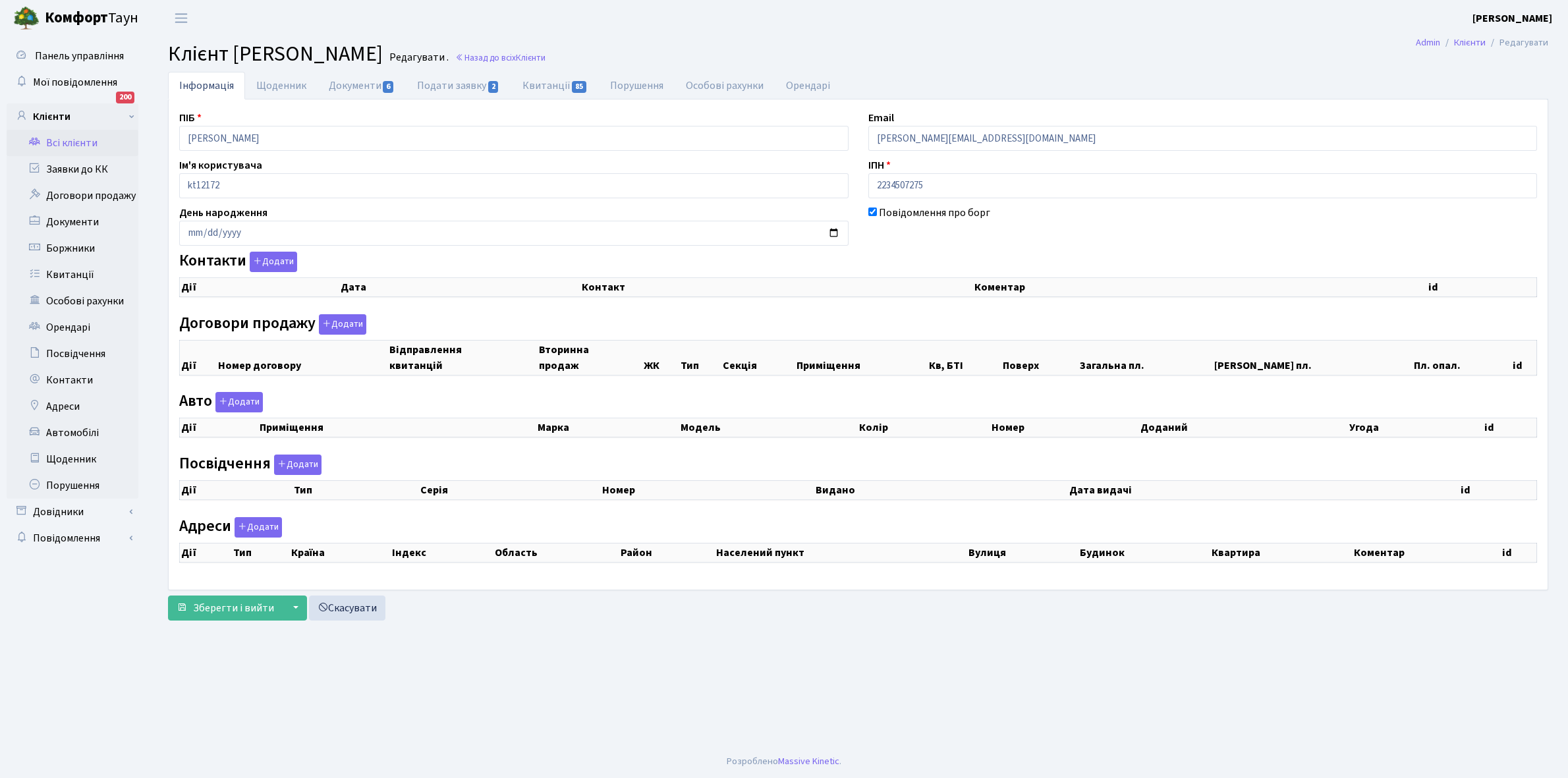
select select "25"
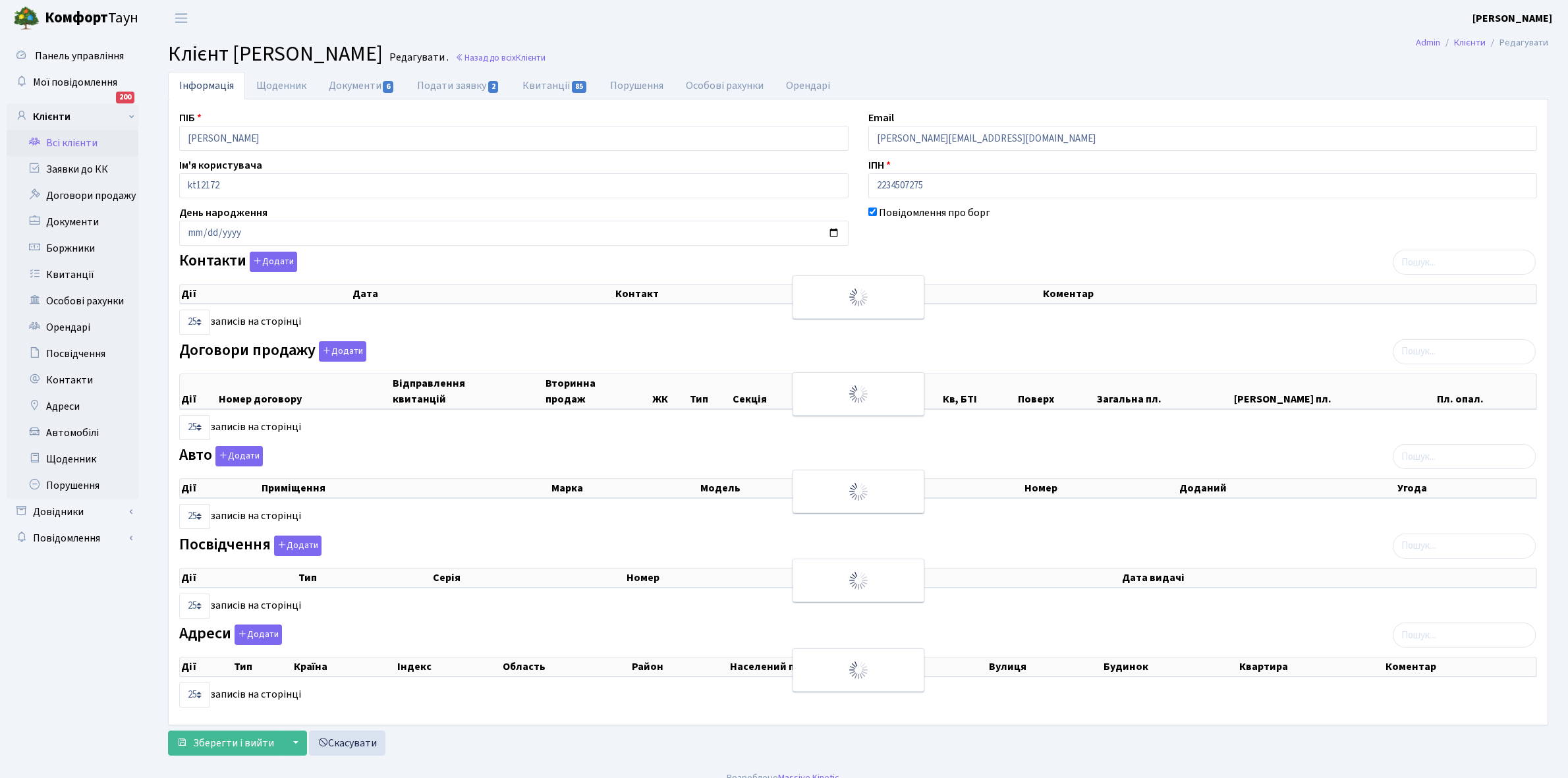
checkbox input "true"
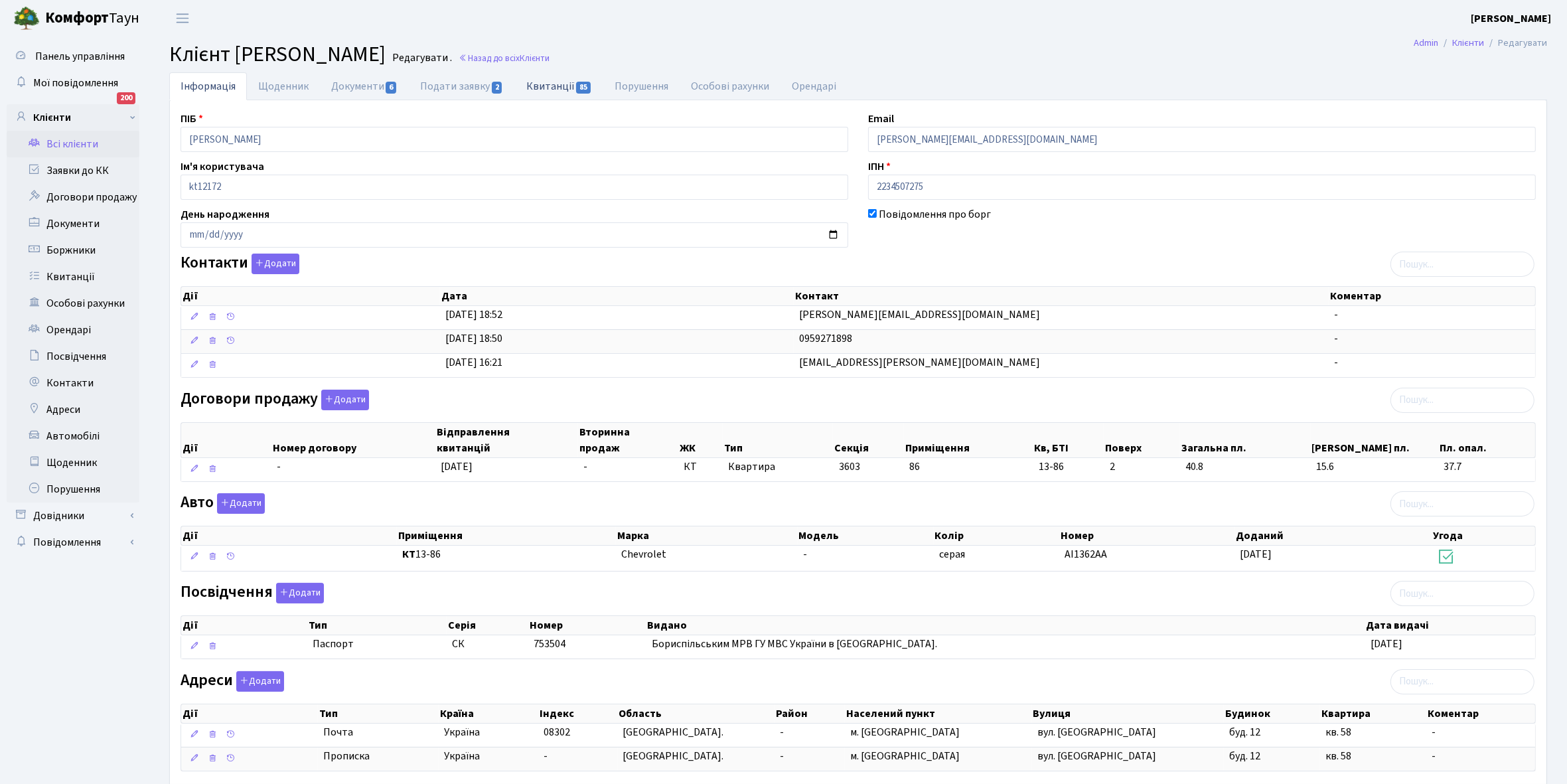
click at [542, 86] on link "Квитанції 85" at bounding box center [559, 86] width 88 height 27
select select "25"
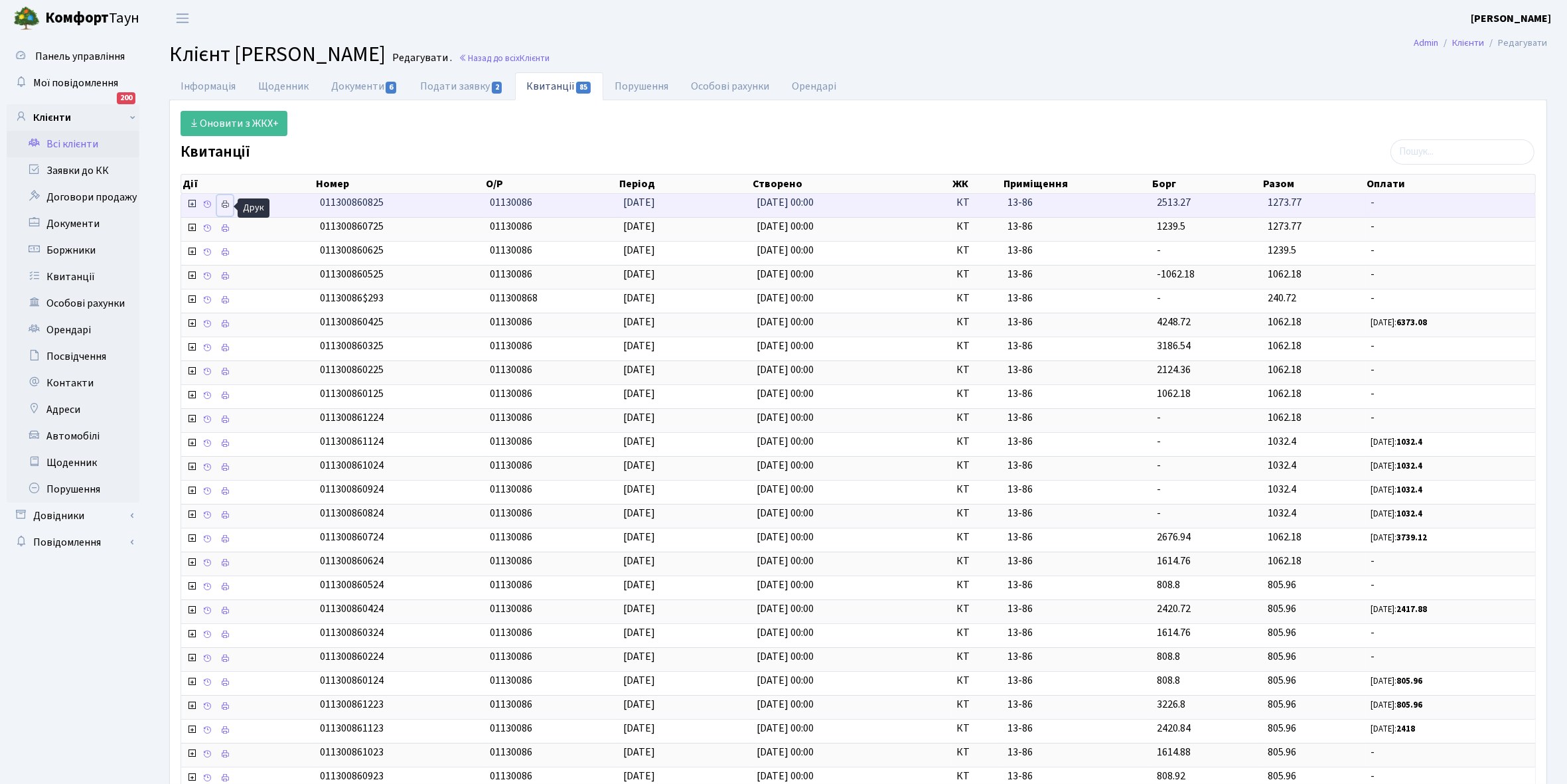
click at [229, 205] on icon at bounding box center [224, 204] width 9 height 9
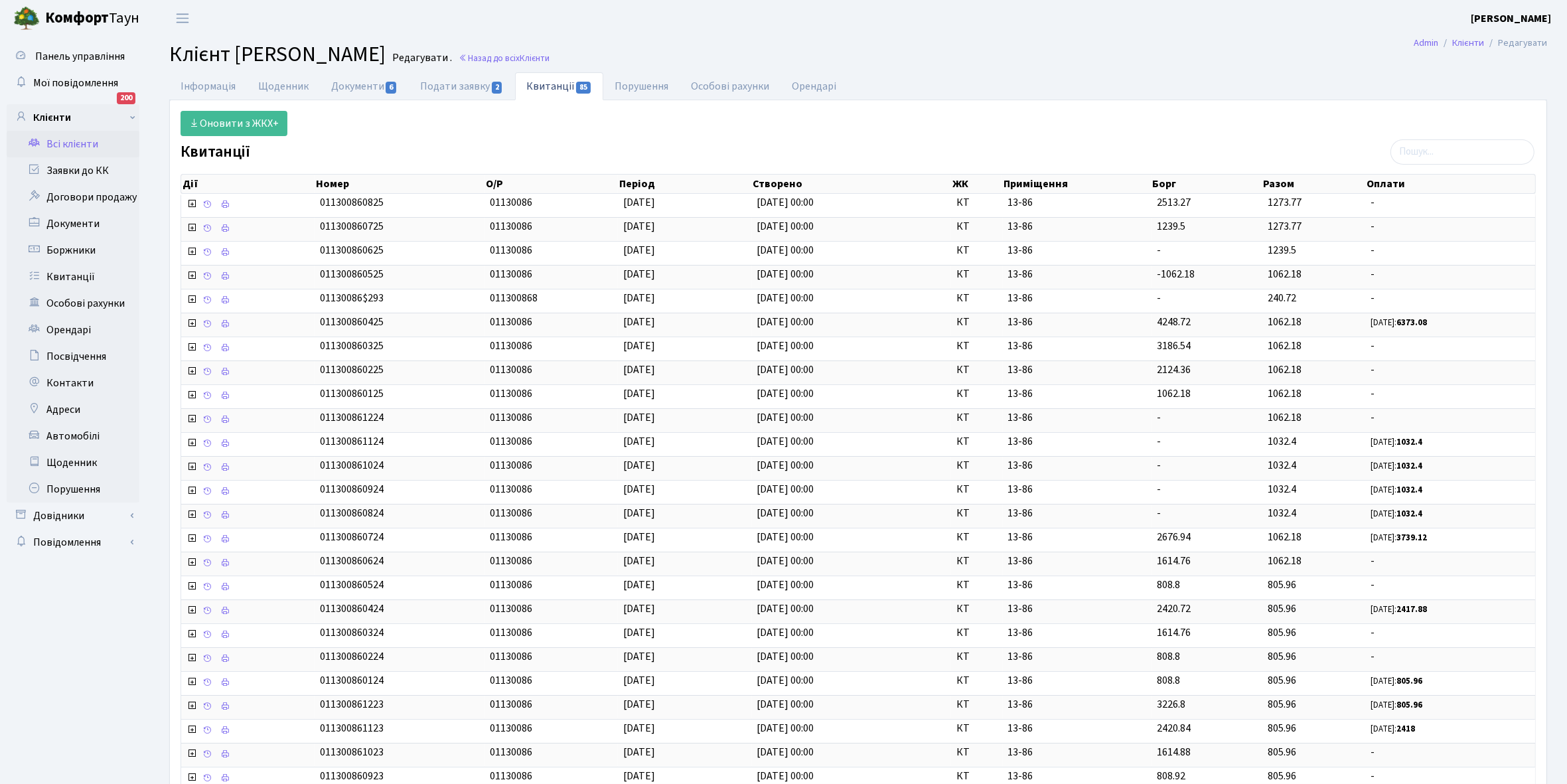
click at [87, 147] on link "Всі клієнти" at bounding box center [72, 144] width 133 height 27
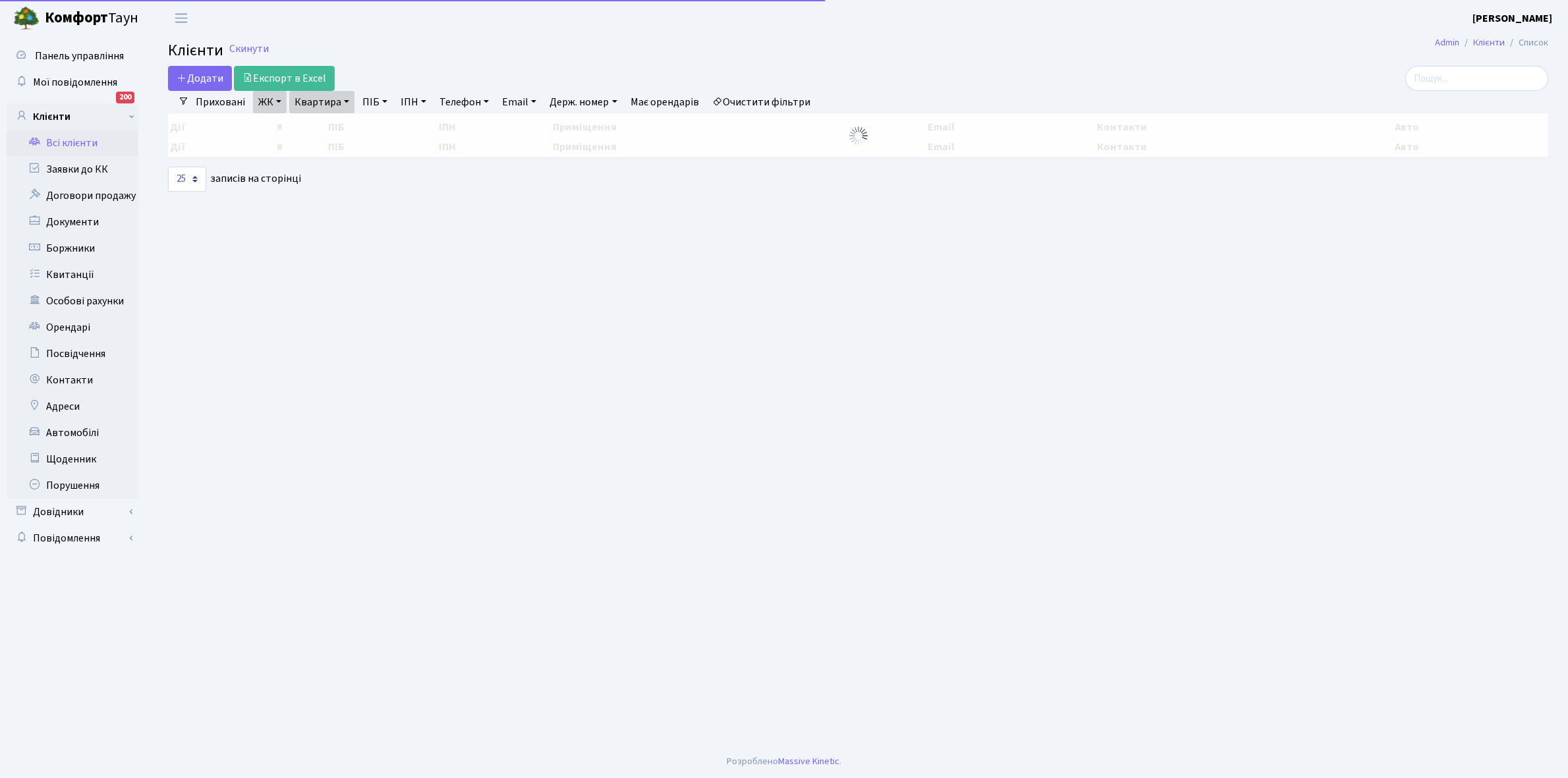
select select "25"
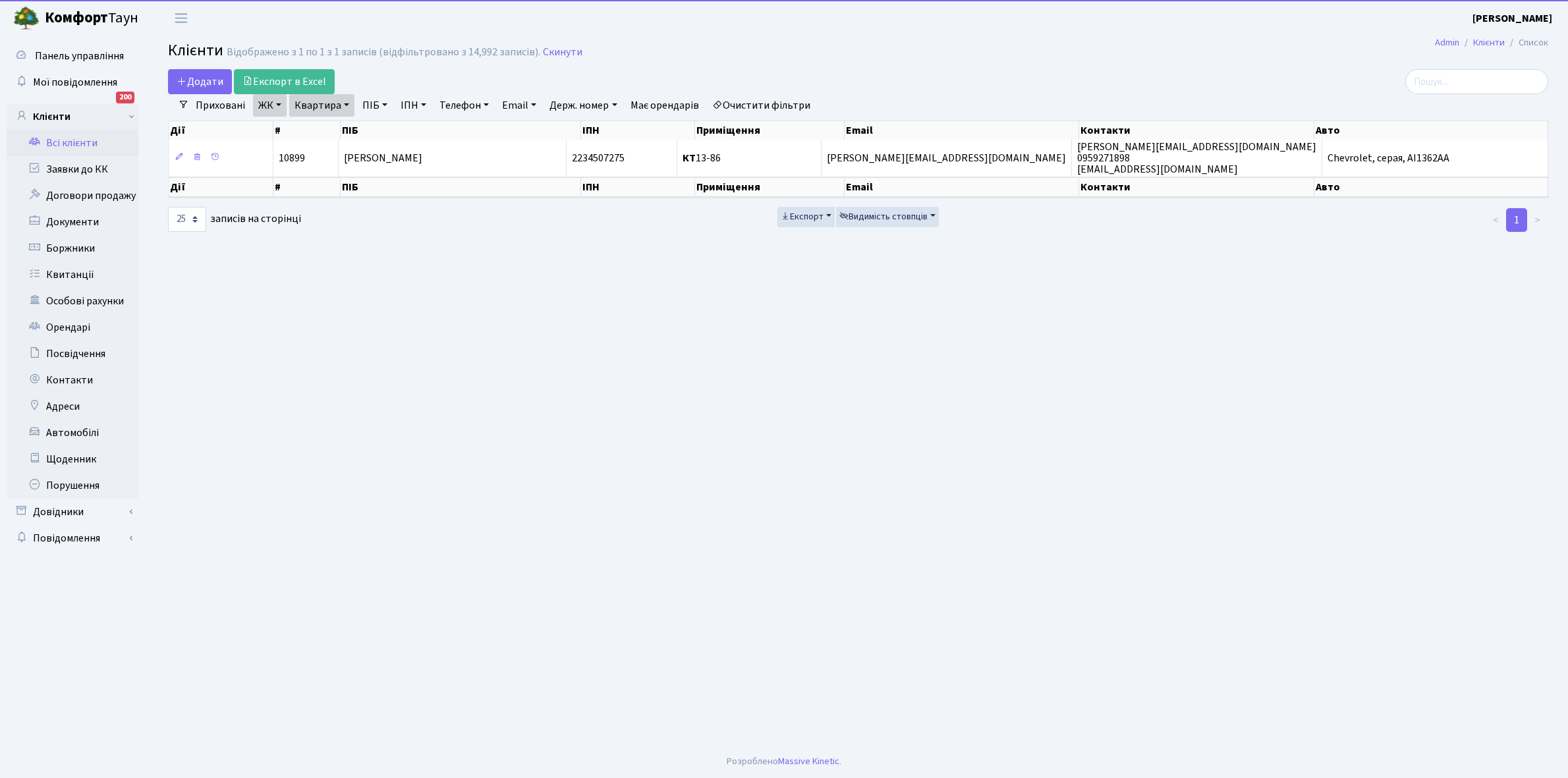
click at [788, 106] on link "Очистити фільтри" at bounding box center [761, 105] width 109 height 22
select select
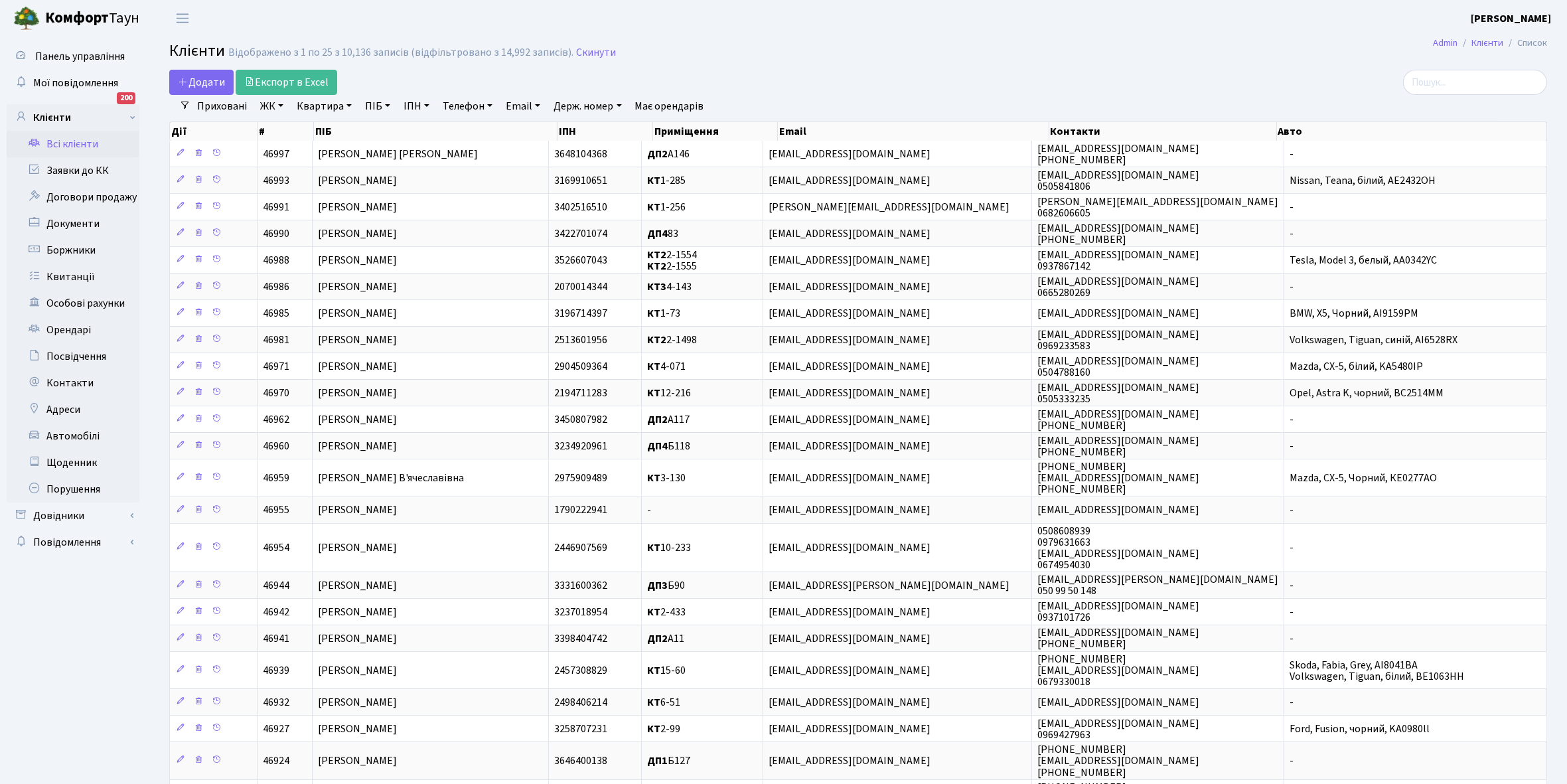
click at [283, 104] on link "ЖК" at bounding box center [271, 106] width 34 height 22
click at [355, 177] on li "КТ2, просп. Соборності, 17" at bounding box center [337, 175] width 161 height 23
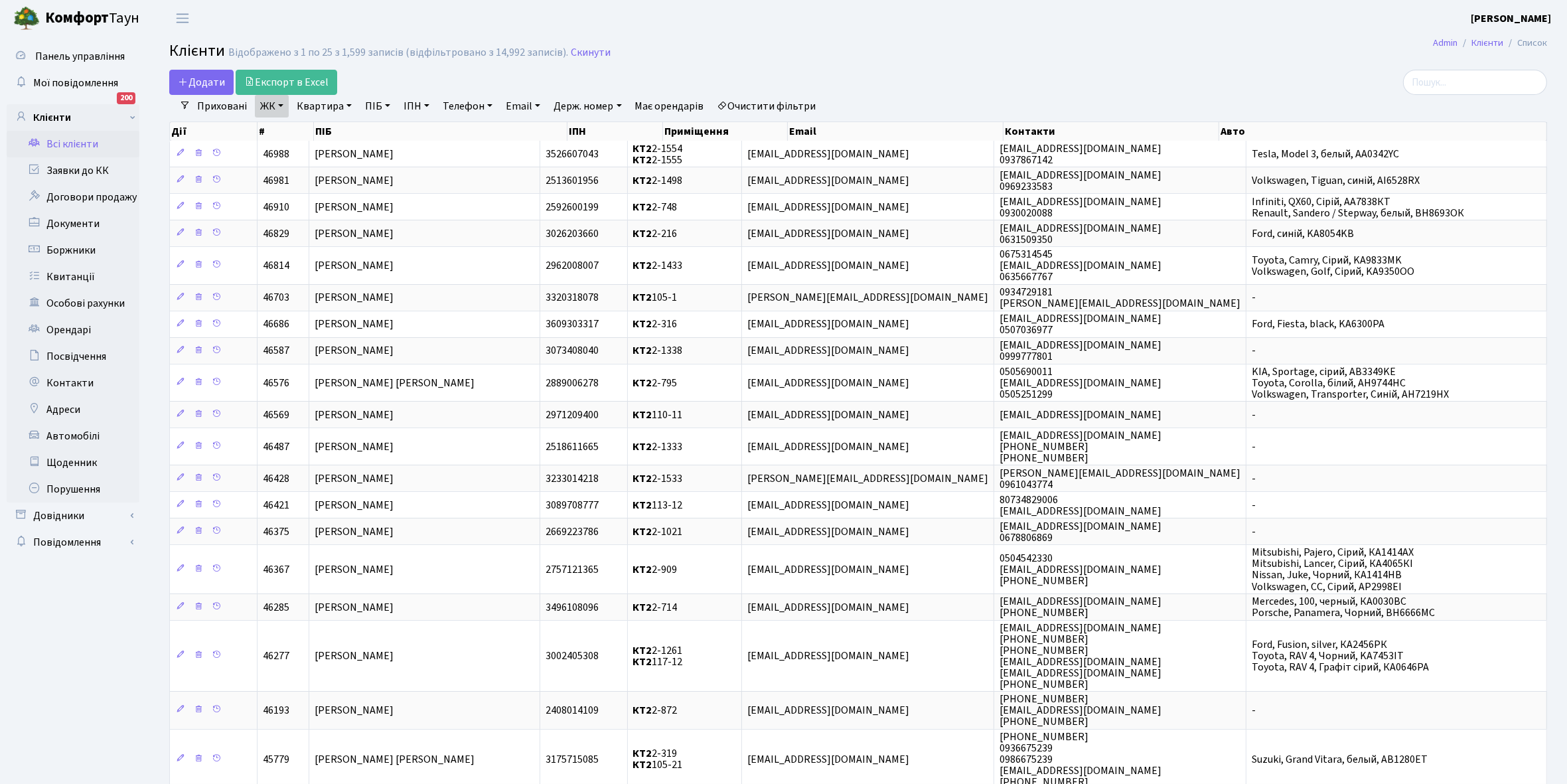
drag, startPoint x: 349, startPoint y: 104, endPoint x: 337, endPoint y: 133, distance: 31.4
click at [347, 104] on link "Квартира" at bounding box center [324, 106] width 66 height 22
click at [330, 136] on input "text" at bounding box center [330, 132] width 78 height 25
type input "2-1386"
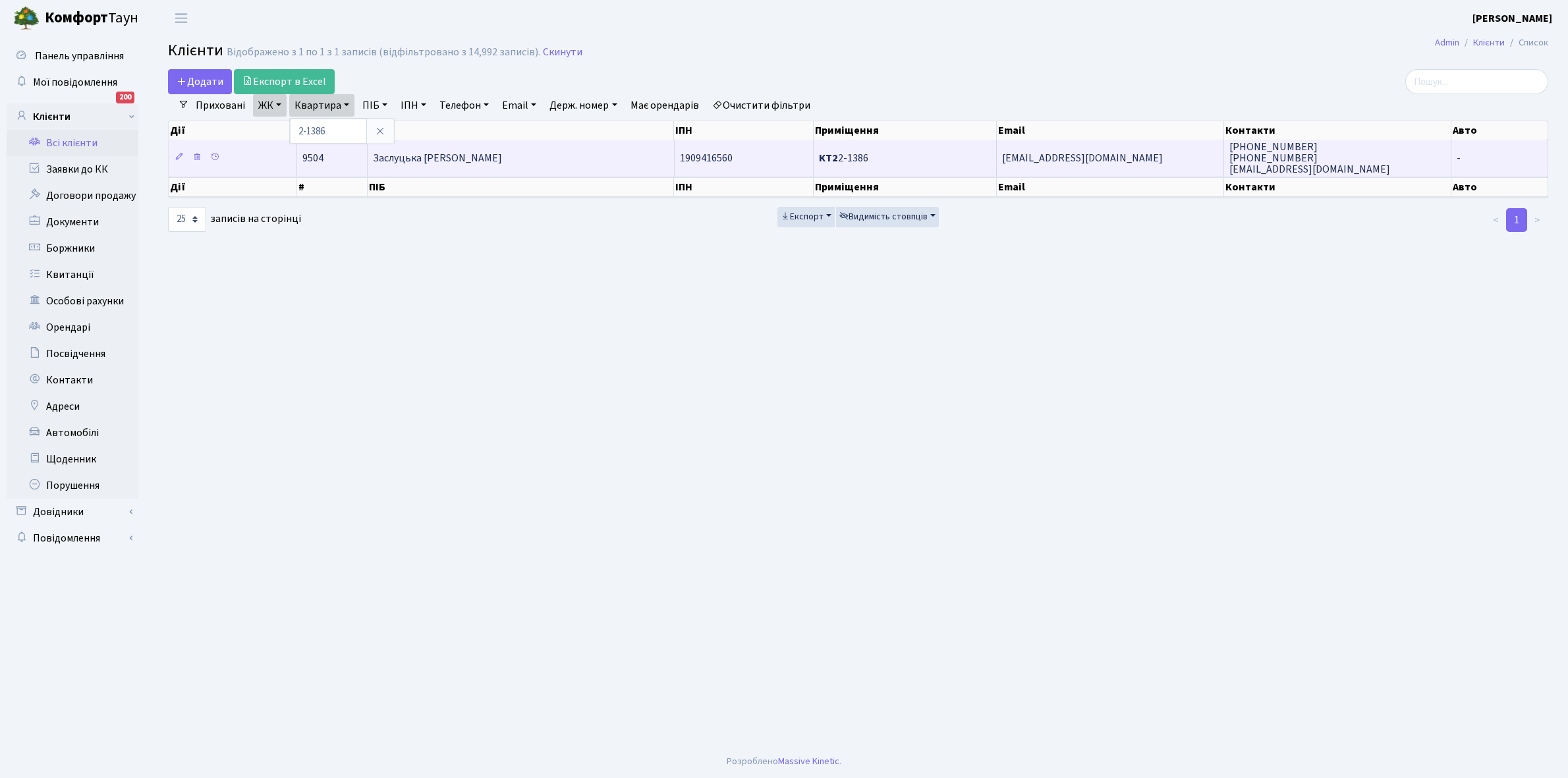
click at [460, 152] on span "Заслуцька [PERSON_NAME]" at bounding box center [437, 158] width 129 height 15
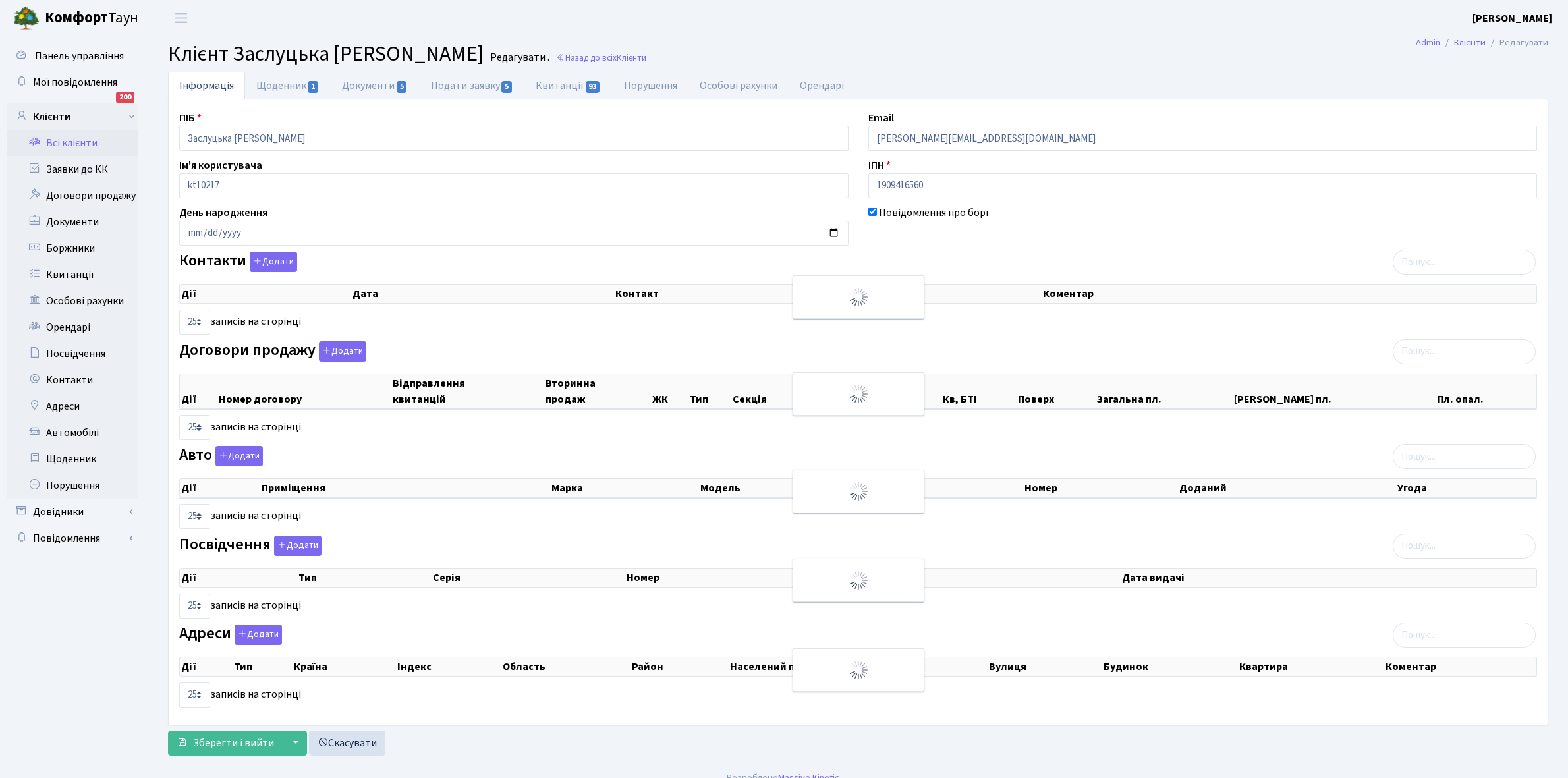
select select "25"
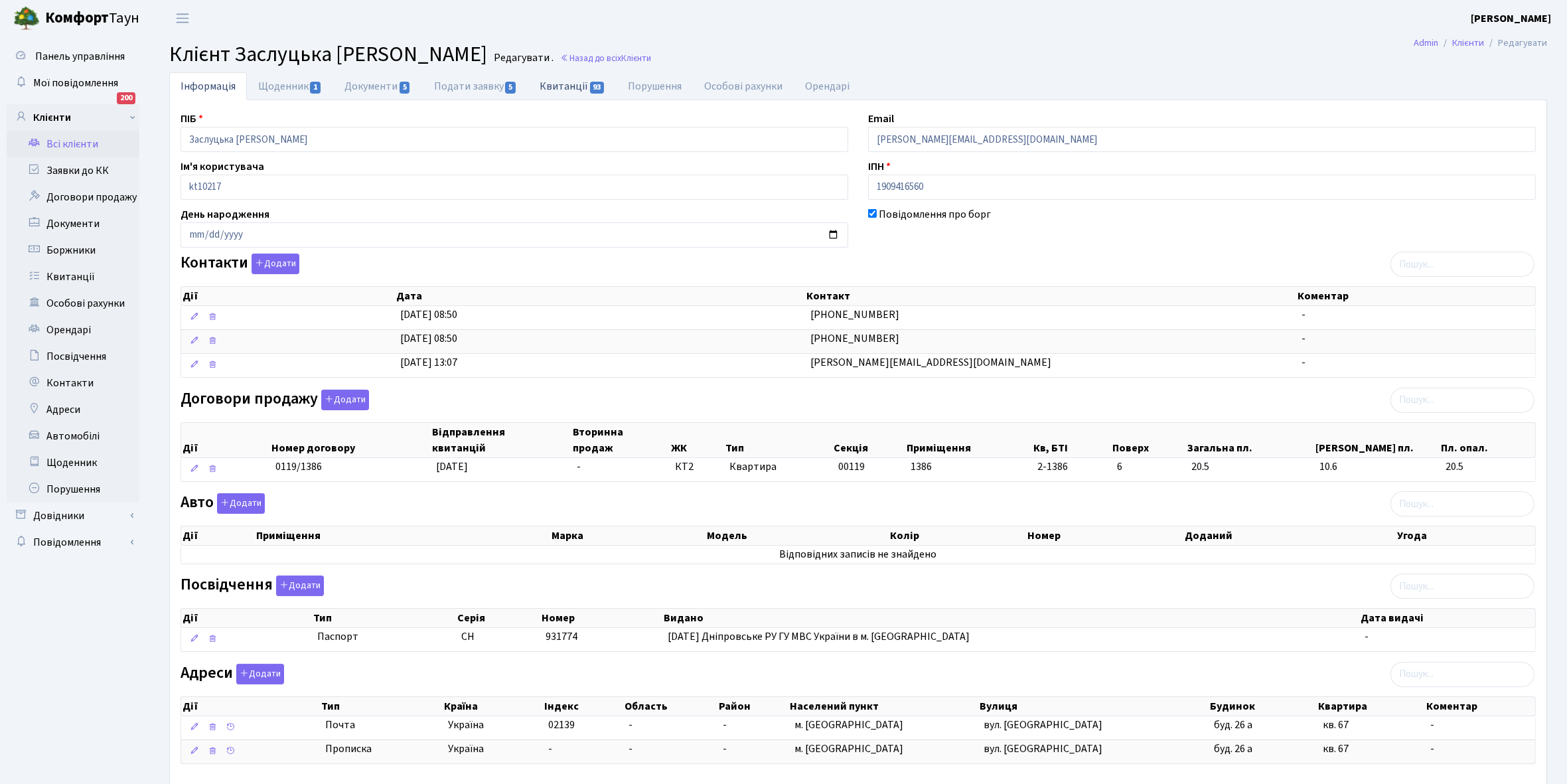
click at [556, 91] on link "Квитанції 93" at bounding box center [572, 86] width 88 height 27
select select "25"
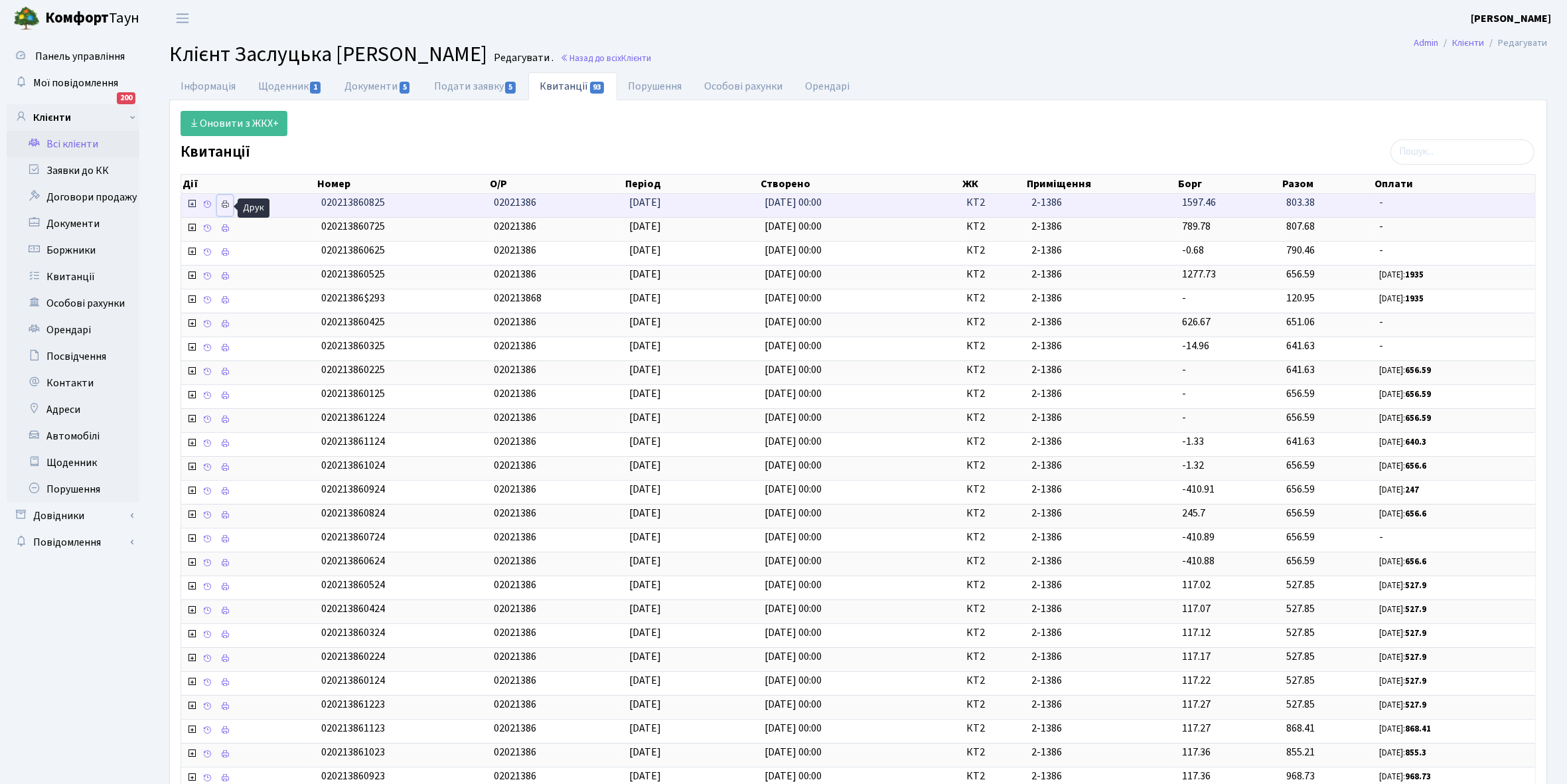
click at [224, 203] on icon at bounding box center [224, 204] width 9 height 9
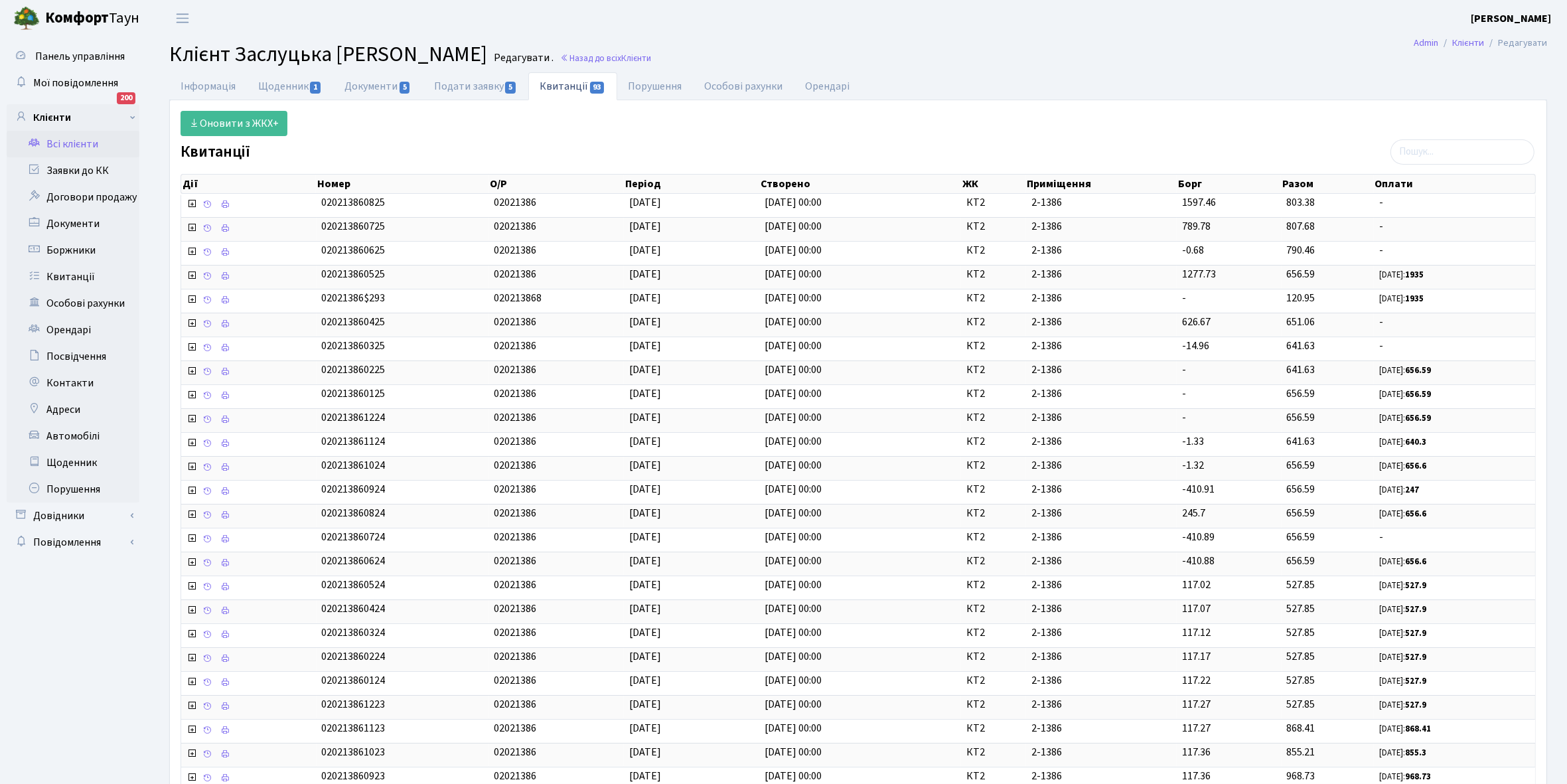
click at [64, 147] on link "Всі клієнти" at bounding box center [72, 144] width 133 height 27
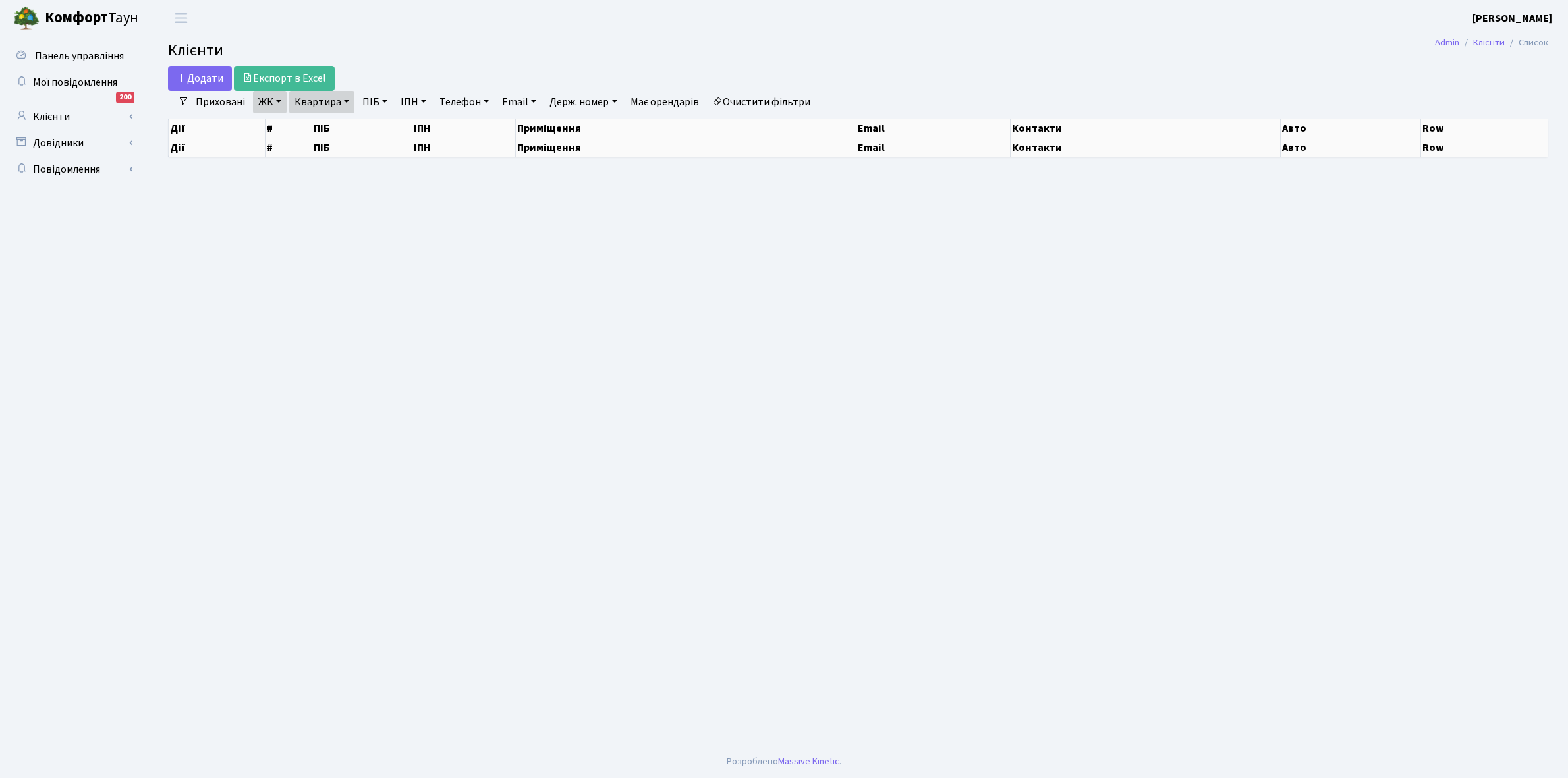
select select "25"
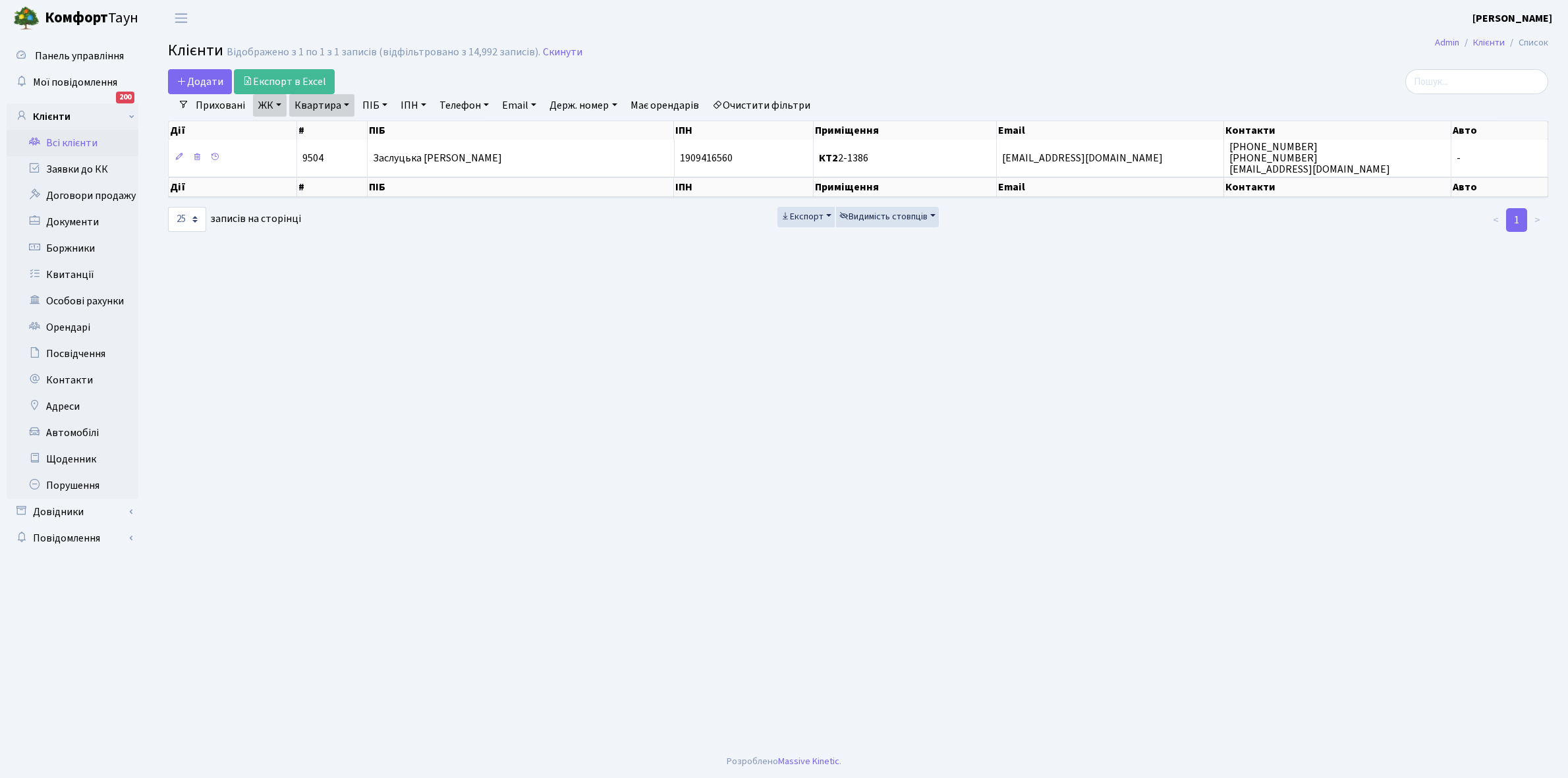
click at [77, 143] on link "Всі клієнти" at bounding box center [72, 143] width 132 height 26
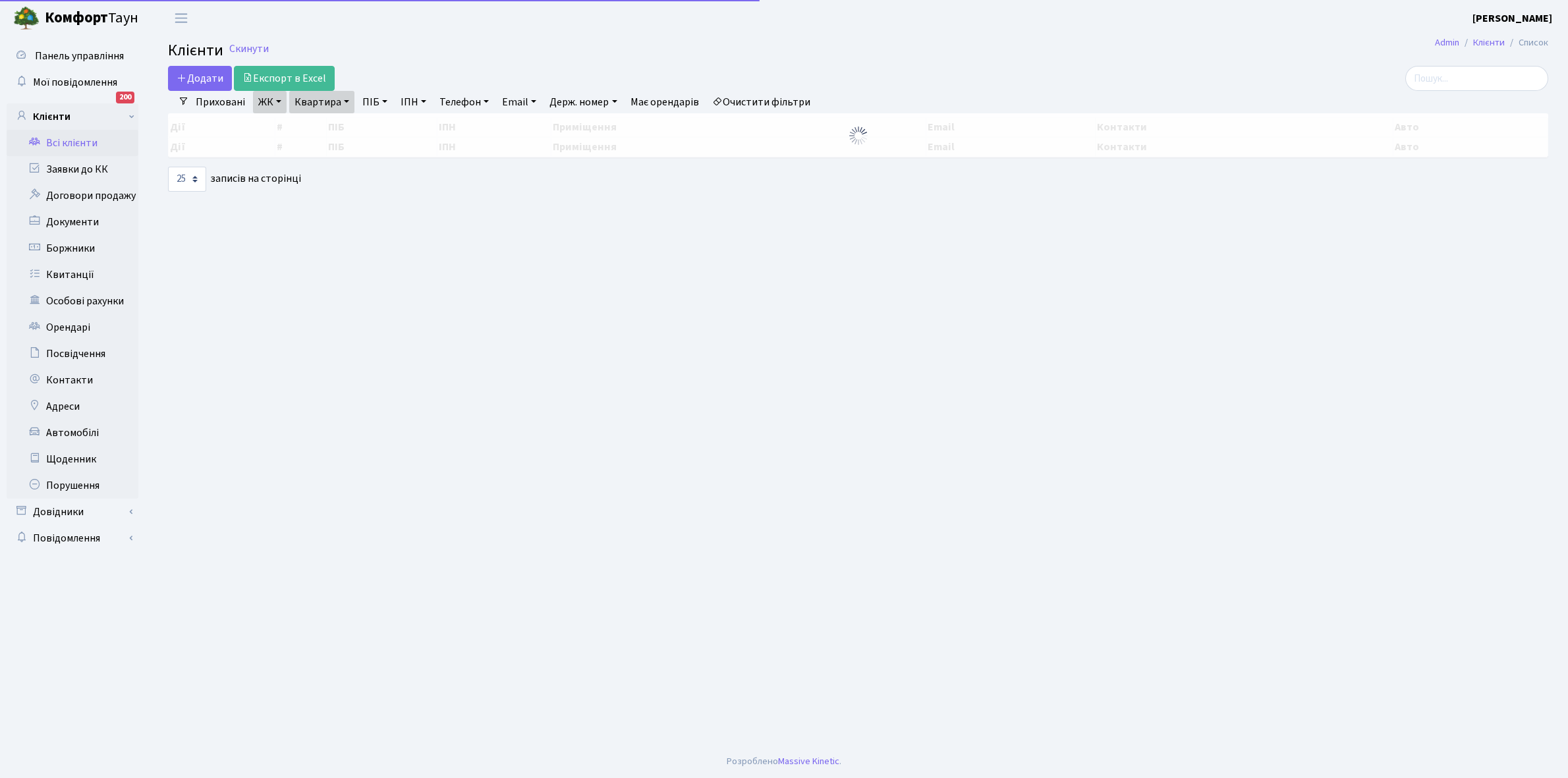
select select "25"
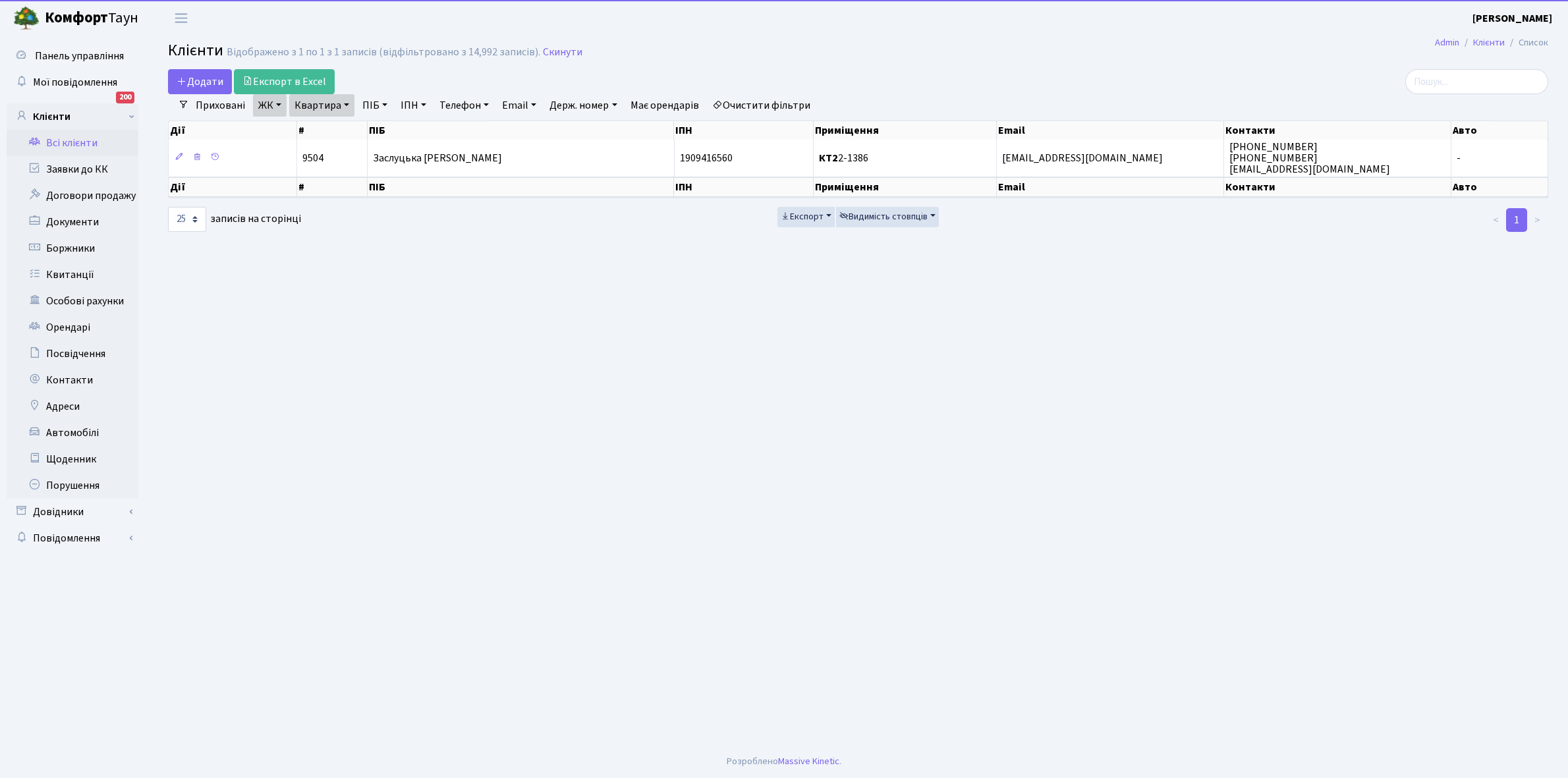
click at [762, 109] on link "Очистити фільтри" at bounding box center [761, 105] width 109 height 22
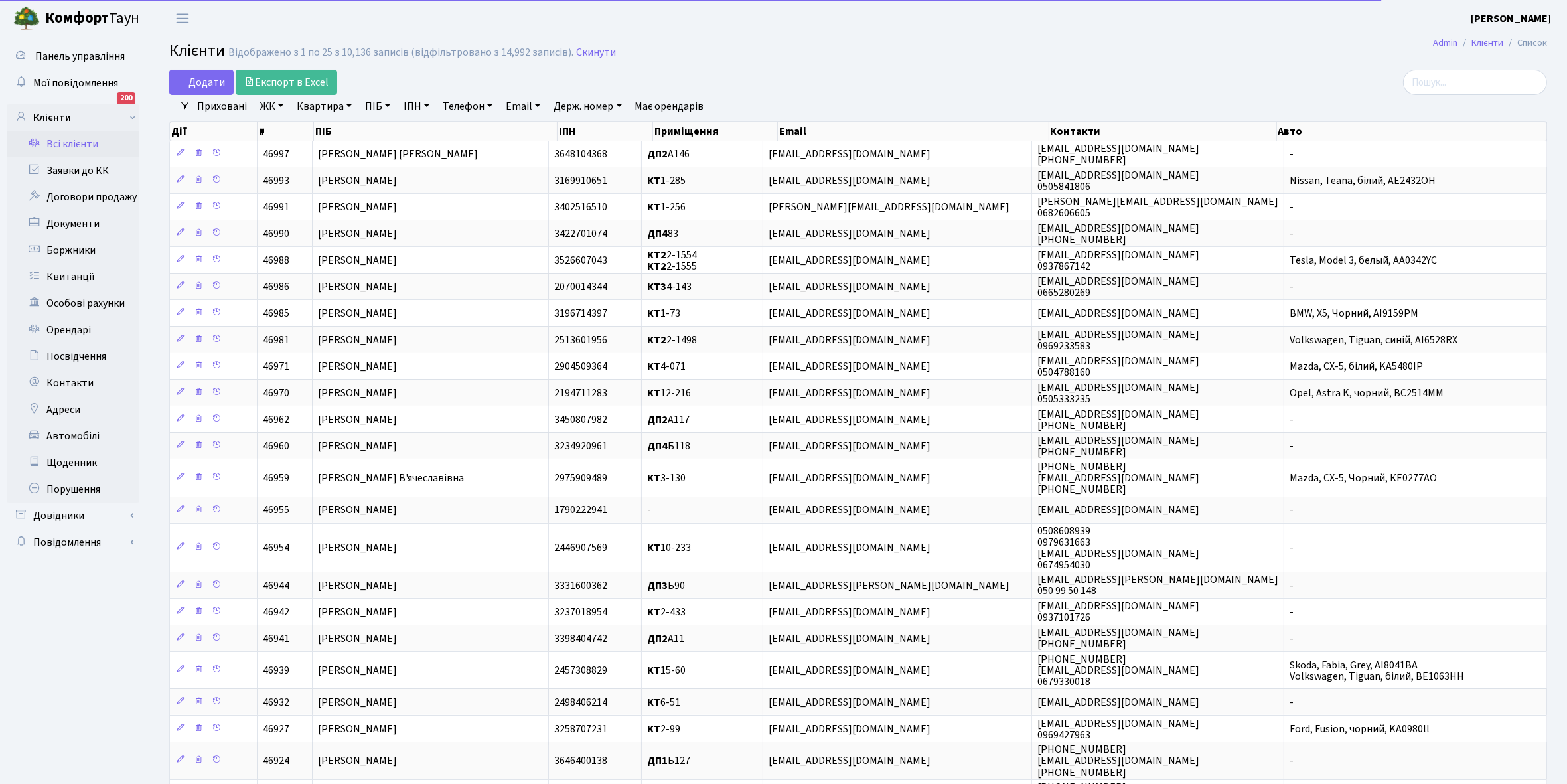
click at [284, 104] on link "ЖК" at bounding box center [271, 106] width 34 height 22
click at [300, 155] on li "КТ, вул. Регенераторна, 4" at bounding box center [337, 152] width 161 height 23
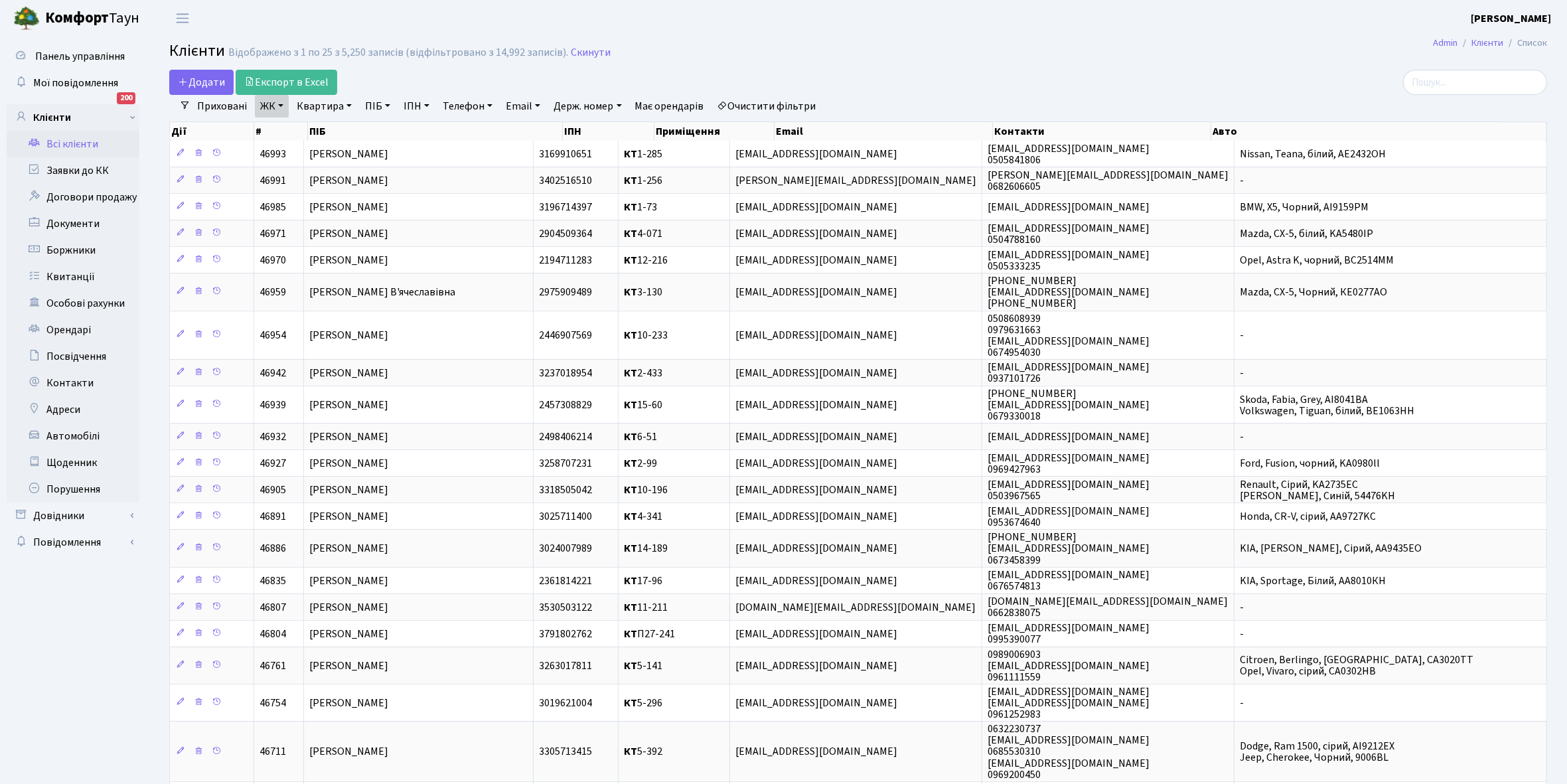
click at [347, 105] on link "Квартира" at bounding box center [324, 106] width 66 height 22
click at [326, 133] on input "text" at bounding box center [330, 132] width 78 height 25
type input "13-225"
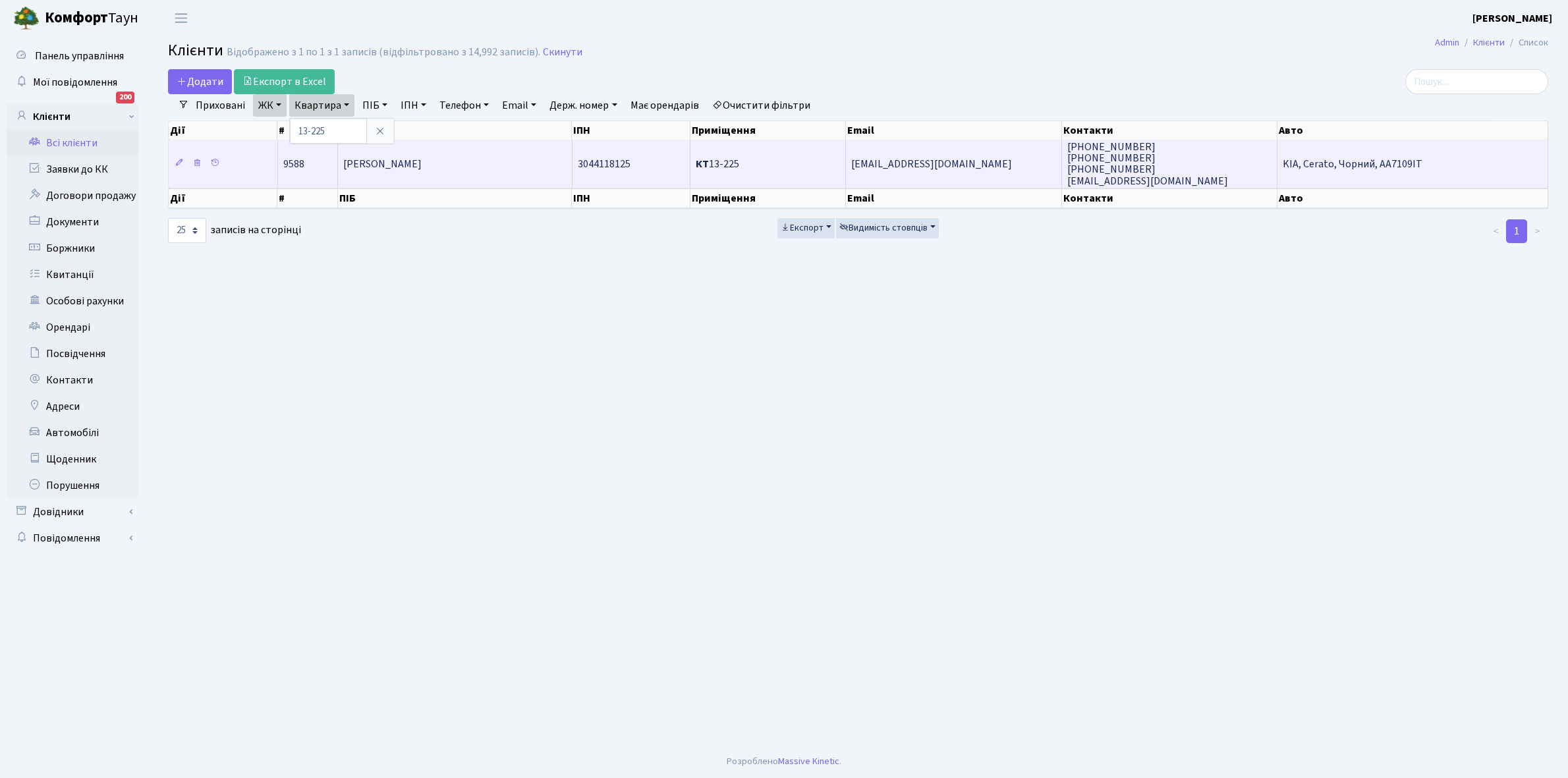
click at [483, 152] on td "[PERSON_NAME]" at bounding box center [455, 164] width 235 height 47
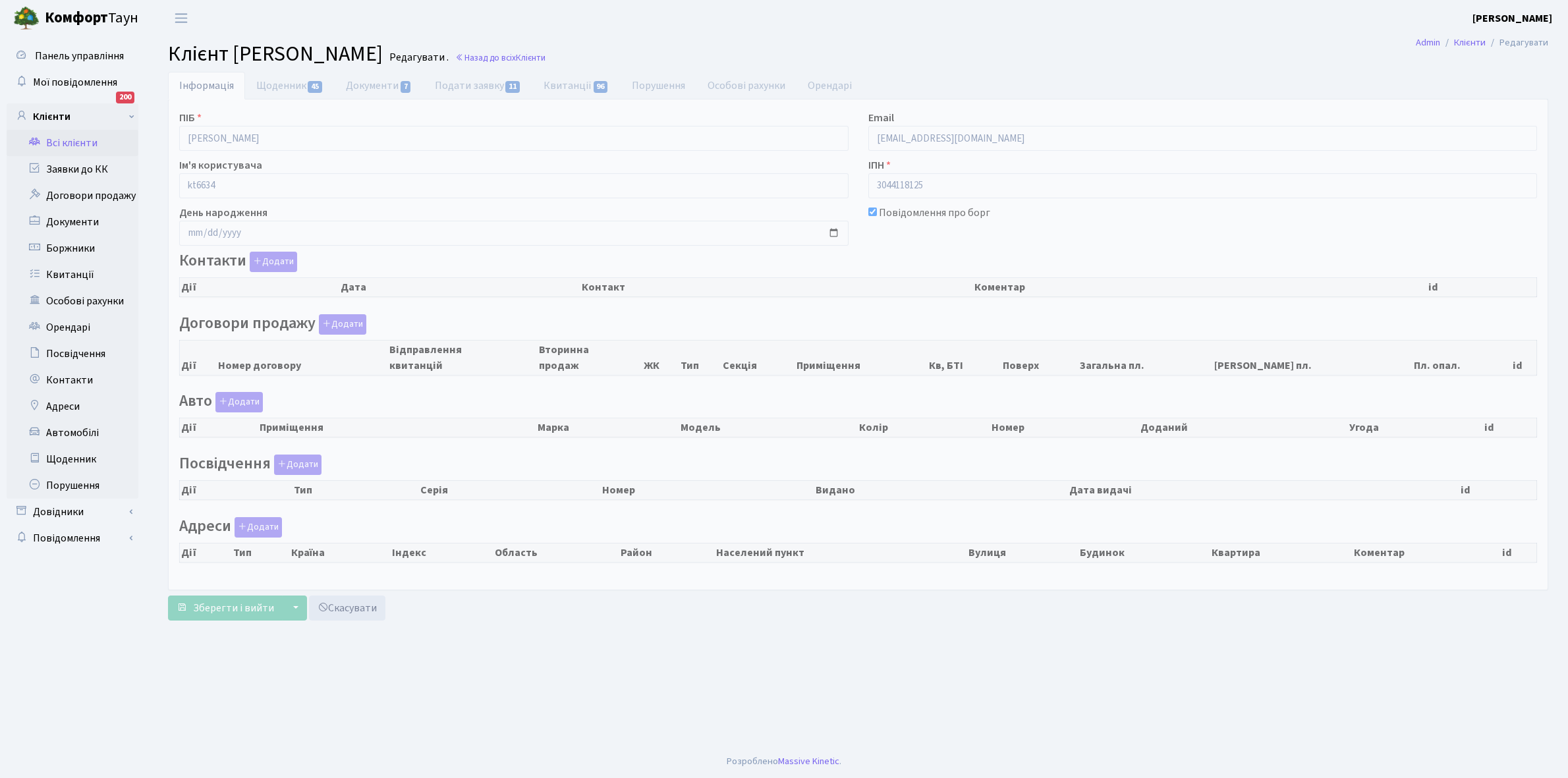
checkbox input "true"
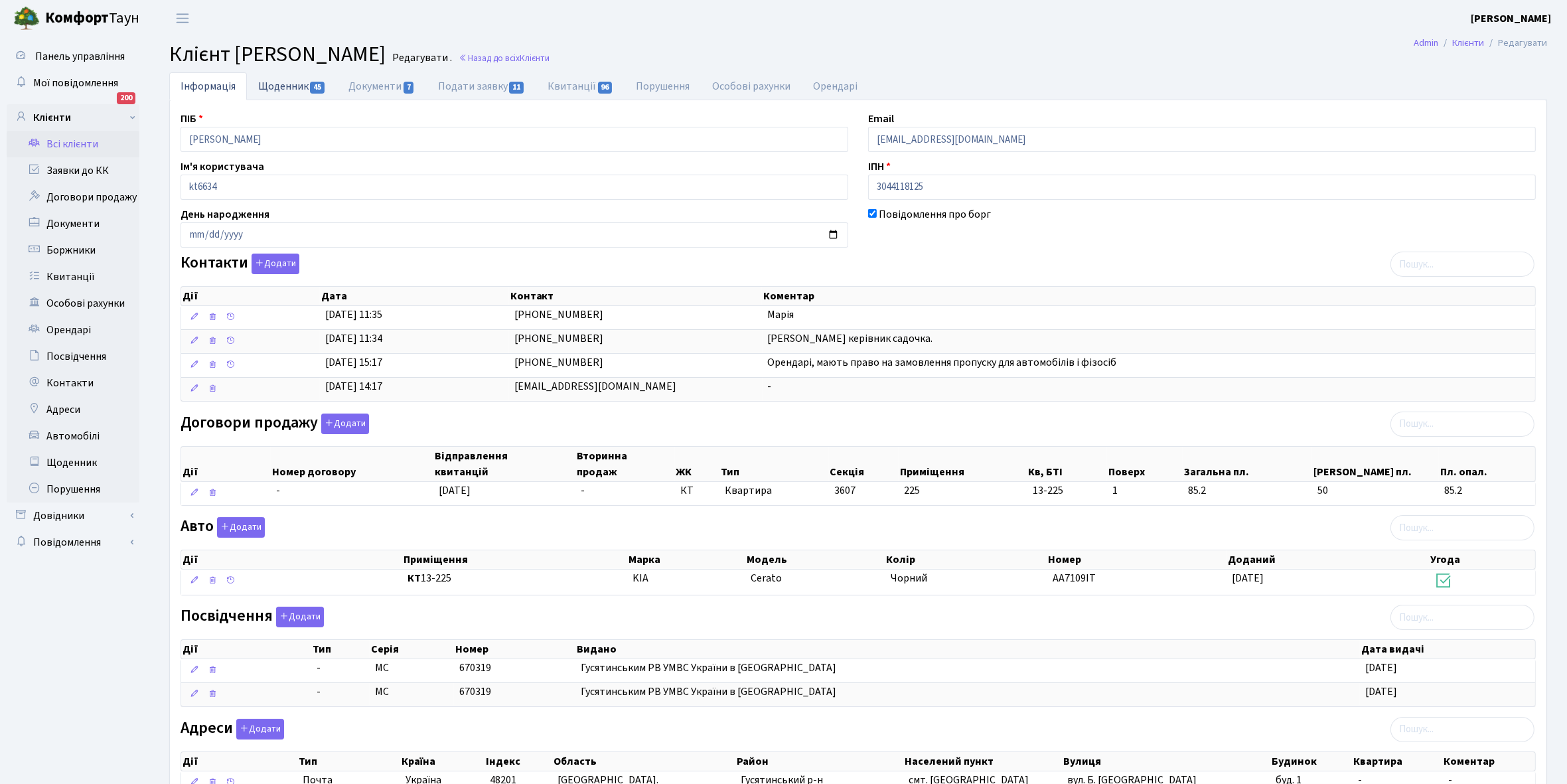
click at [271, 83] on link "Щоденник 45" at bounding box center [292, 86] width 90 height 27
select select "25"
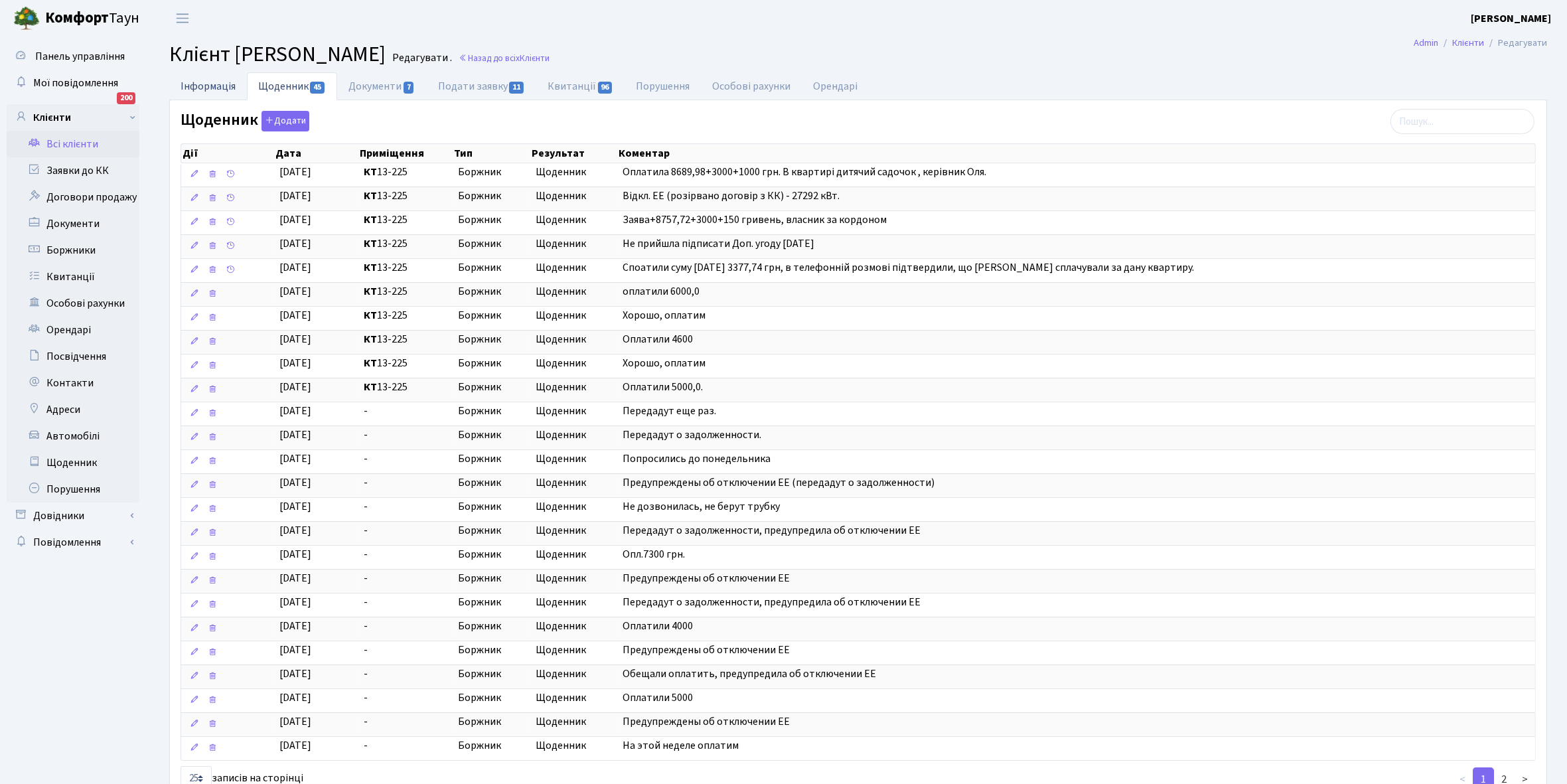
click at [187, 84] on link "Інформація" at bounding box center [208, 86] width 78 height 27
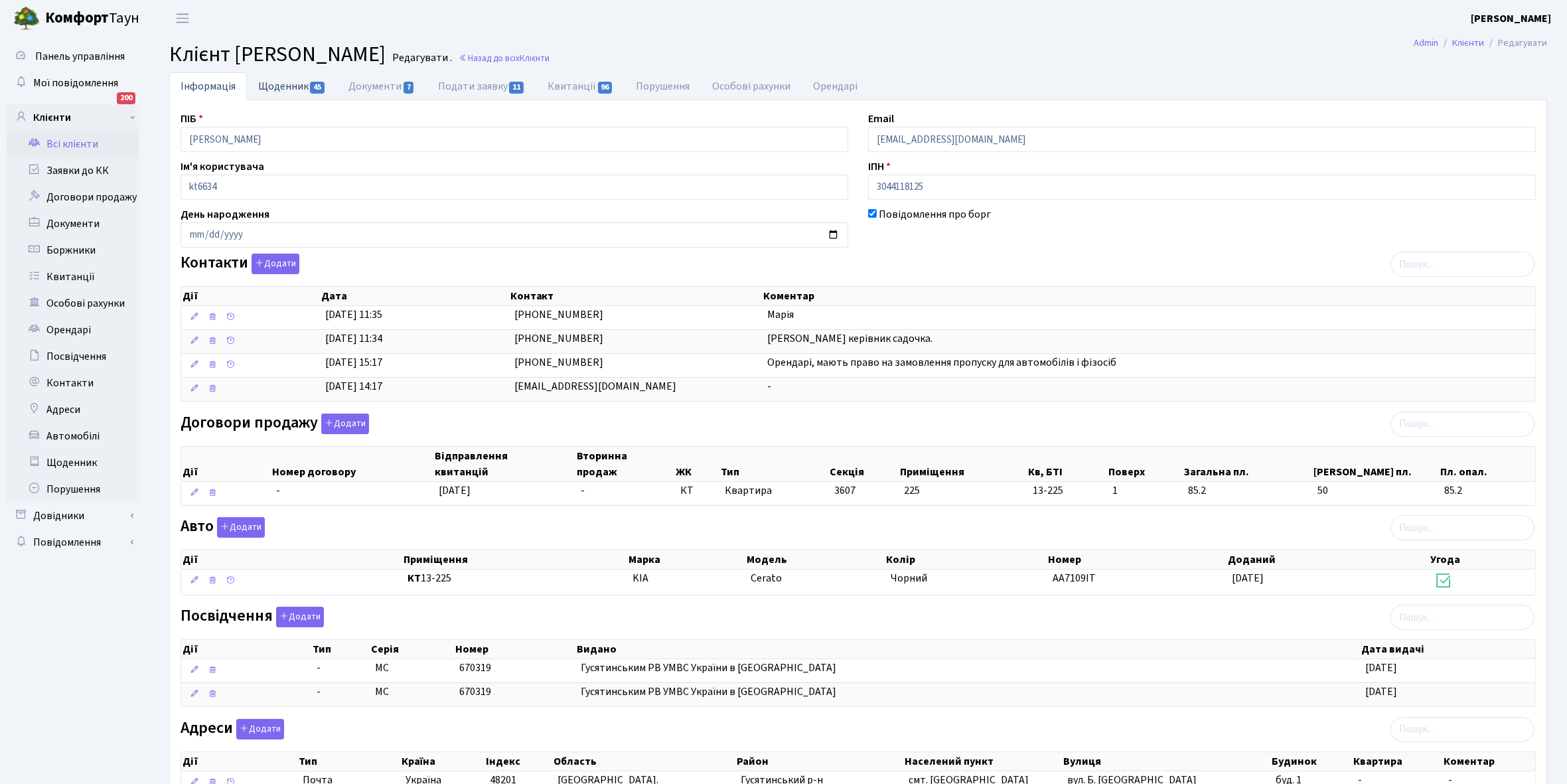
click at [284, 83] on link "Щоденник 45" at bounding box center [292, 86] width 90 height 27
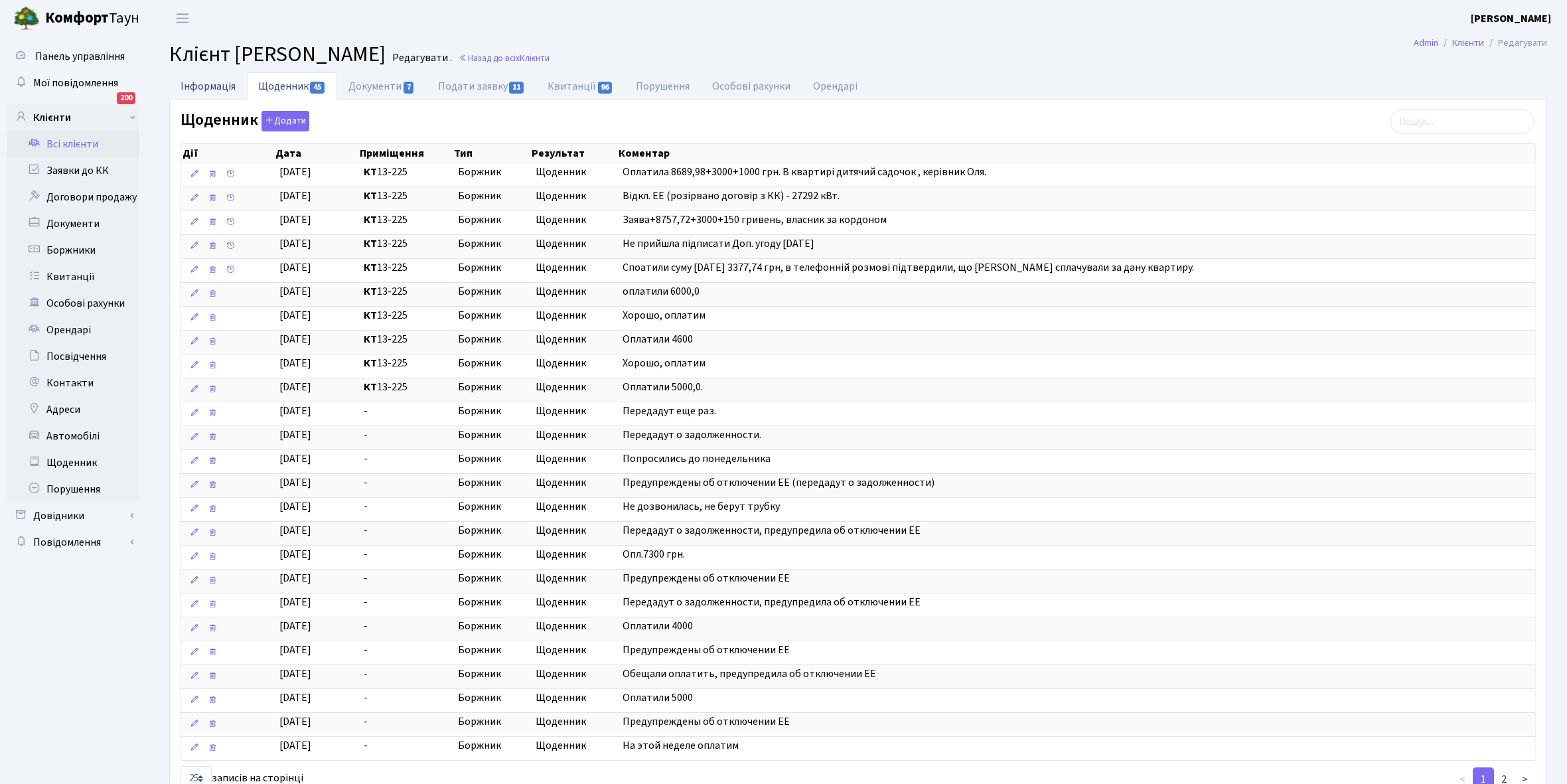
click at [207, 87] on link "Інформація" at bounding box center [208, 86] width 78 height 27
